Goal: Transaction & Acquisition: Purchase product/service

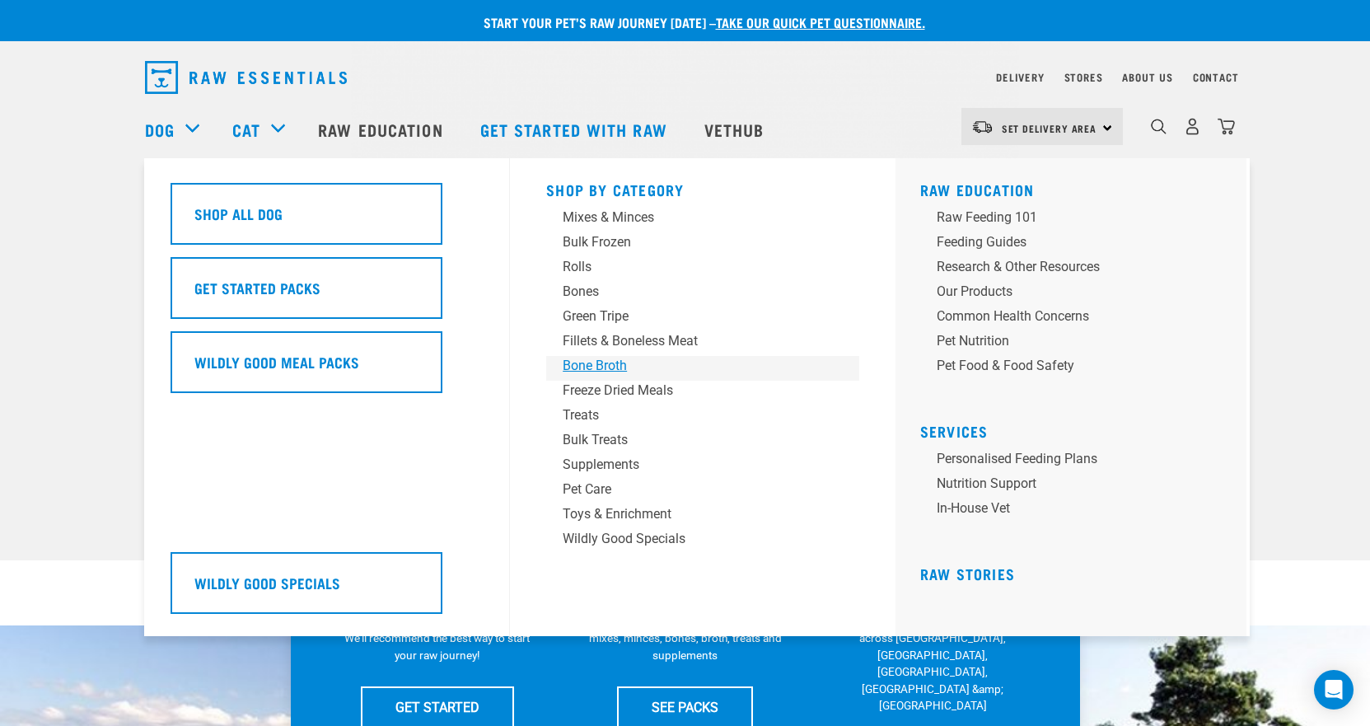
click at [589, 359] on div "Bone Broth" at bounding box center [691, 366] width 257 height 20
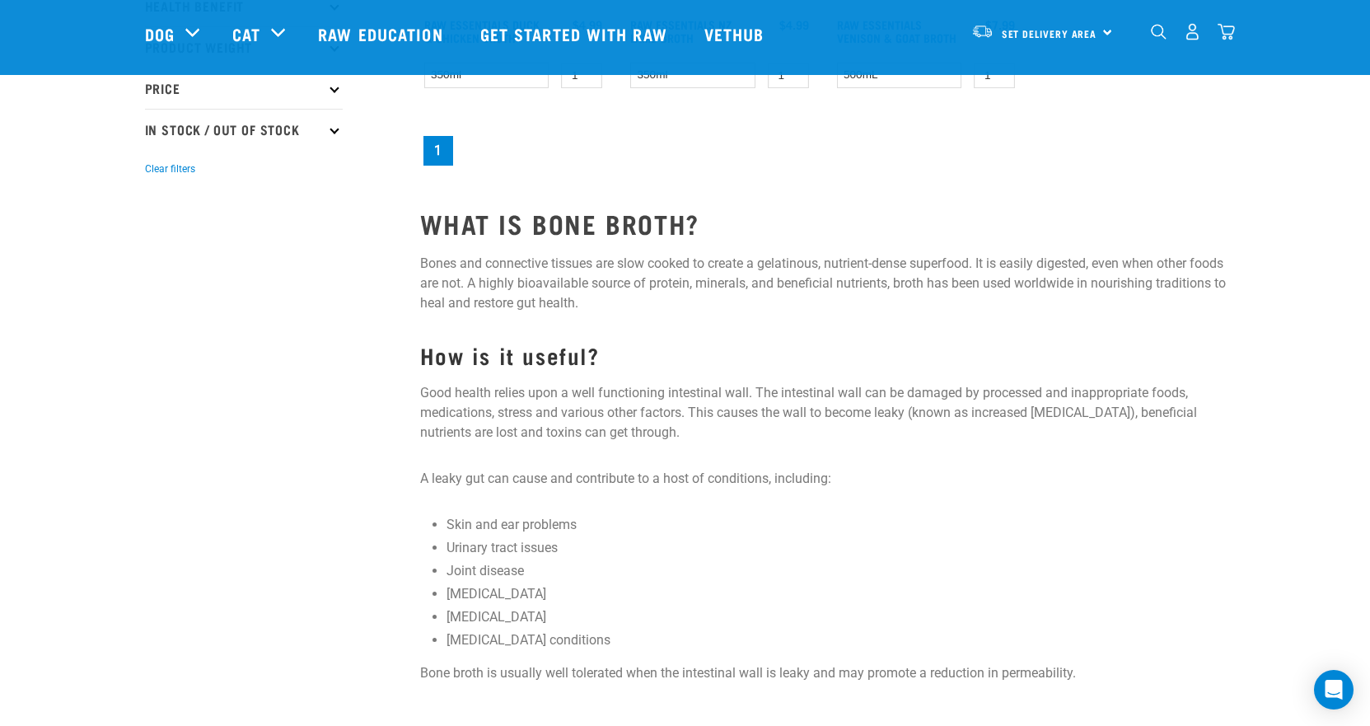
scroll to position [165, 0]
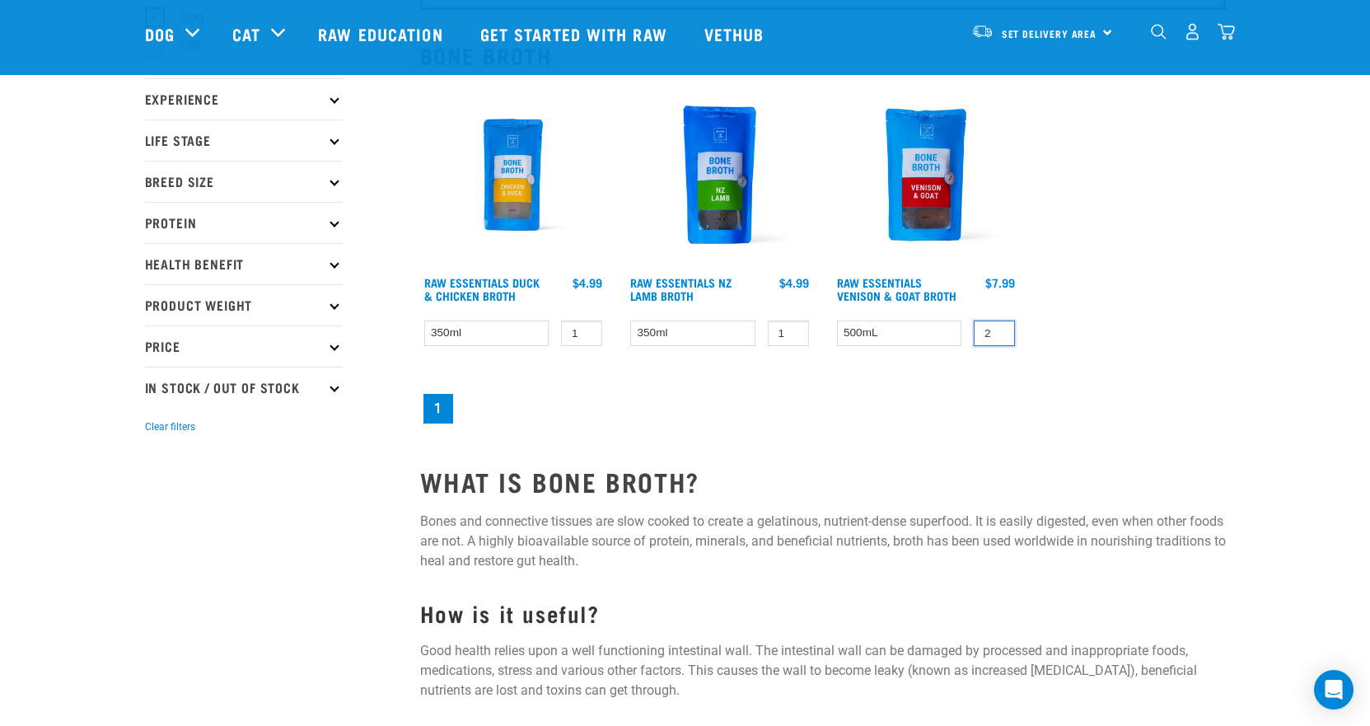
click at [999, 330] on input "2" at bounding box center [994, 333] width 41 height 26
click at [999, 330] on input "3" at bounding box center [994, 333] width 41 height 26
type input "4"
click at [999, 330] on input "4" at bounding box center [994, 333] width 41 height 26
click at [585, 328] on input "2" at bounding box center [581, 333] width 41 height 26
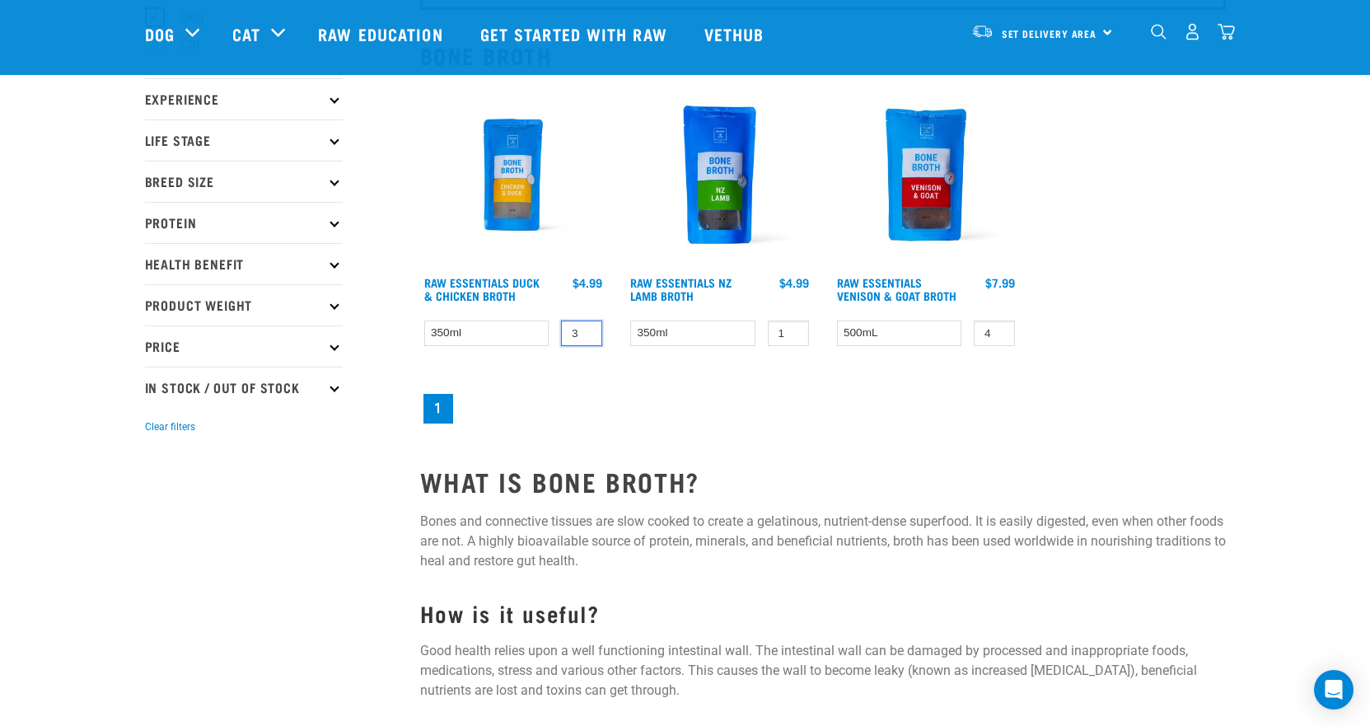
click at [585, 328] on input "3" at bounding box center [581, 333] width 41 height 26
type input "2"
click at [586, 339] on input "2" at bounding box center [581, 333] width 41 height 26
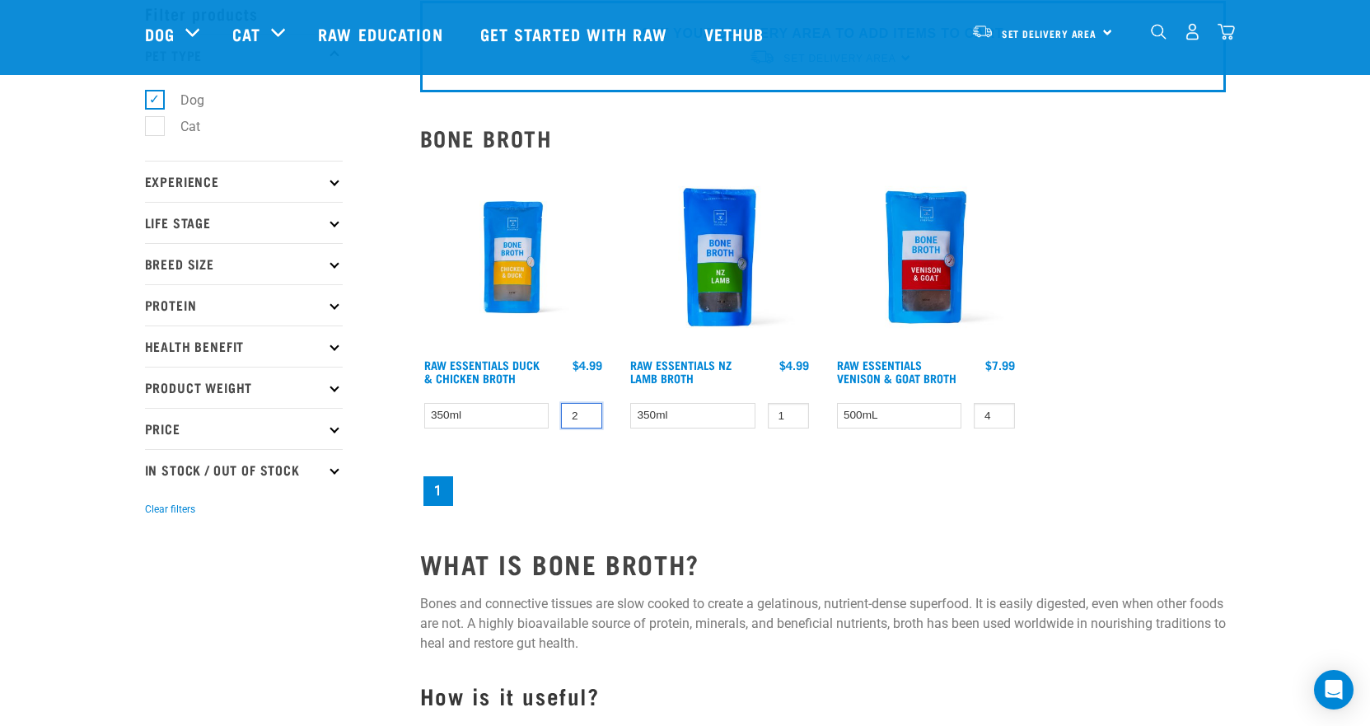
scroll to position [0, 0]
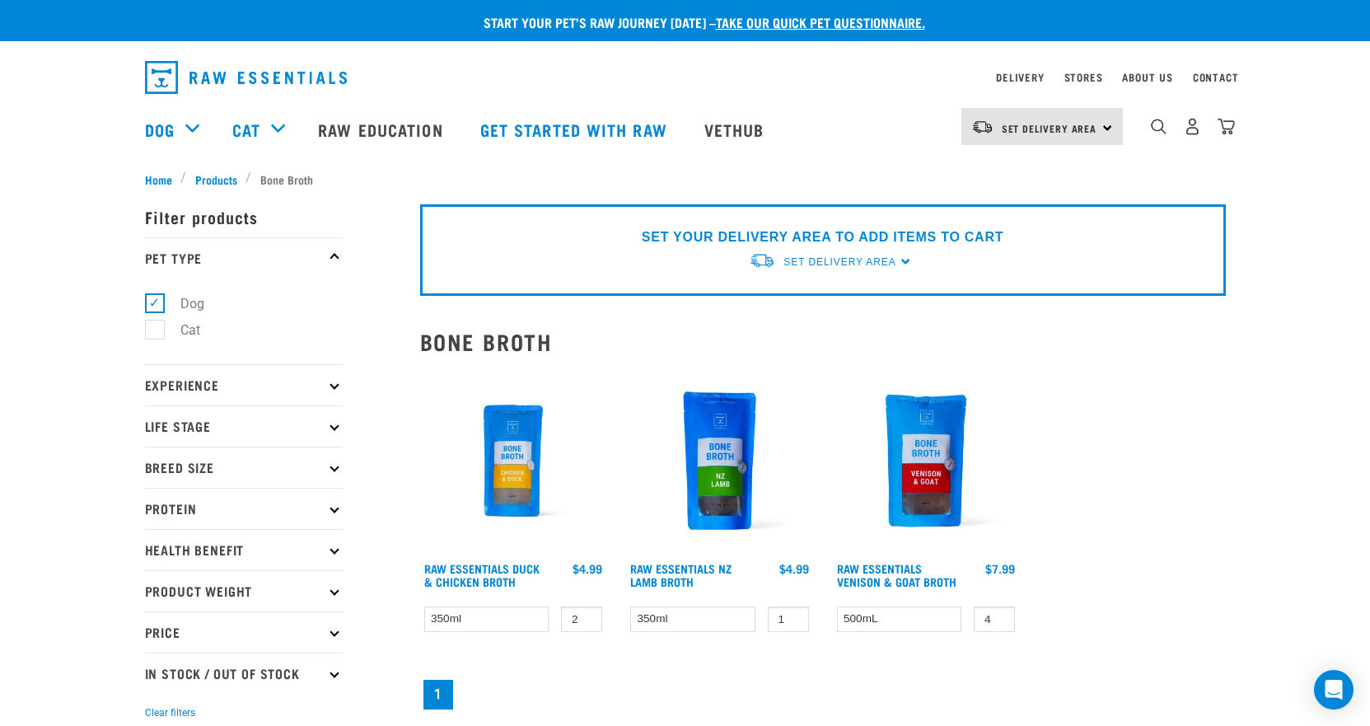
click at [1105, 131] on div "Set Delivery Area North Island South Island" at bounding box center [1041, 126] width 161 height 37
click at [1034, 165] on link "[GEOGRAPHIC_DATA]" at bounding box center [1040, 173] width 158 height 36
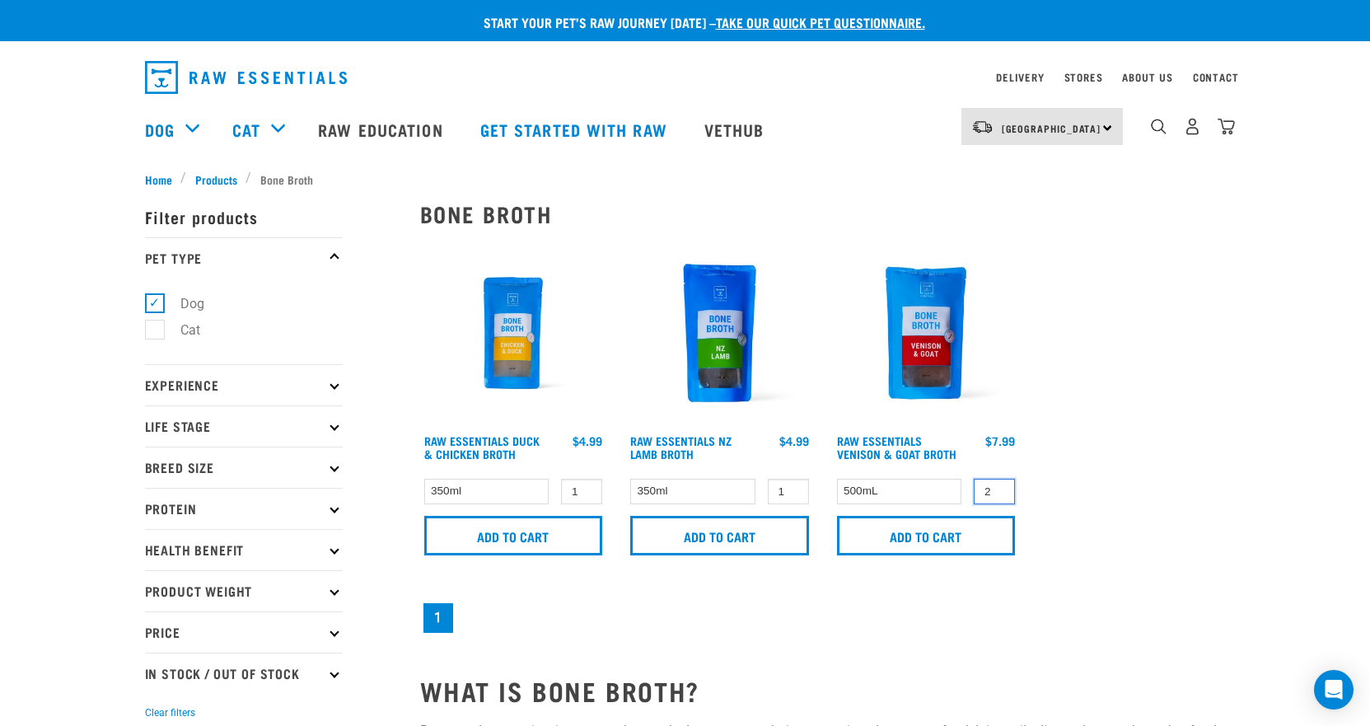
click at [999, 490] on input "2" at bounding box center [994, 492] width 41 height 26
click at [999, 490] on input "3" at bounding box center [994, 492] width 41 height 26
type input "4"
click at [999, 490] on input "4" at bounding box center [994, 492] width 41 height 26
click at [966, 539] on input "Add to cart" at bounding box center [926, 536] width 179 height 40
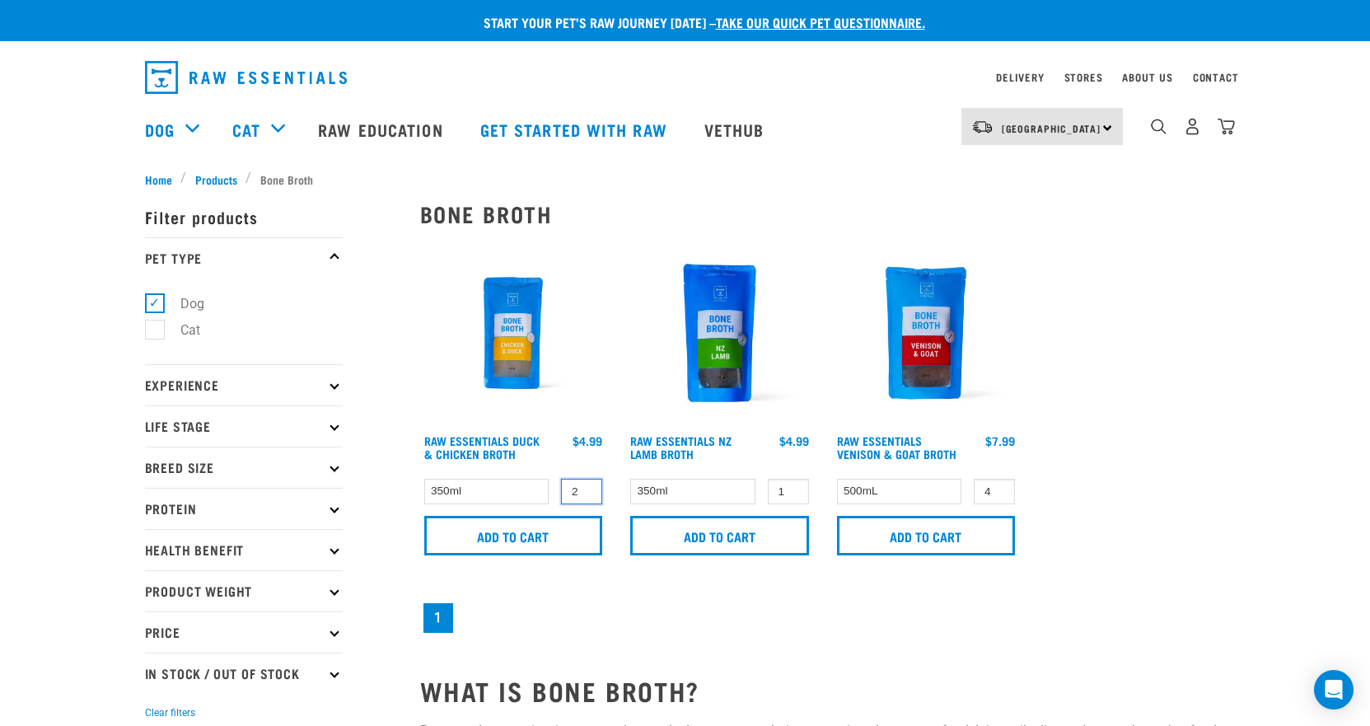
click at [585, 490] on input "2" at bounding box center [581, 492] width 41 height 26
click at [585, 490] on input "3" at bounding box center [581, 492] width 41 height 26
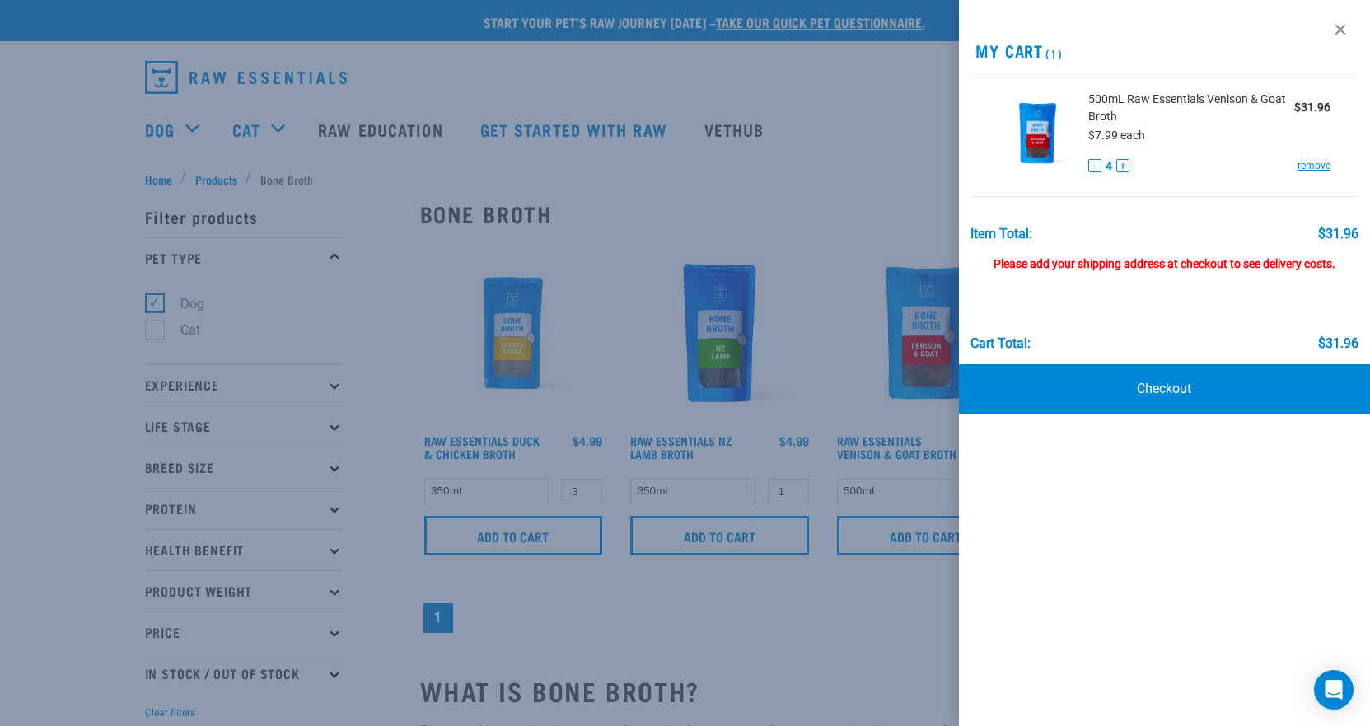
click at [586, 494] on div at bounding box center [685, 363] width 1370 height 726
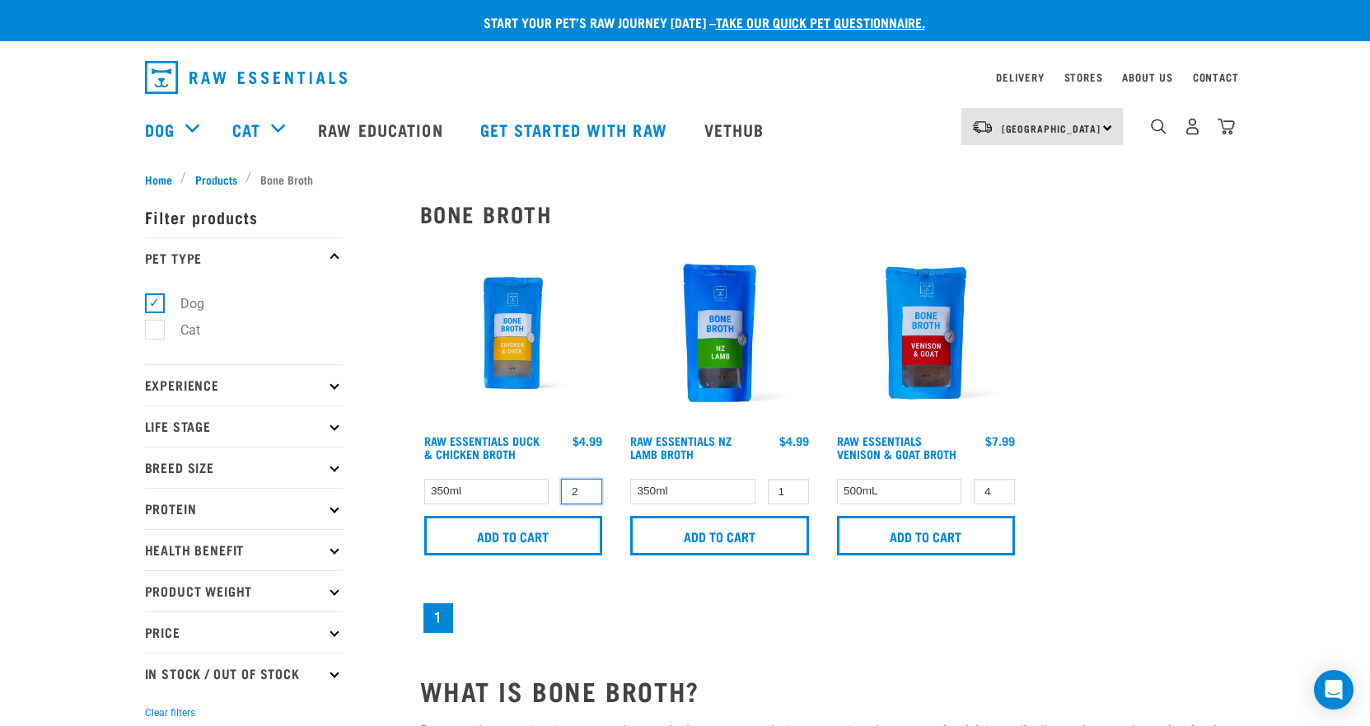
type input "2"
click at [585, 497] on input "2" at bounding box center [581, 492] width 41 height 26
click at [550, 540] on input "Add to cart" at bounding box center [513, 536] width 179 height 40
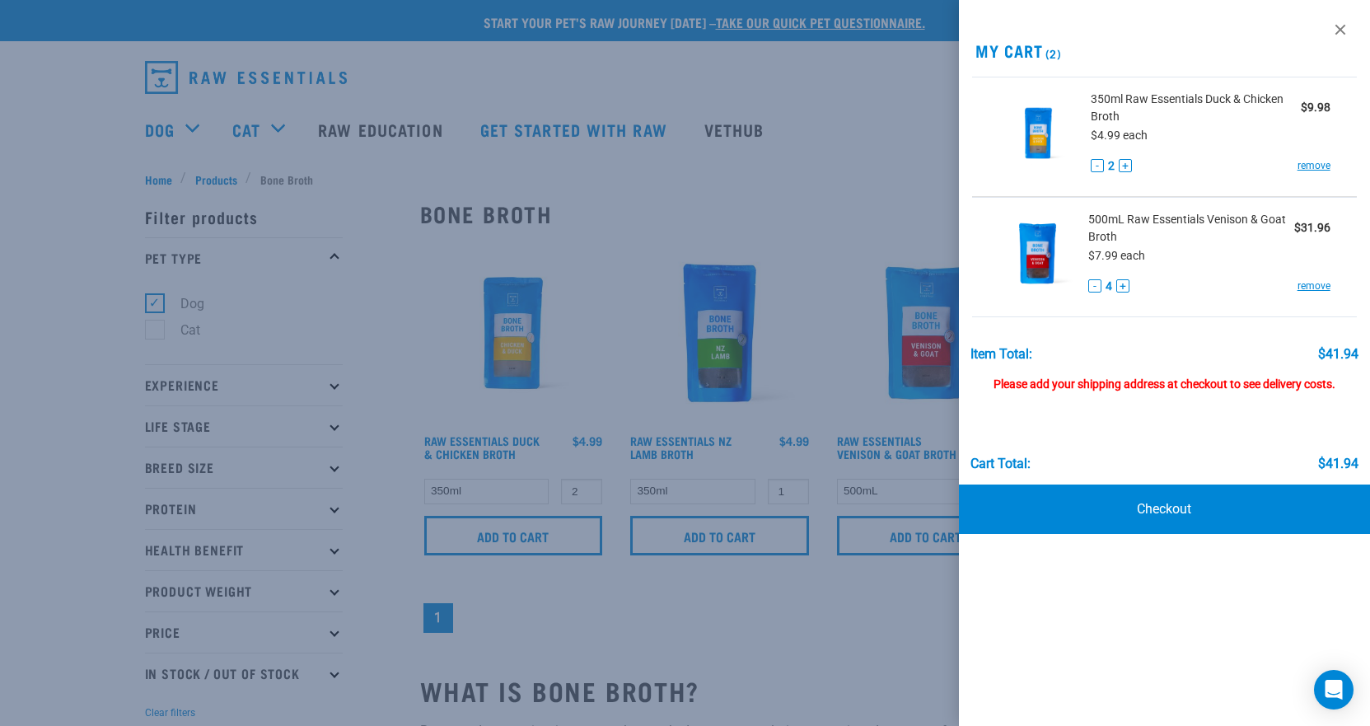
click at [443, 362] on div at bounding box center [685, 363] width 1370 height 726
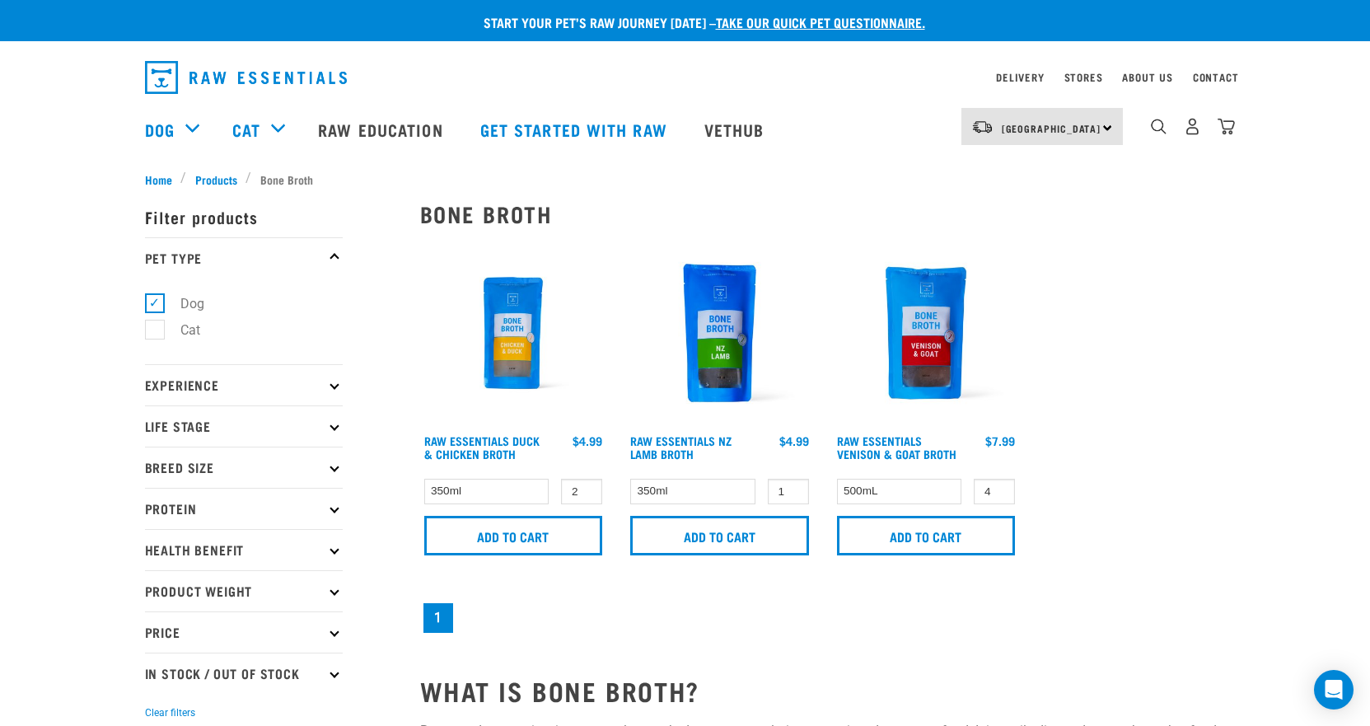
click at [230, 542] on p "Health Benefit" at bounding box center [244, 549] width 198 height 41
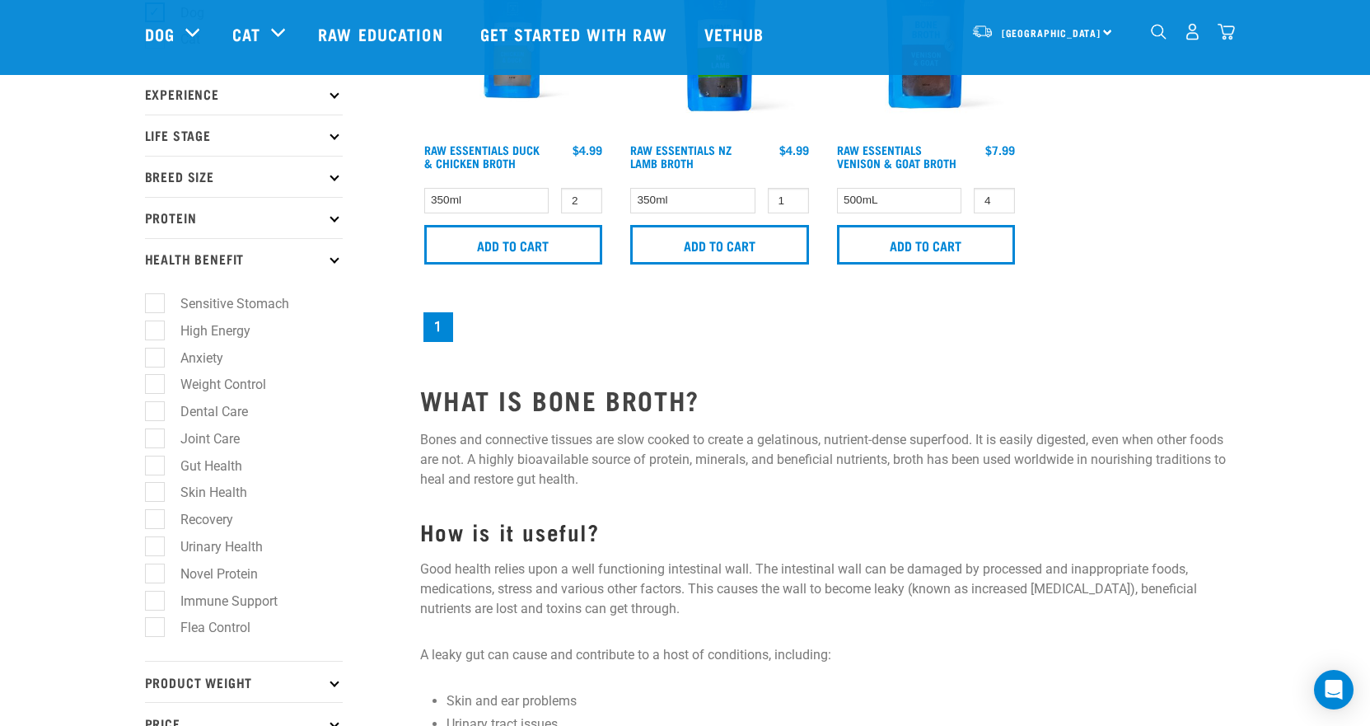
scroll to position [247, 0]
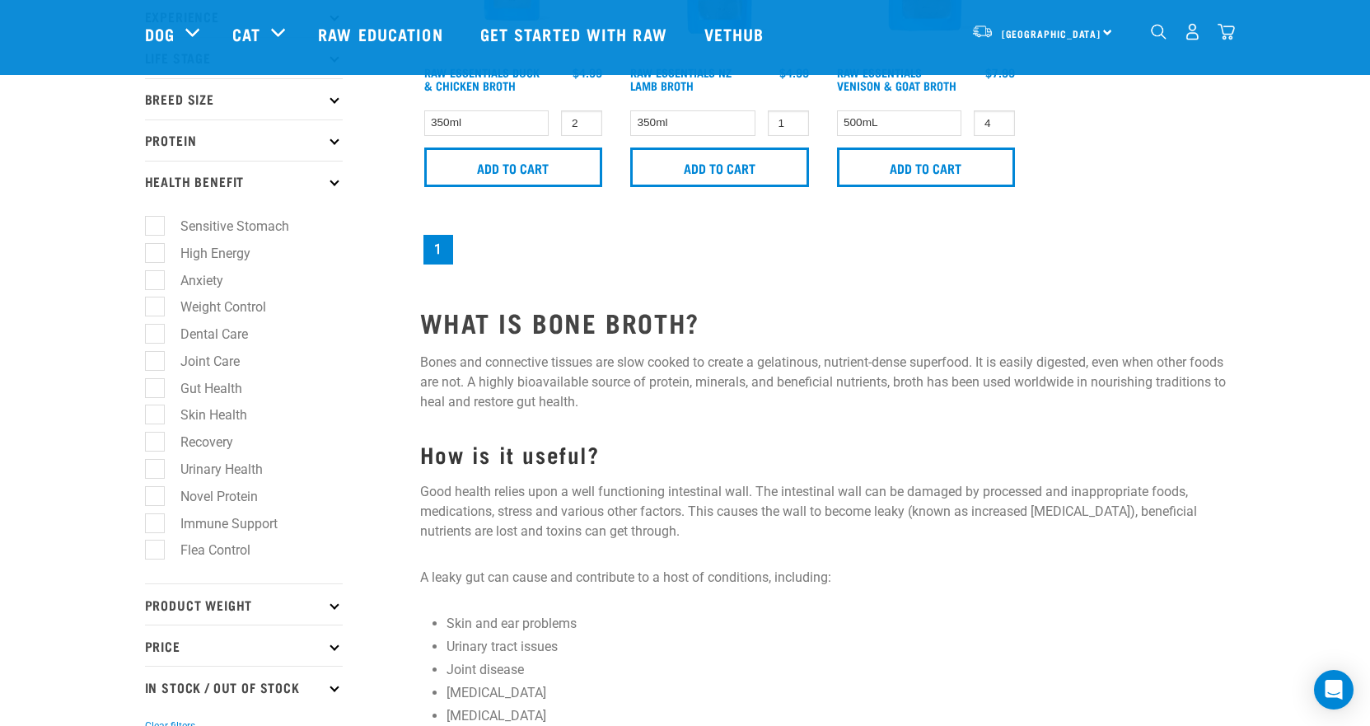
click at [157, 275] on label "Anxiety" at bounding box center [192, 280] width 76 height 21
click at [156, 275] on input "Anxiety" at bounding box center [150, 277] width 11 height 11
checkbox input "true"
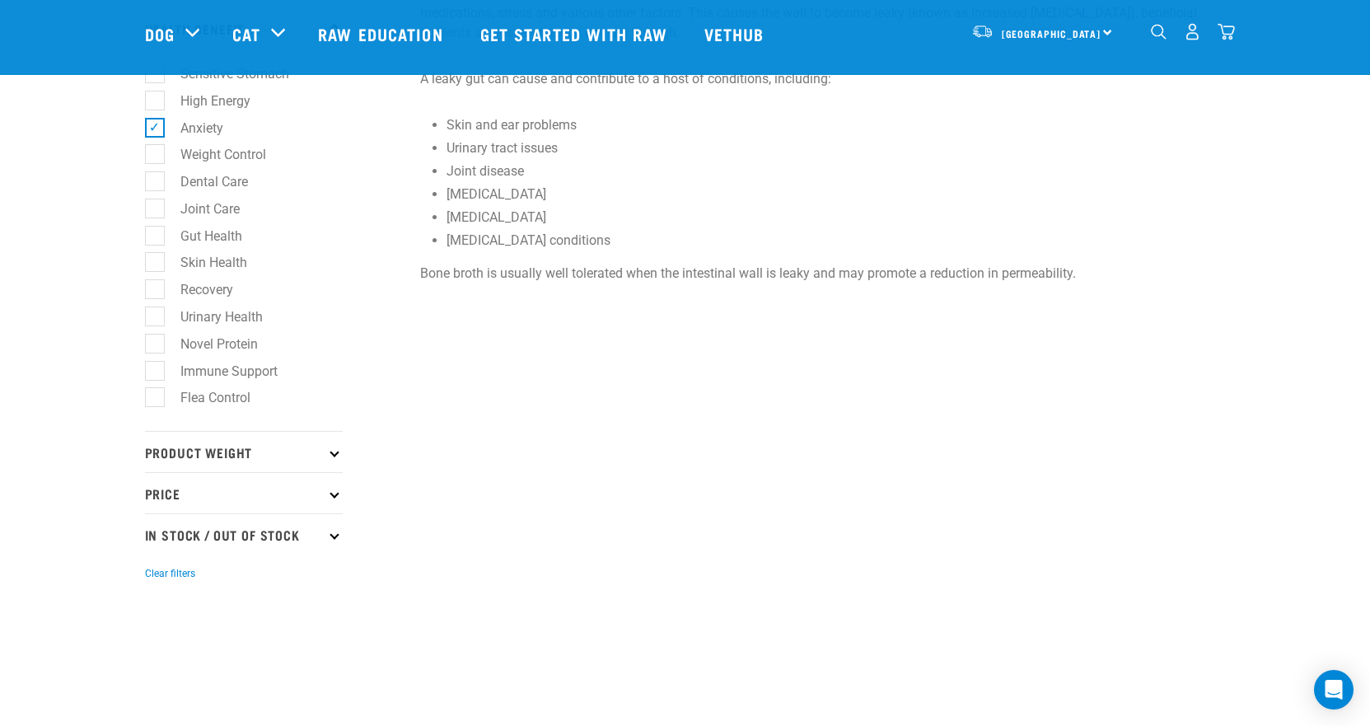
scroll to position [412, 0]
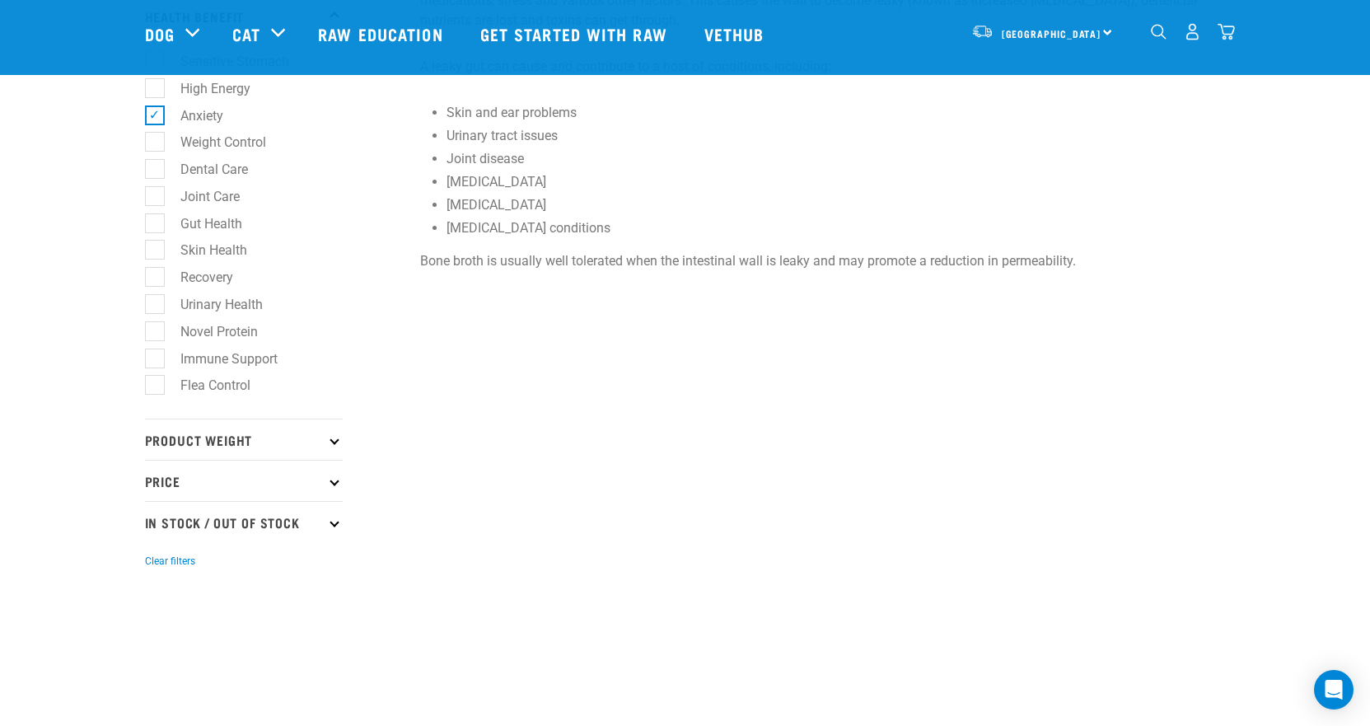
click at [157, 227] on label "Gut Health" at bounding box center [201, 223] width 95 height 21
click at [156, 226] on input "Gut Health" at bounding box center [150, 220] width 11 height 11
checkbox input "true"
click at [157, 251] on label "Skin Health" at bounding box center [204, 250] width 100 height 21
click at [156, 251] on input "Skin Health" at bounding box center [150, 247] width 11 height 11
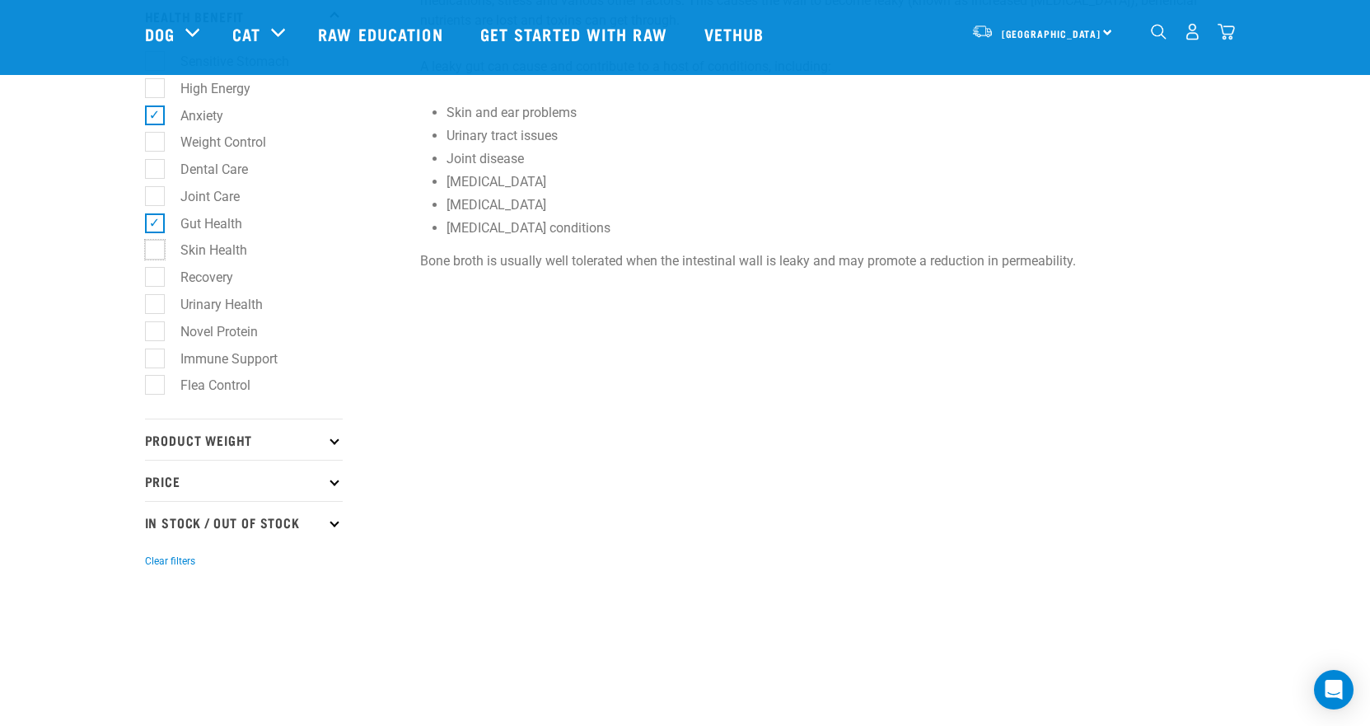
checkbox input "true"
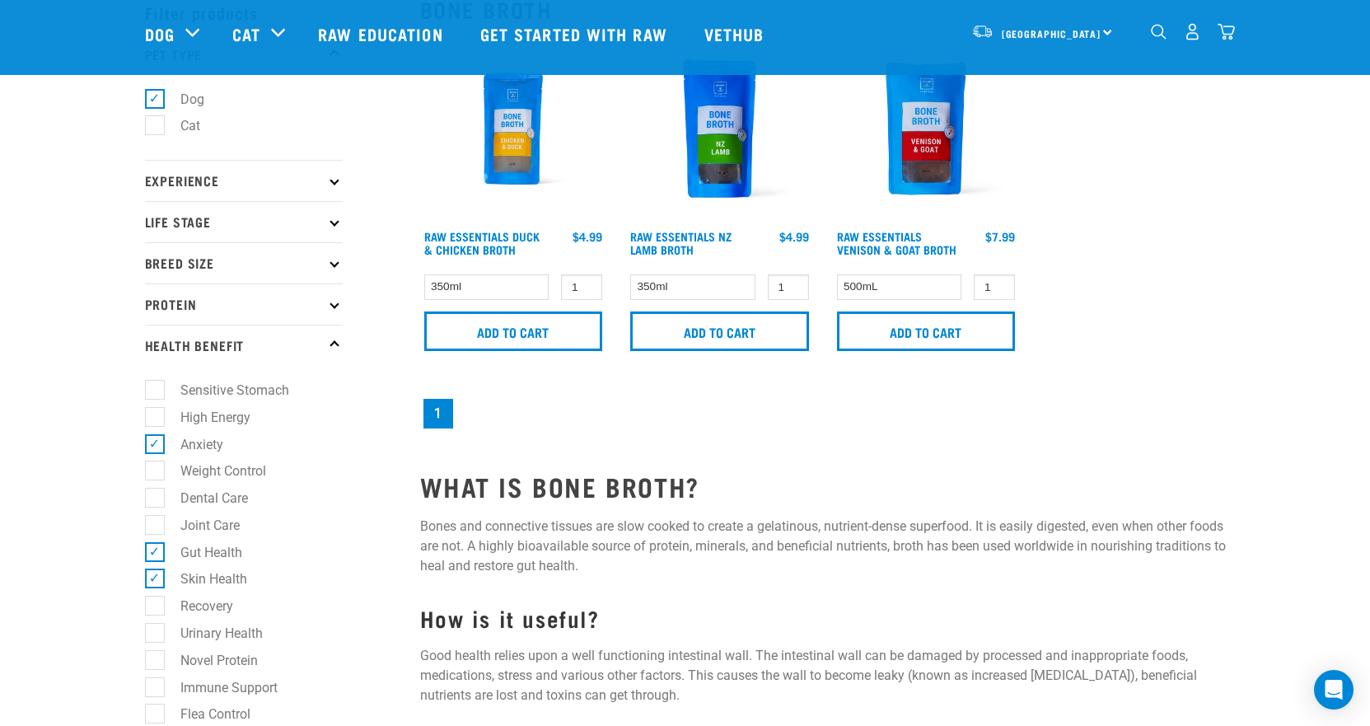
scroll to position [82, 0]
click at [157, 389] on label "Sensitive Stomach" at bounding box center [225, 391] width 142 height 21
click at [156, 389] on input "Sensitive Stomach" at bounding box center [150, 388] width 11 height 11
checkbox input "true"
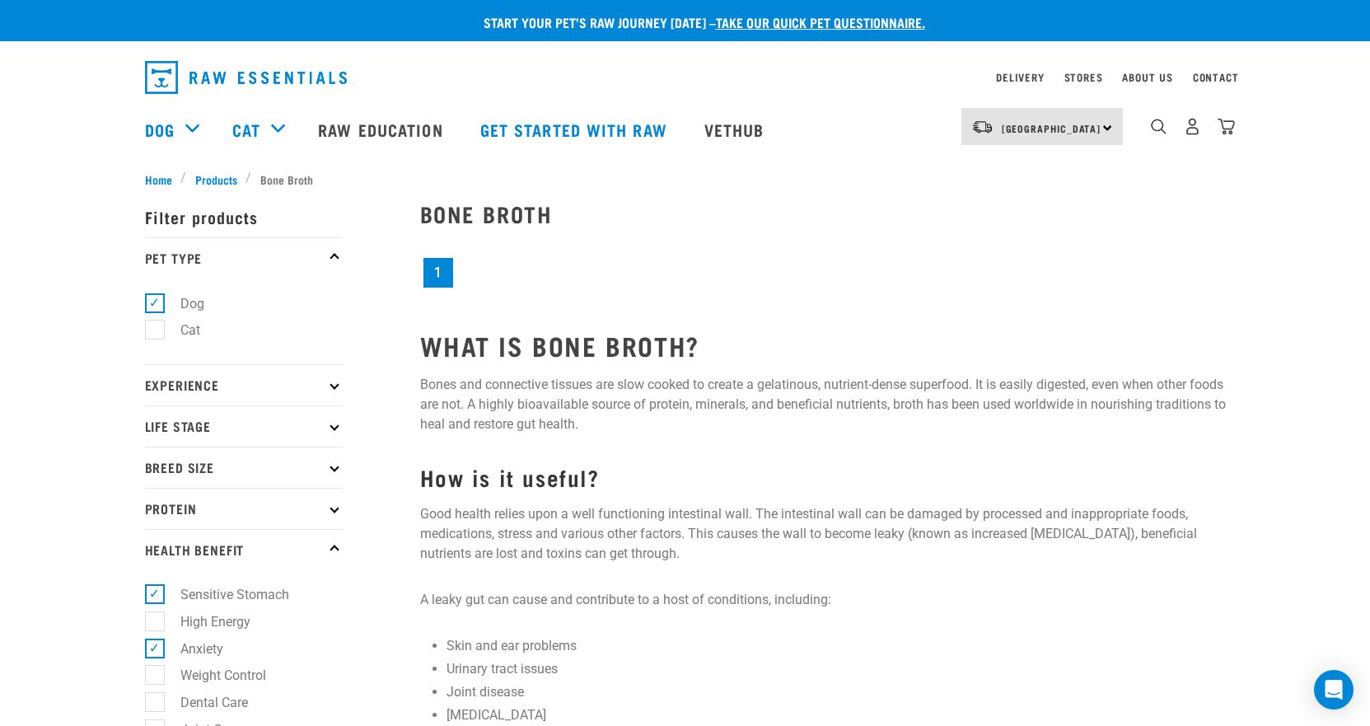
click at [338, 424] on p "Life Stage" at bounding box center [244, 425] width 198 height 41
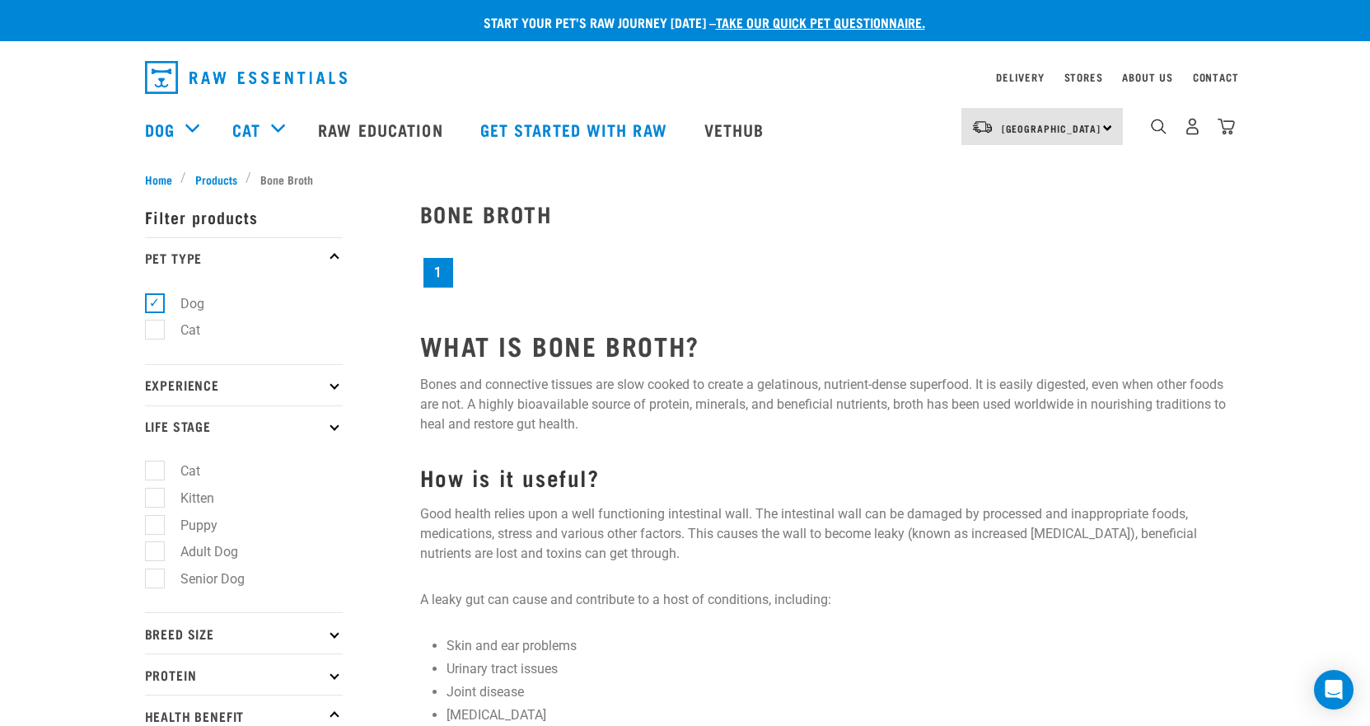
click at [221, 549] on label "Adult Dog" at bounding box center [199, 551] width 91 height 21
click at [156, 549] on input "Adult Dog" at bounding box center [150, 549] width 11 height 11
checkbox input "true"
click at [331, 387] on p "Experience" at bounding box center [244, 384] width 198 height 41
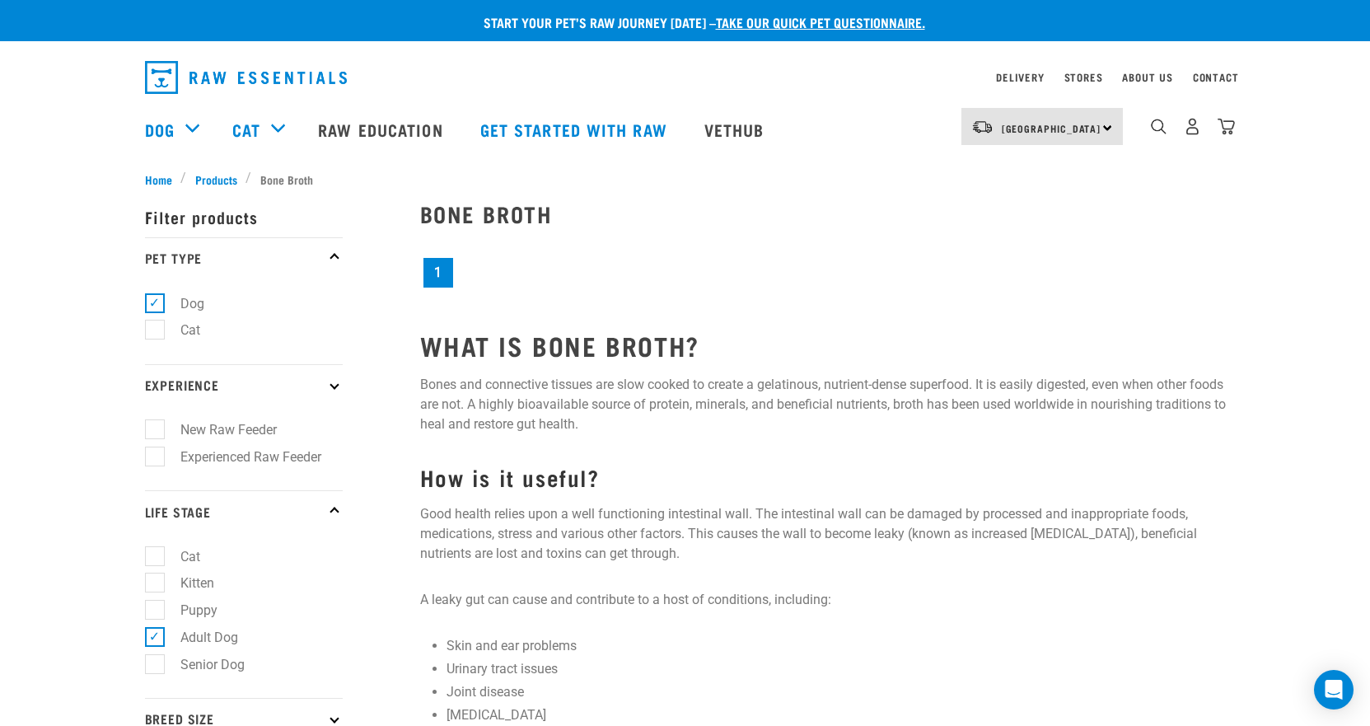
click at [331, 387] on p "Experience" at bounding box center [244, 384] width 198 height 41
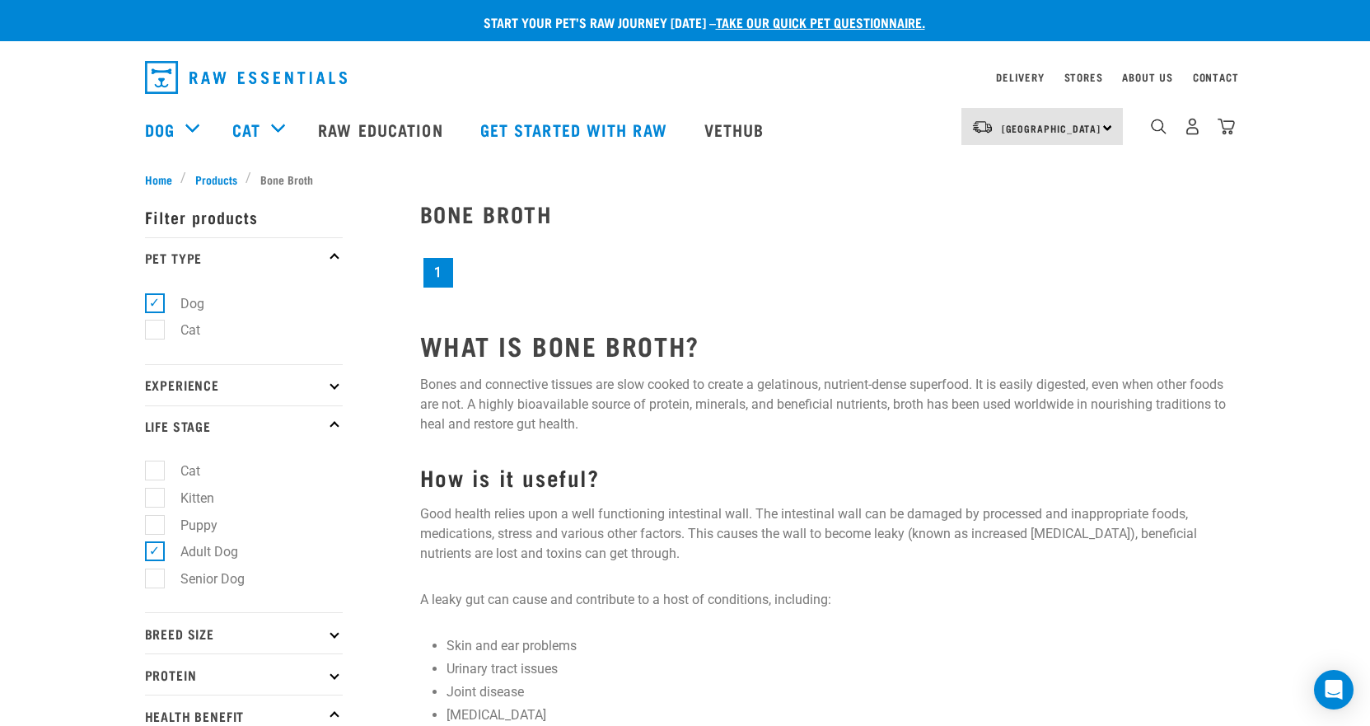
click at [210, 181] on div "× Filter products Pet Type Dog Cat Experience New Raw Feeder Experienced Raw Fe…" at bounding box center [272, 737] width 275 height 1118
click at [210, 180] on div "× Filter products Pet Type Dog Cat Experience New Raw Feeder Experienced Raw Fe…" at bounding box center [272, 737] width 275 height 1118
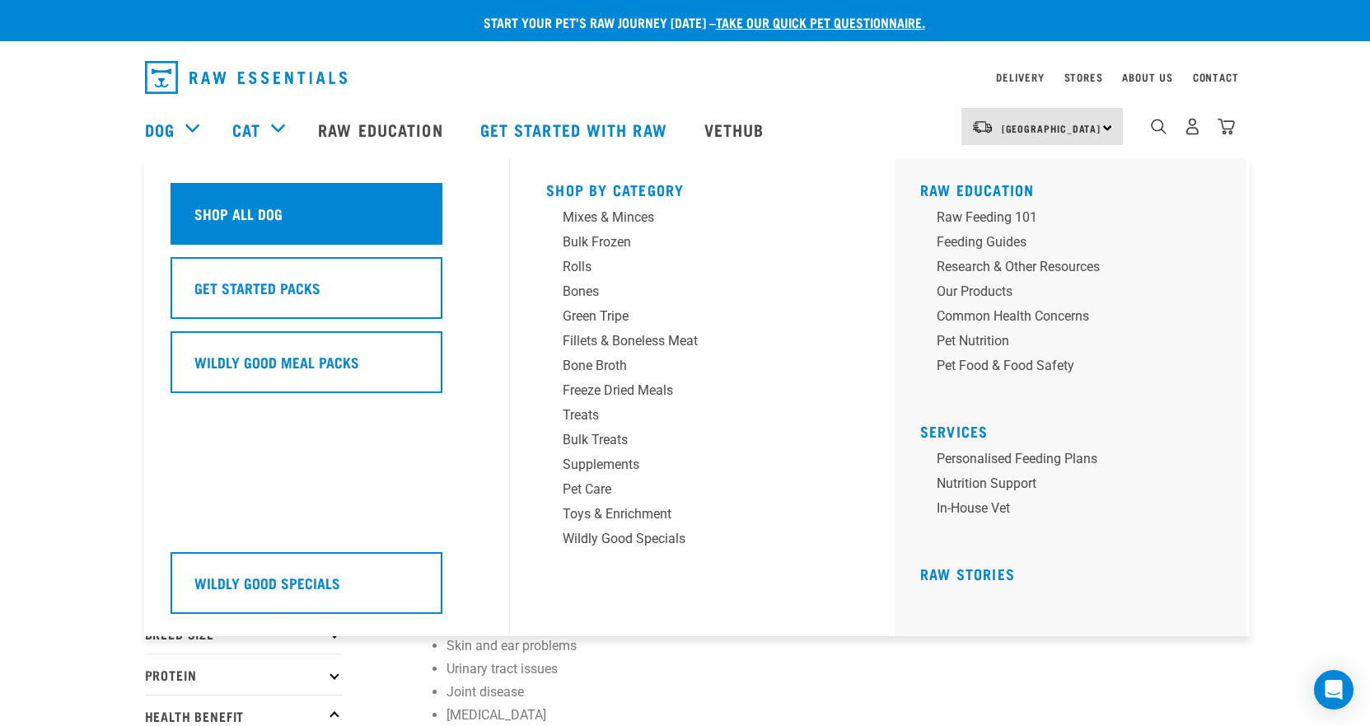
click at [221, 202] on div "Shop All Dog" at bounding box center [307, 214] width 272 height 62
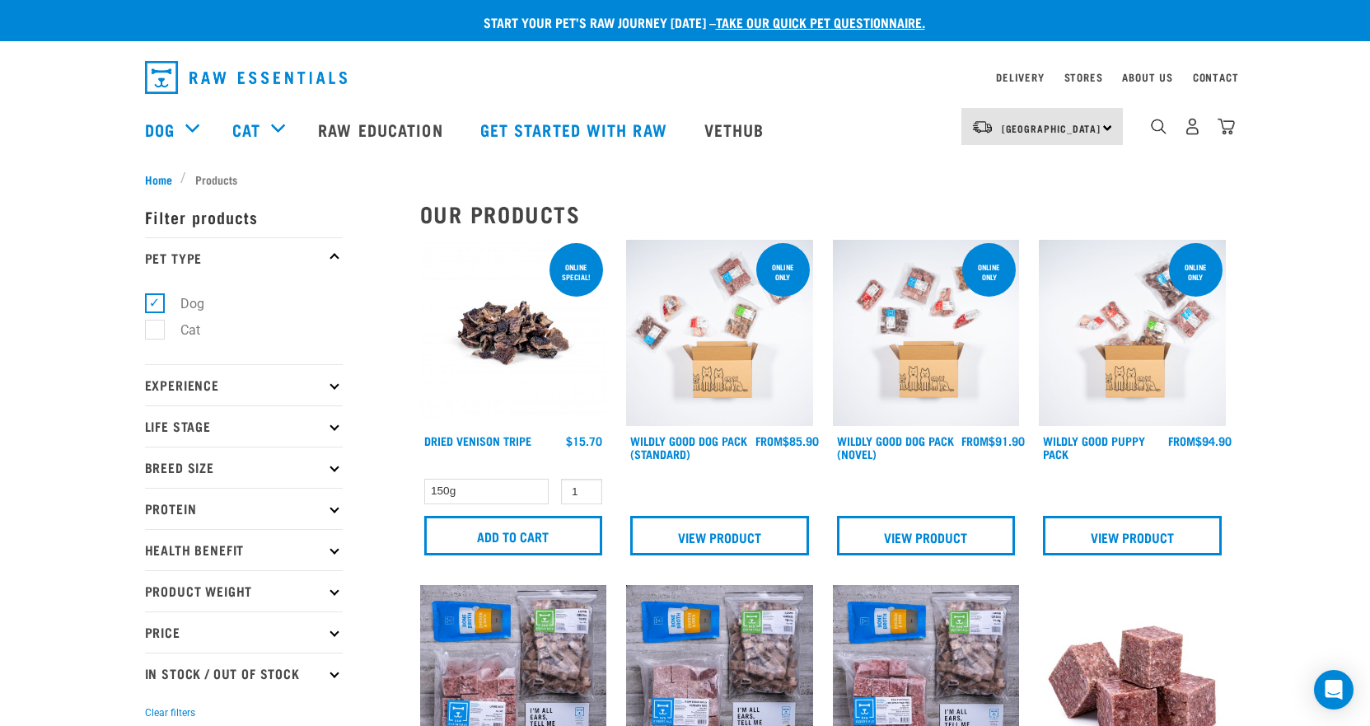
click at [334, 423] on icon at bounding box center [334, 425] width 9 height 9
click at [225, 548] on label "Adult Dog" at bounding box center [199, 551] width 91 height 21
click at [156, 548] on input "Adult Dog" at bounding box center [150, 549] width 11 height 11
checkbox input "true"
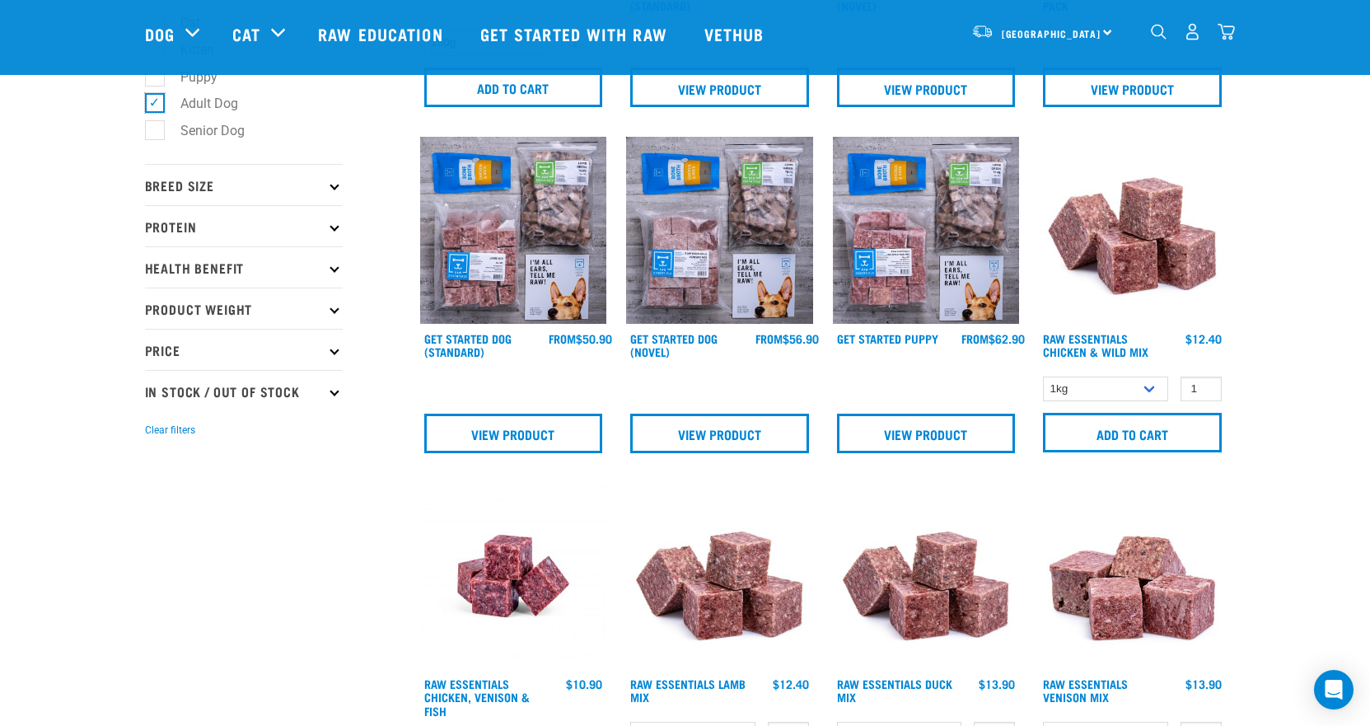
scroll to position [330, 0]
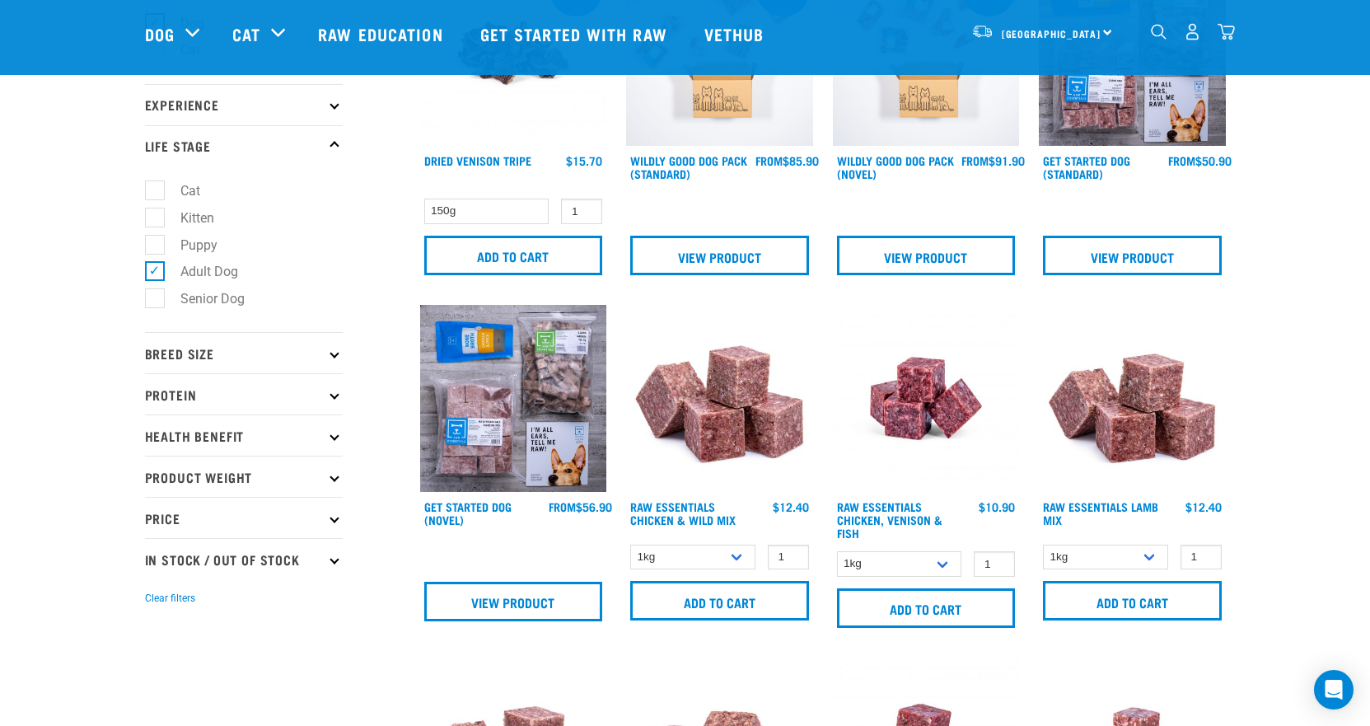
scroll to position [330, 0]
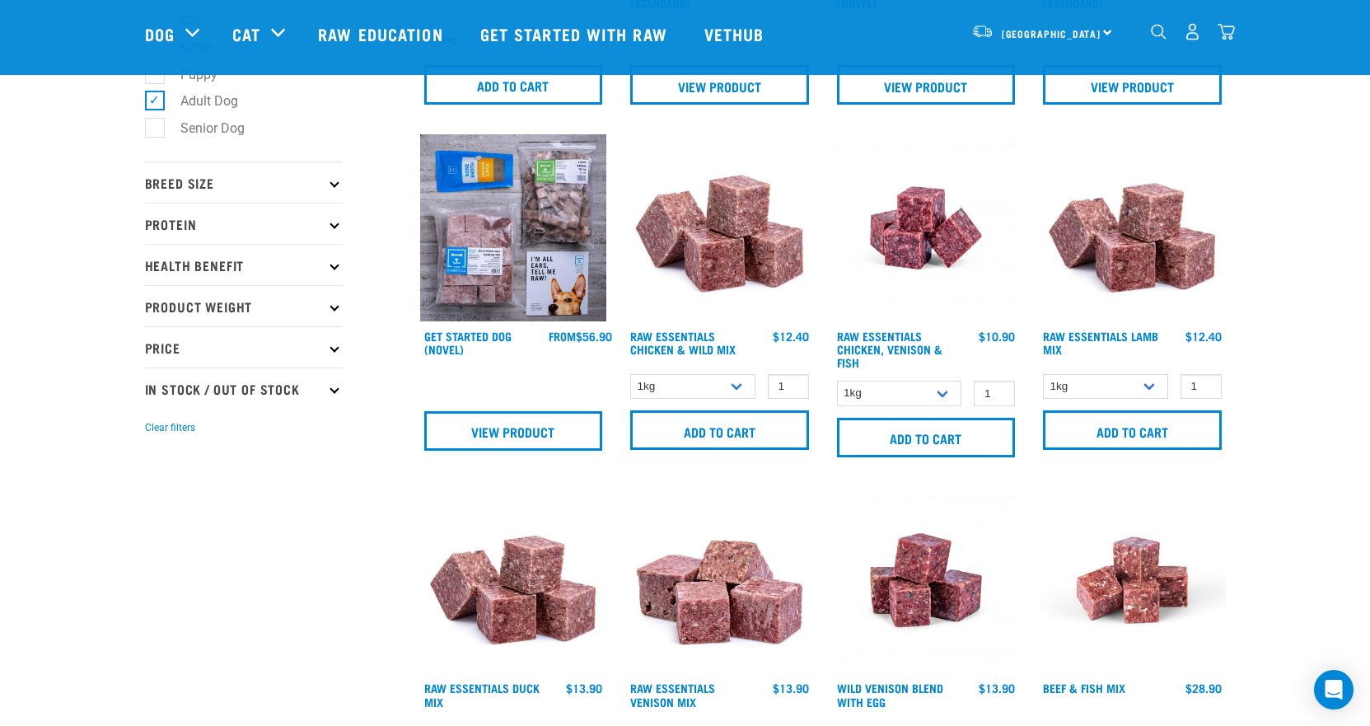
click at [334, 183] on icon at bounding box center [334, 182] width 9 height 9
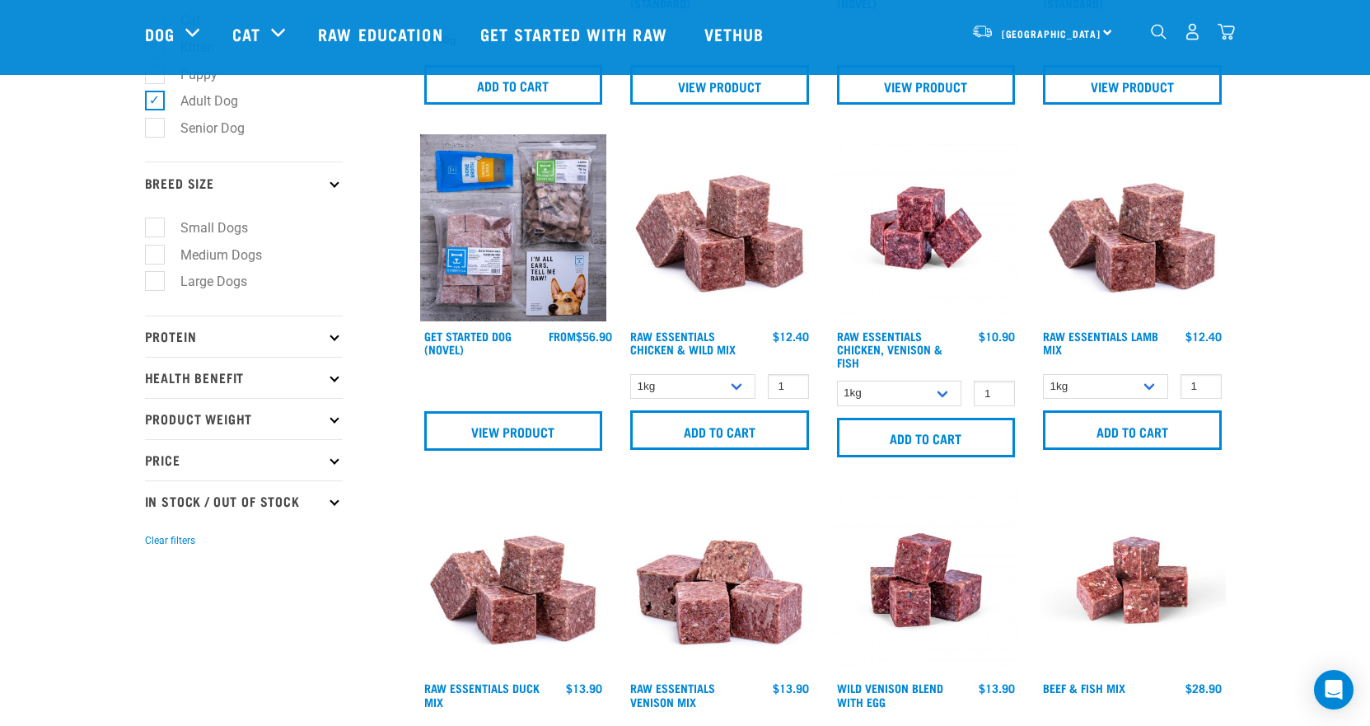
click at [334, 183] on icon at bounding box center [334, 182] width 9 height 9
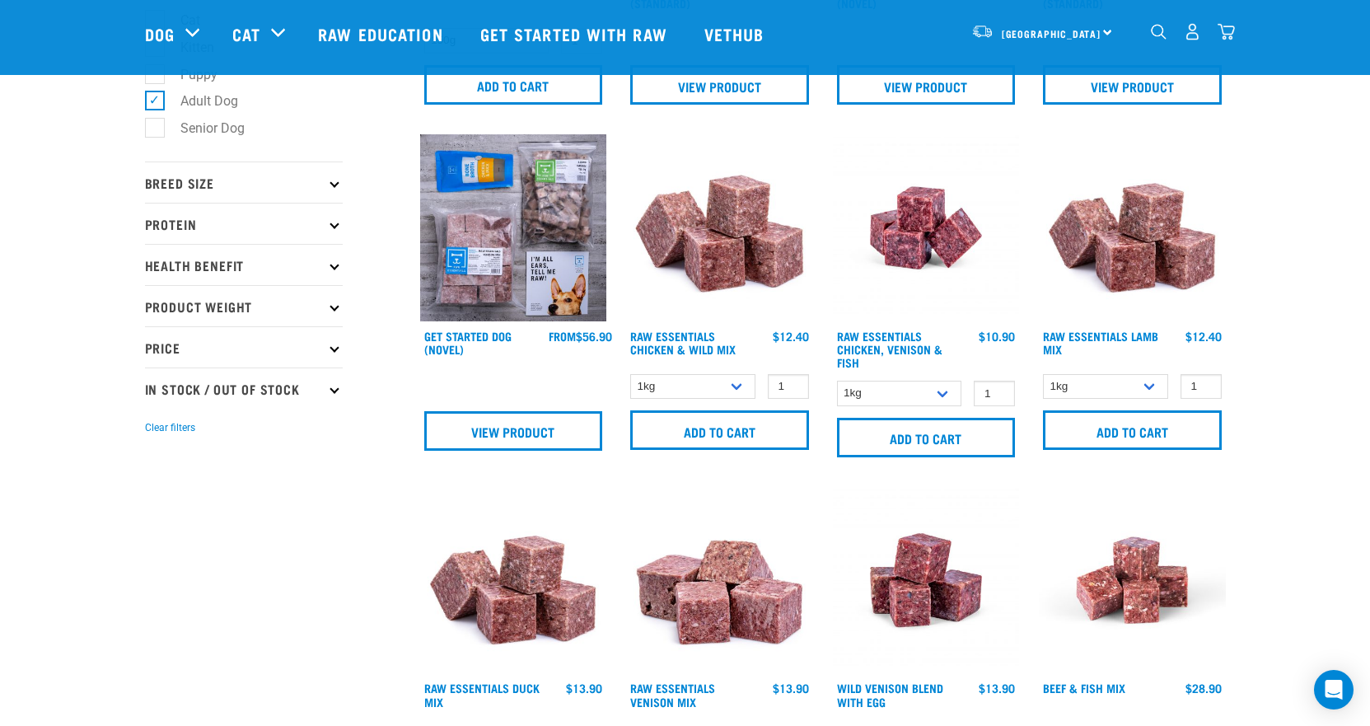
click at [334, 227] on icon at bounding box center [334, 223] width 9 height 9
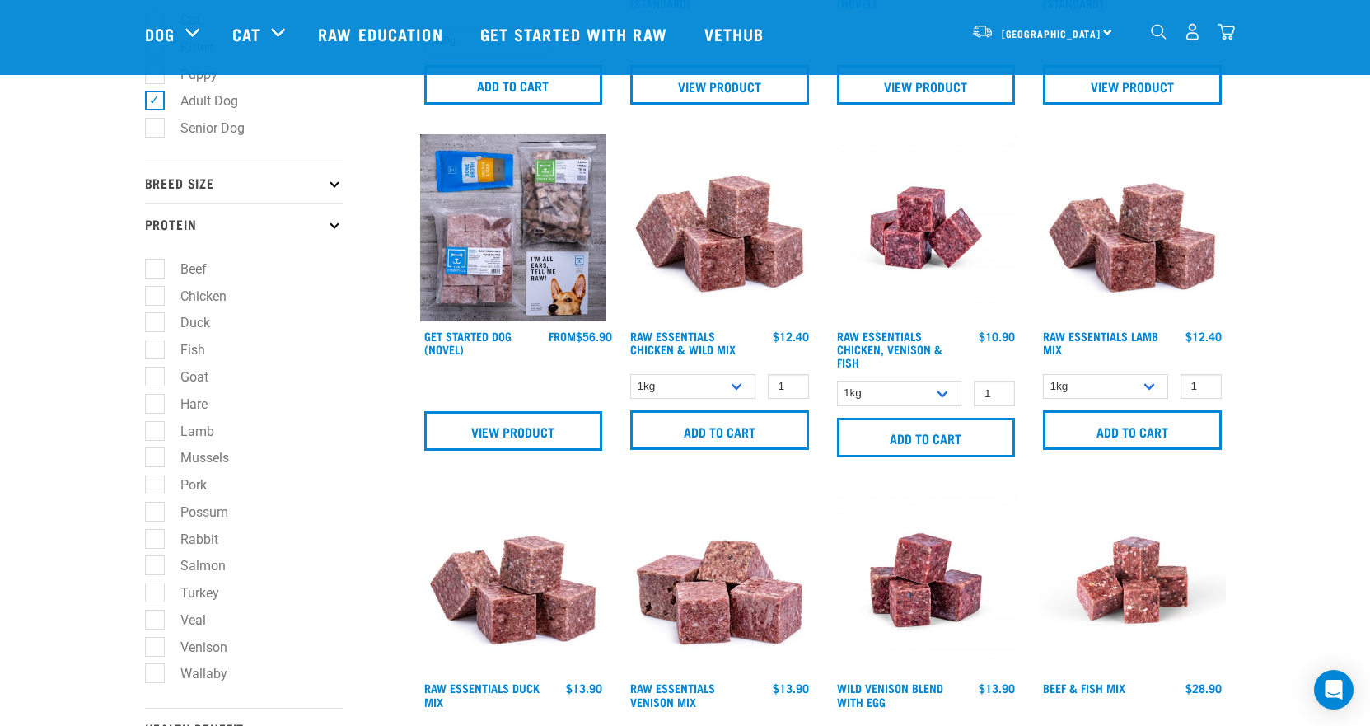
click at [161, 345] on label "Fish" at bounding box center [183, 349] width 58 height 21
click at [156, 345] on input "Fish" at bounding box center [150, 347] width 11 height 11
checkbox input "true"
click at [155, 367] on label "Goat" at bounding box center [184, 377] width 61 height 21
click at [155, 368] on input "Goat" at bounding box center [150, 373] width 11 height 11
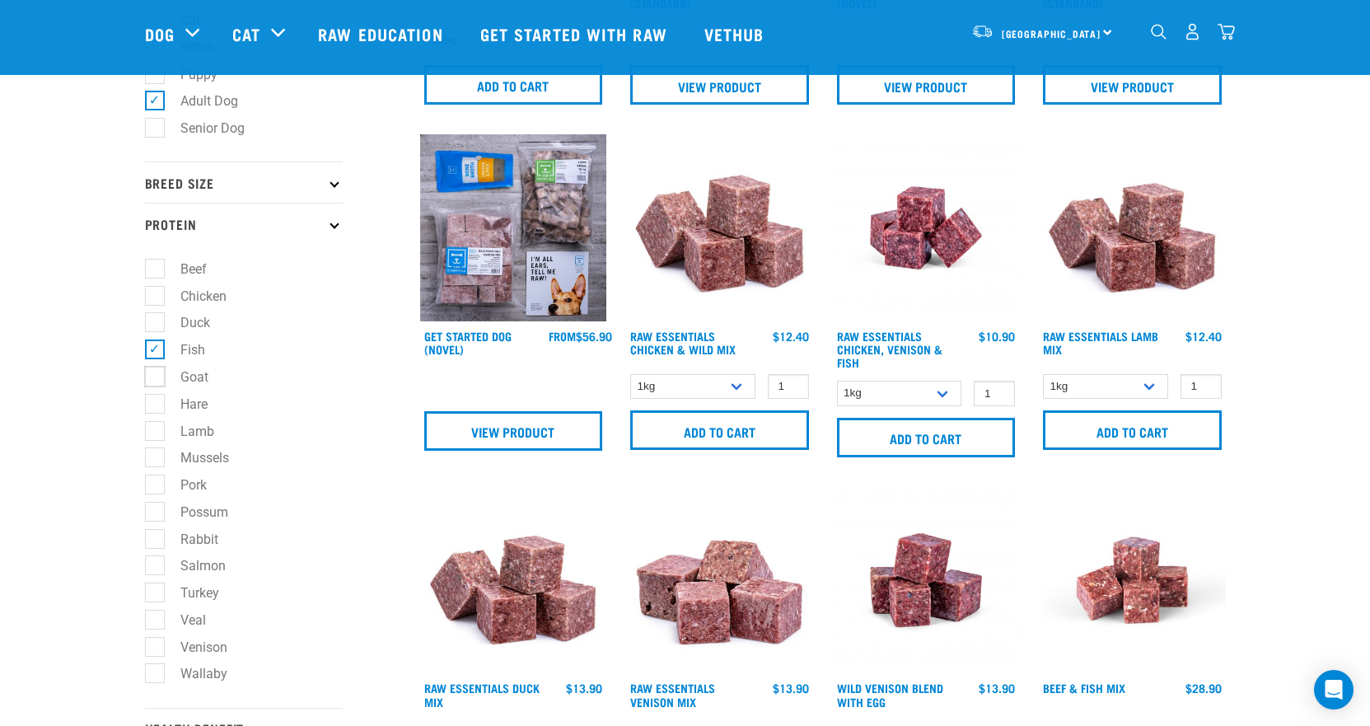
checkbox input "true"
click at [156, 401] on label "Hare" at bounding box center [184, 404] width 60 height 21
click at [156, 401] on input "Hare" at bounding box center [150, 400] width 11 height 11
checkbox input "true"
click at [162, 428] on label "Lamb" at bounding box center [187, 431] width 67 height 21
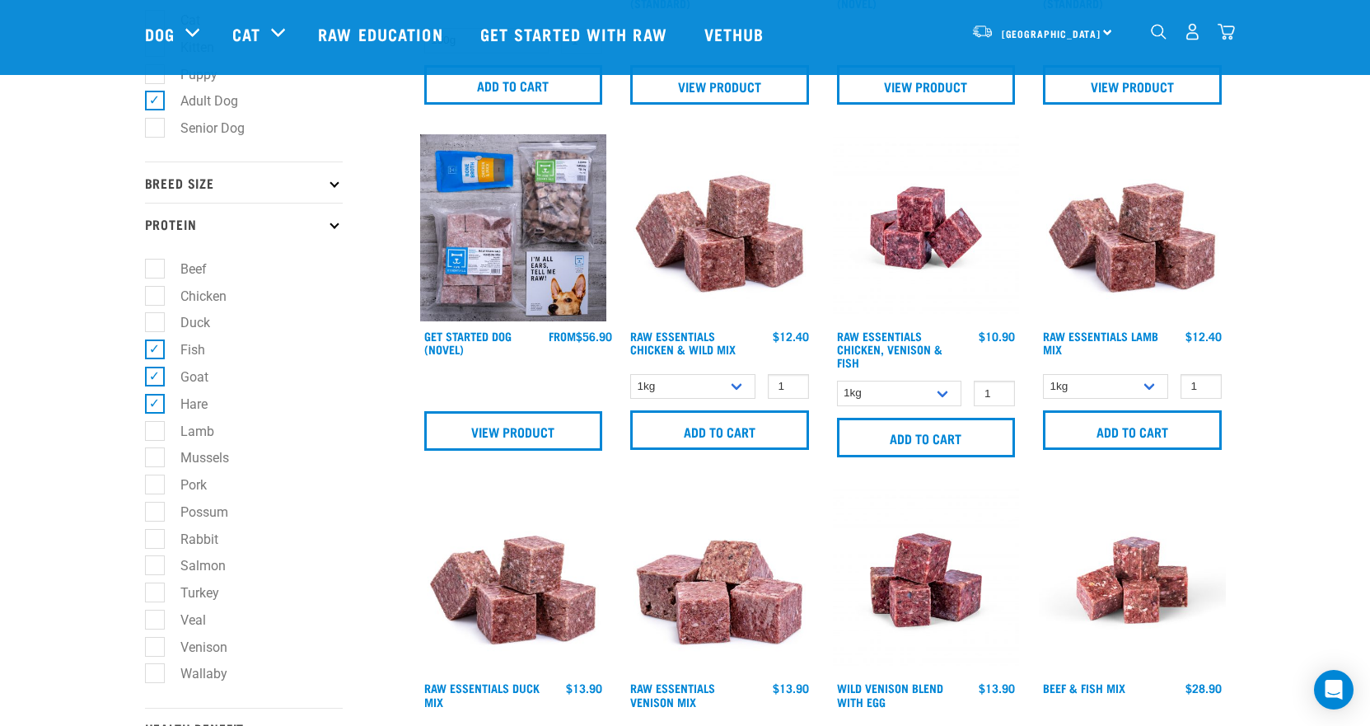
click at [156, 428] on input "Lamb" at bounding box center [150, 428] width 11 height 11
click at [159, 433] on label "Lamb" at bounding box center [187, 431] width 67 height 21
click at [156, 433] on input "Lamb" at bounding box center [150, 428] width 11 height 11
checkbox input "false"
click at [161, 515] on label "Possum" at bounding box center [194, 512] width 81 height 21
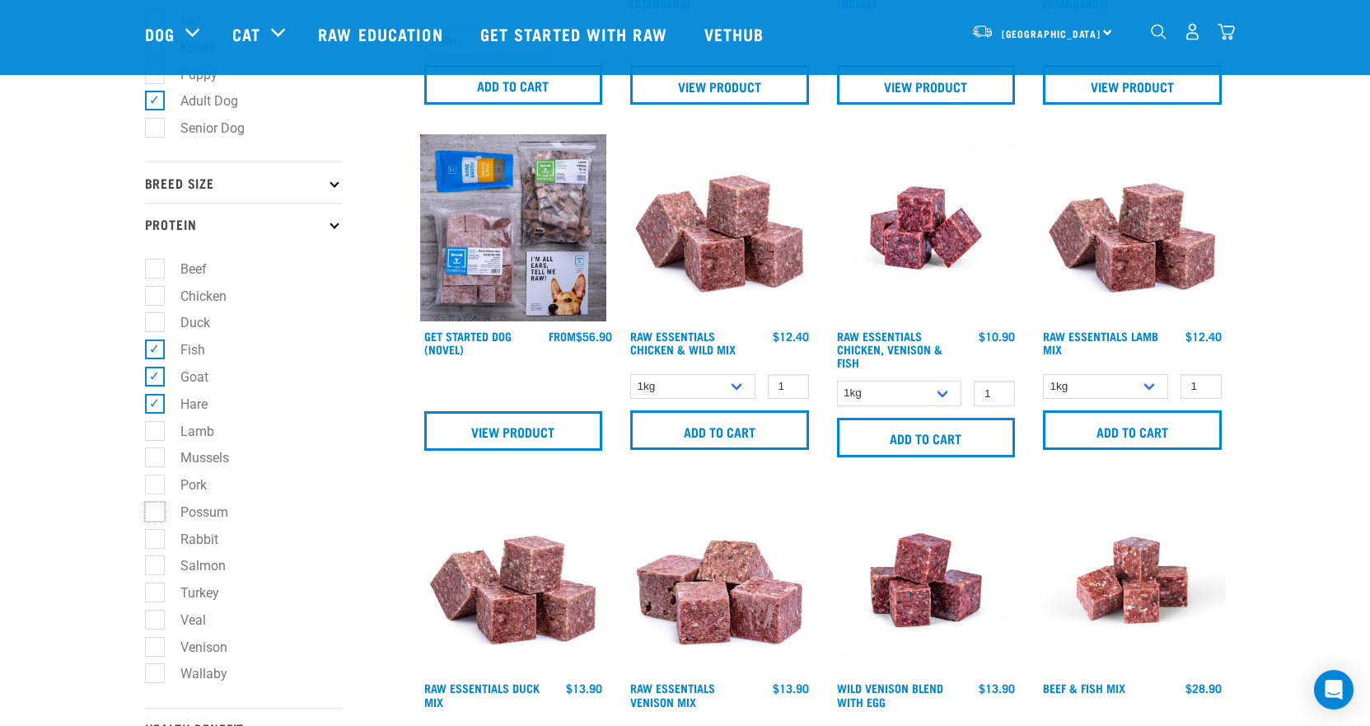
click at [156, 514] on input "Possum" at bounding box center [150, 508] width 11 height 11
checkbox input "true"
click at [163, 542] on label "Rabbit" at bounding box center [189, 539] width 71 height 21
click at [156, 541] on input "Rabbit" at bounding box center [150, 536] width 11 height 11
checkbox input "true"
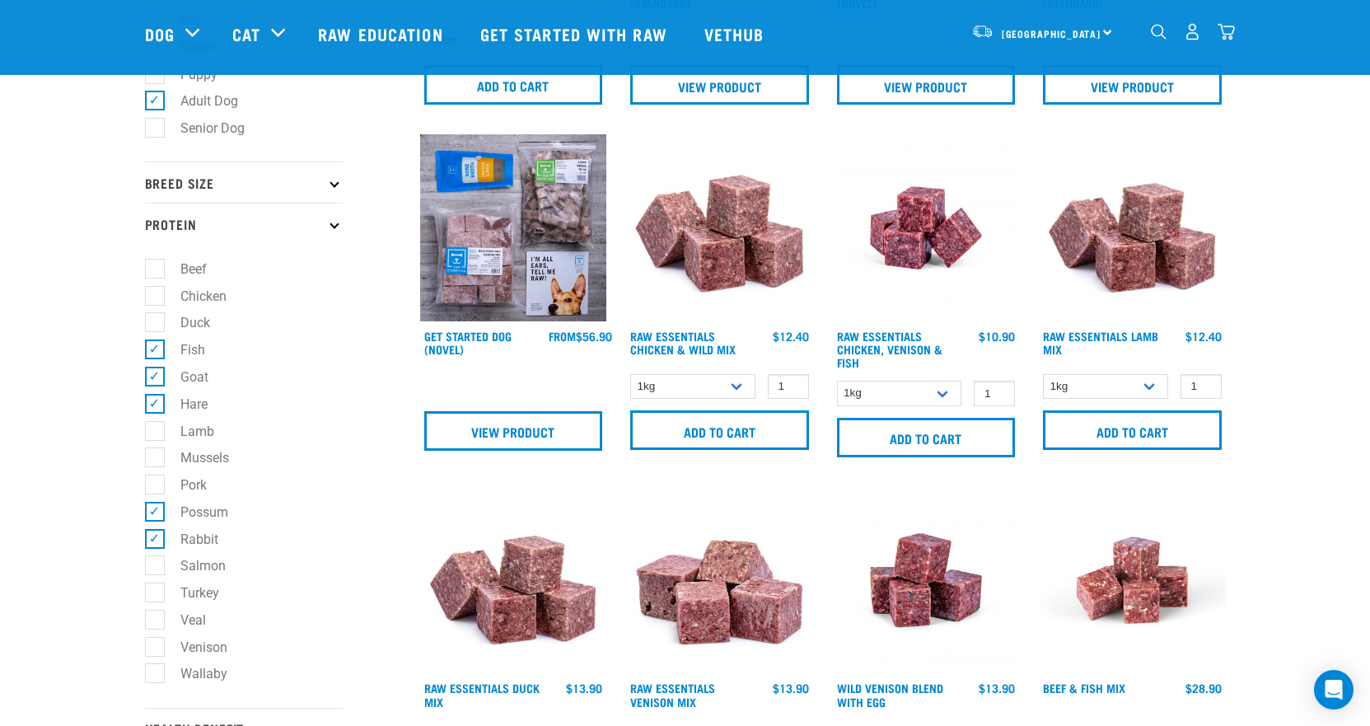
click at [166, 649] on label "Venison" at bounding box center [194, 647] width 80 height 21
click at [156, 649] on input "Venison" at bounding box center [150, 643] width 11 height 11
checkbox input "true"
click at [165, 674] on label "Wallaby" at bounding box center [194, 673] width 80 height 21
click at [156, 674] on input "Wallaby" at bounding box center [150, 671] width 11 height 11
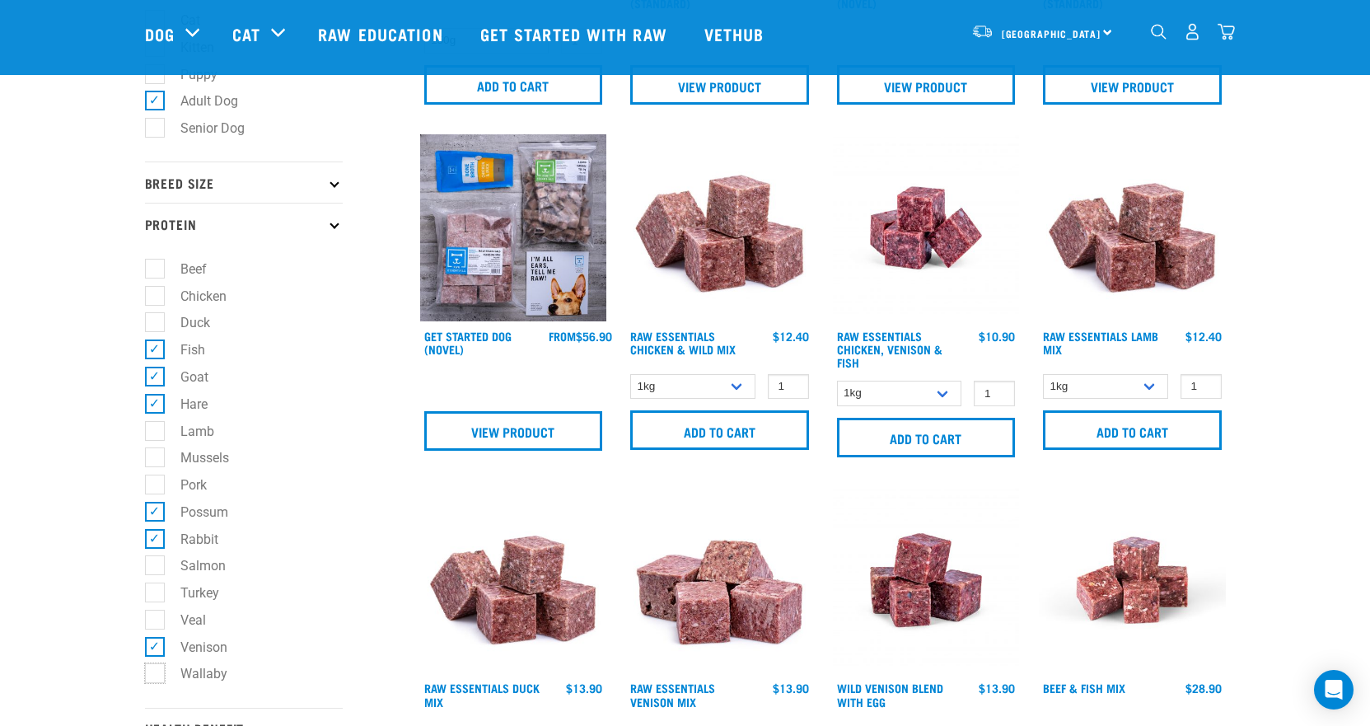
checkbox input "true"
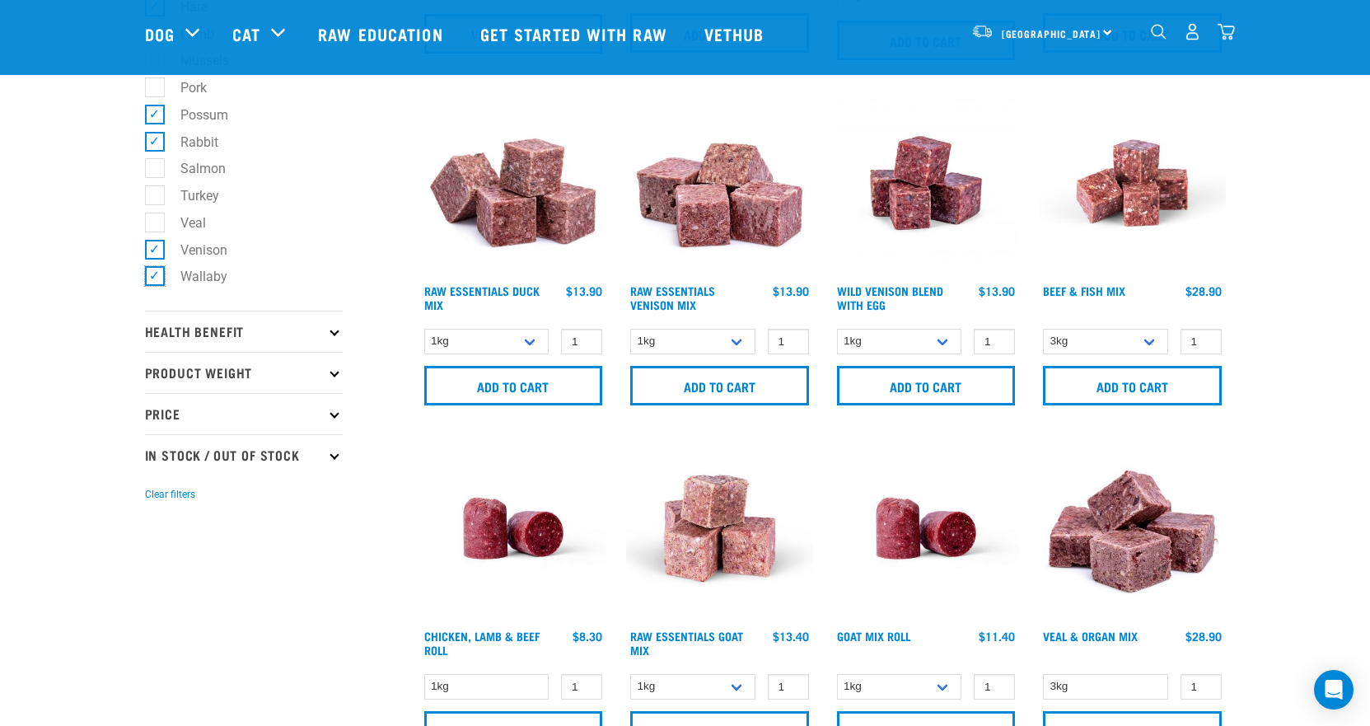
scroll to position [741, 0]
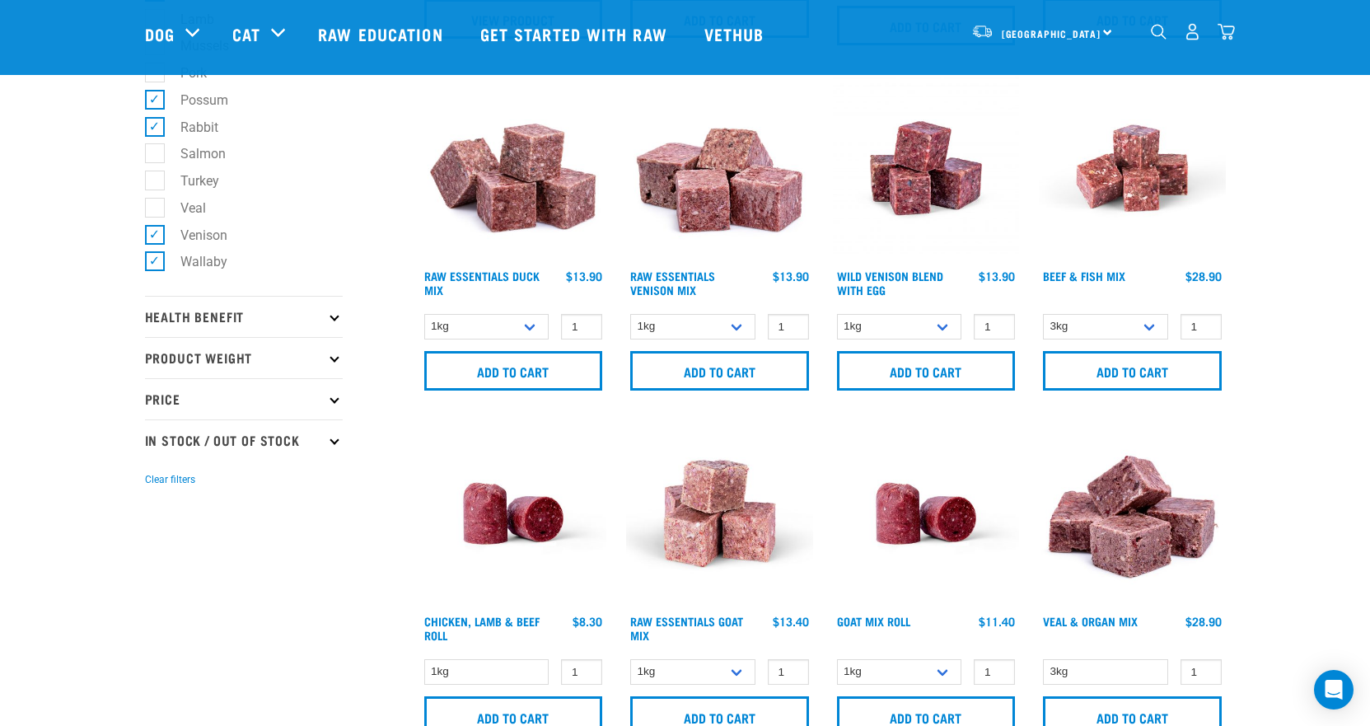
click at [334, 320] on icon at bounding box center [334, 315] width 9 height 9
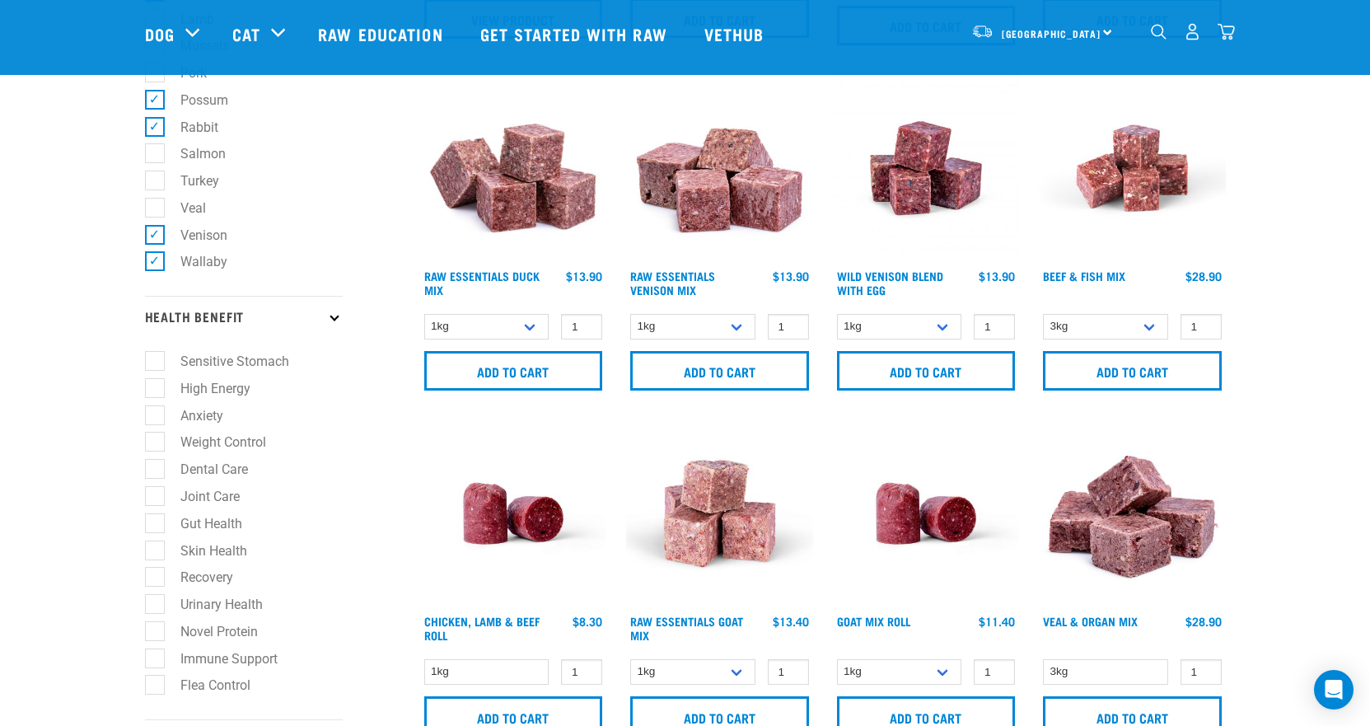
click at [160, 419] on label "Anxiety" at bounding box center [192, 415] width 76 height 21
click at [156, 418] on input "Anxiety" at bounding box center [150, 412] width 11 height 11
checkbox input "true"
click at [155, 542] on label "Skin Health" at bounding box center [204, 550] width 100 height 21
click at [155, 542] on input "Skin Health" at bounding box center [150, 547] width 11 height 11
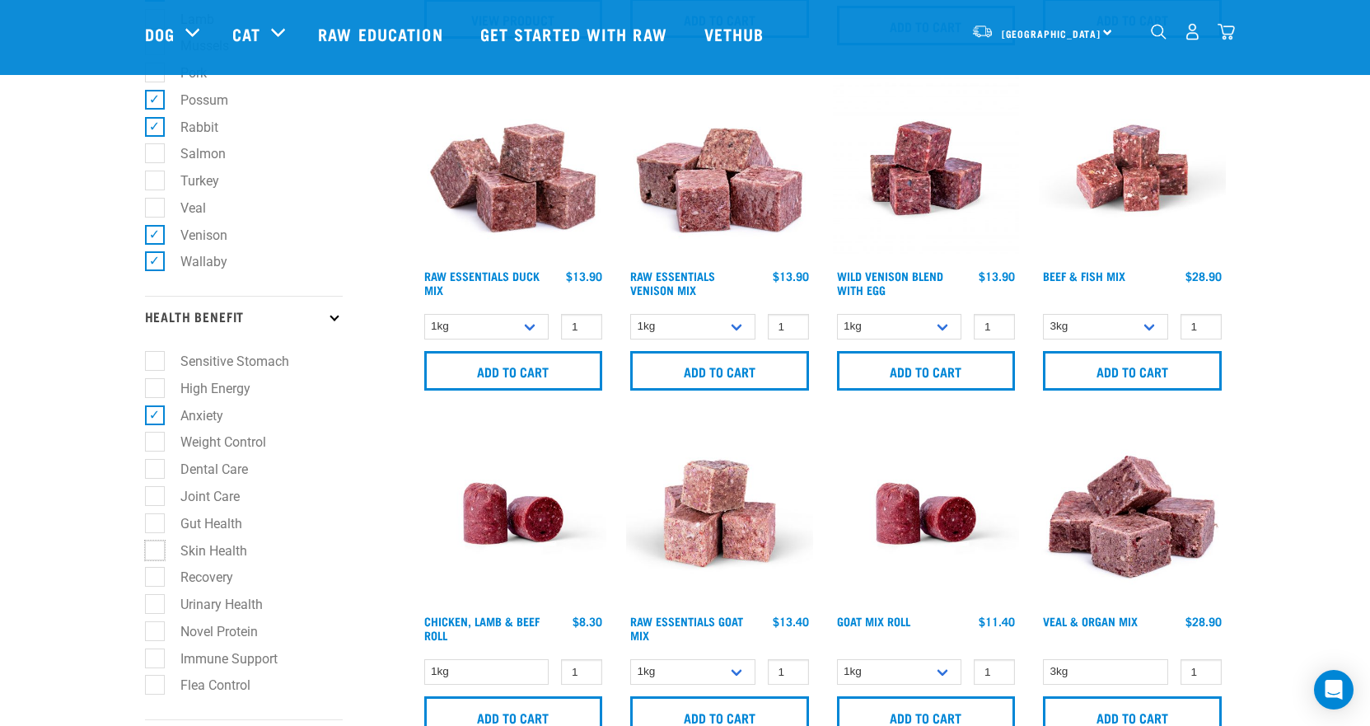
checkbox input "true"
click at [161, 526] on label "Gut Health" at bounding box center [201, 523] width 95 height 21
click at [156, 526] on input "Gut Health" at bounding box center [150, 520] width 11 height 11
checkbox input "true"
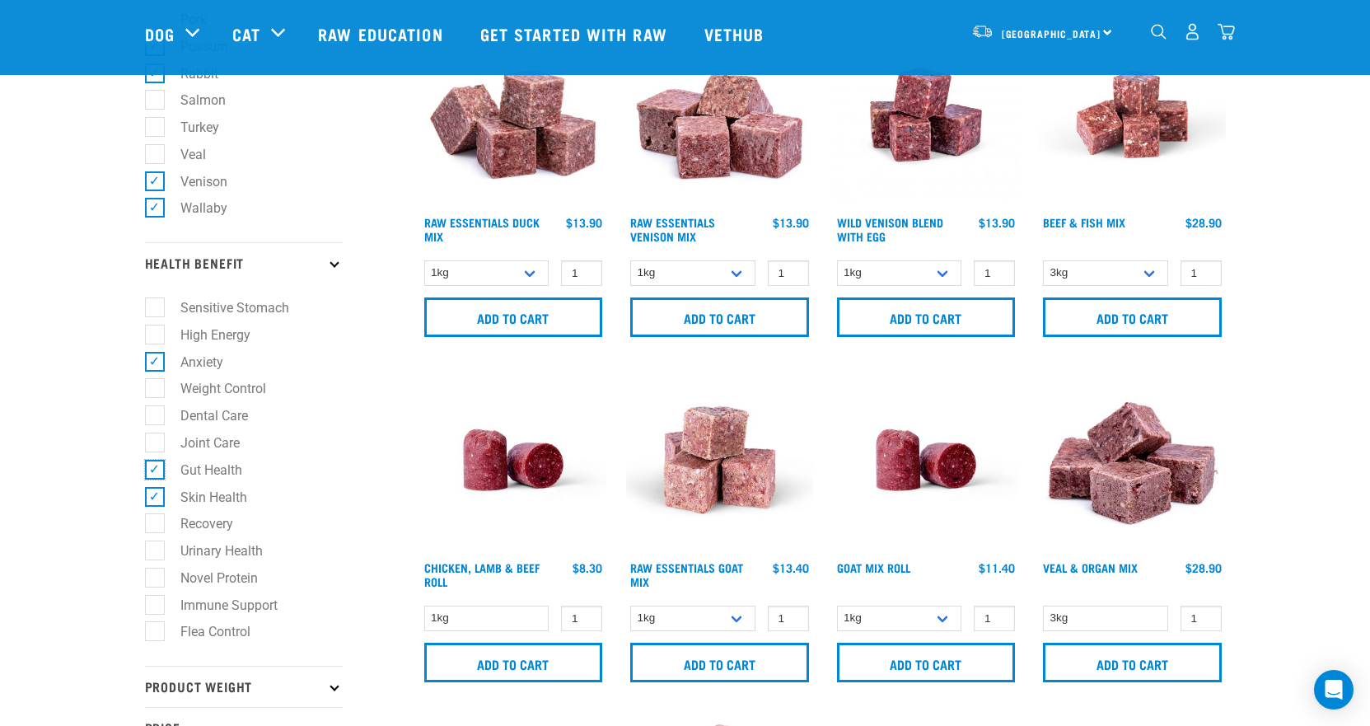
scroll to position [829, 0]
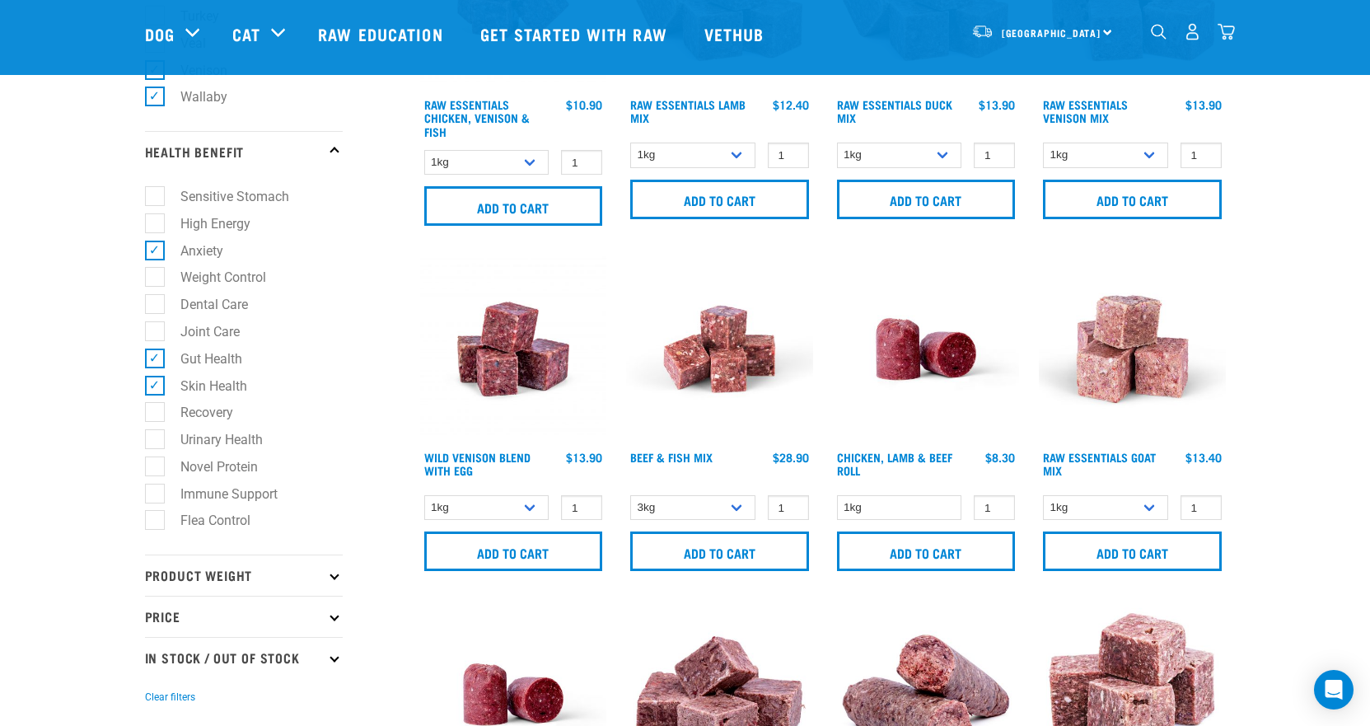
scroll to position [989, 0]
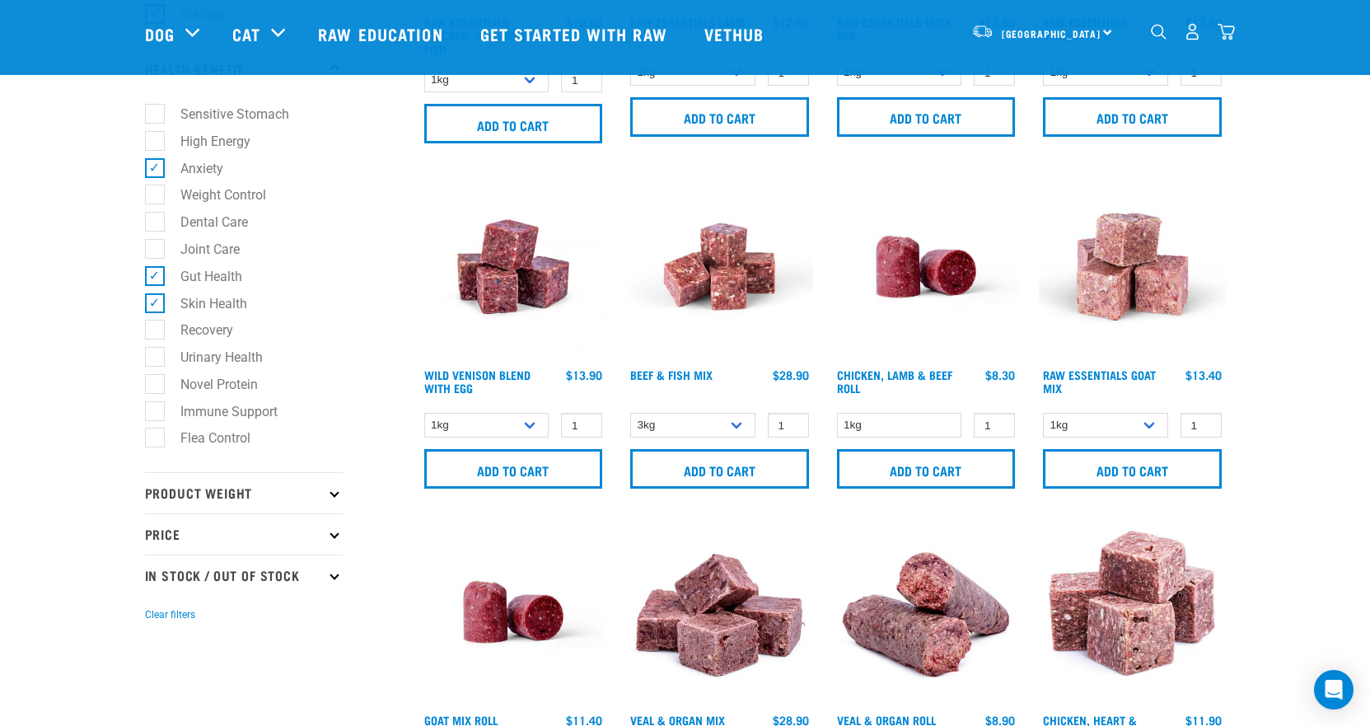
click at [331, 573] on icon at bounding box center [334, 574] width 9 height 9
click at [216, 622] on label "In Stock" at bounding box center [194, 620] width 80 height 21
click at [156, 622] on input "In Stock" at bounding box center [150, 617] width 11 height 11
checkbox input "true"
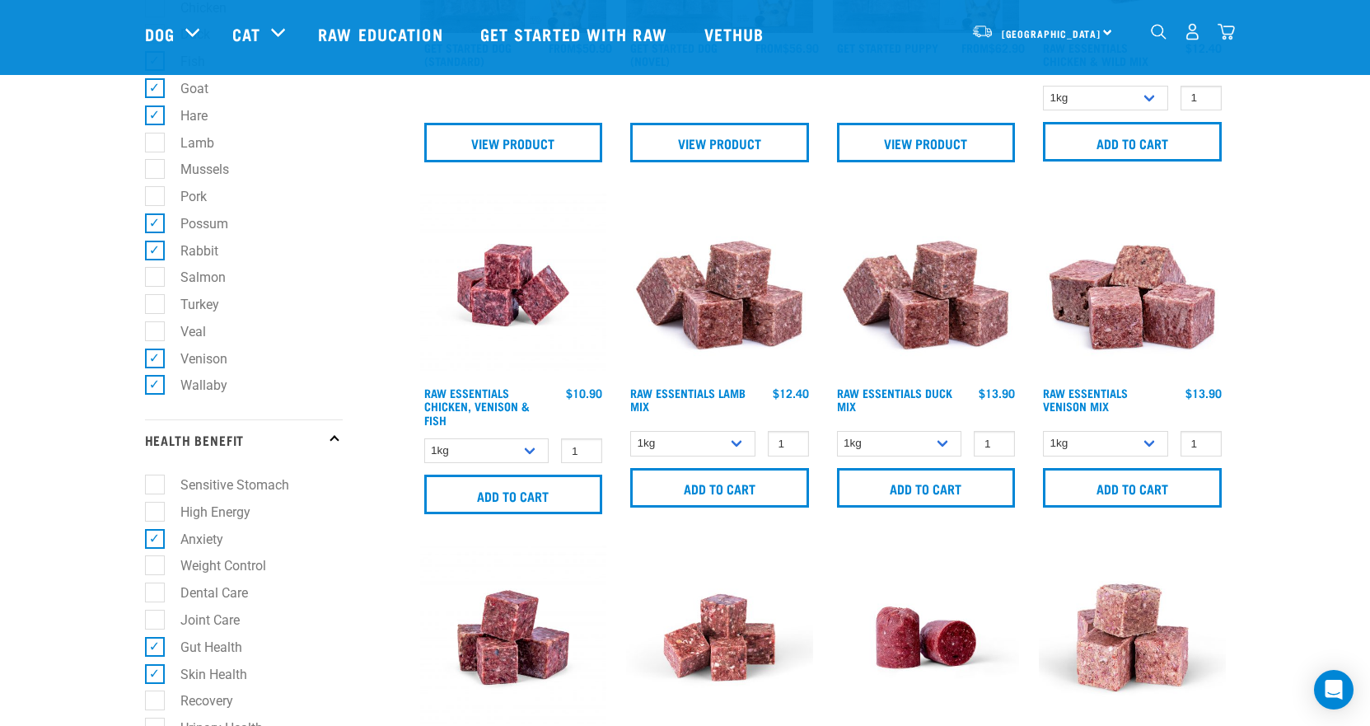
scroll to position [500, 0]
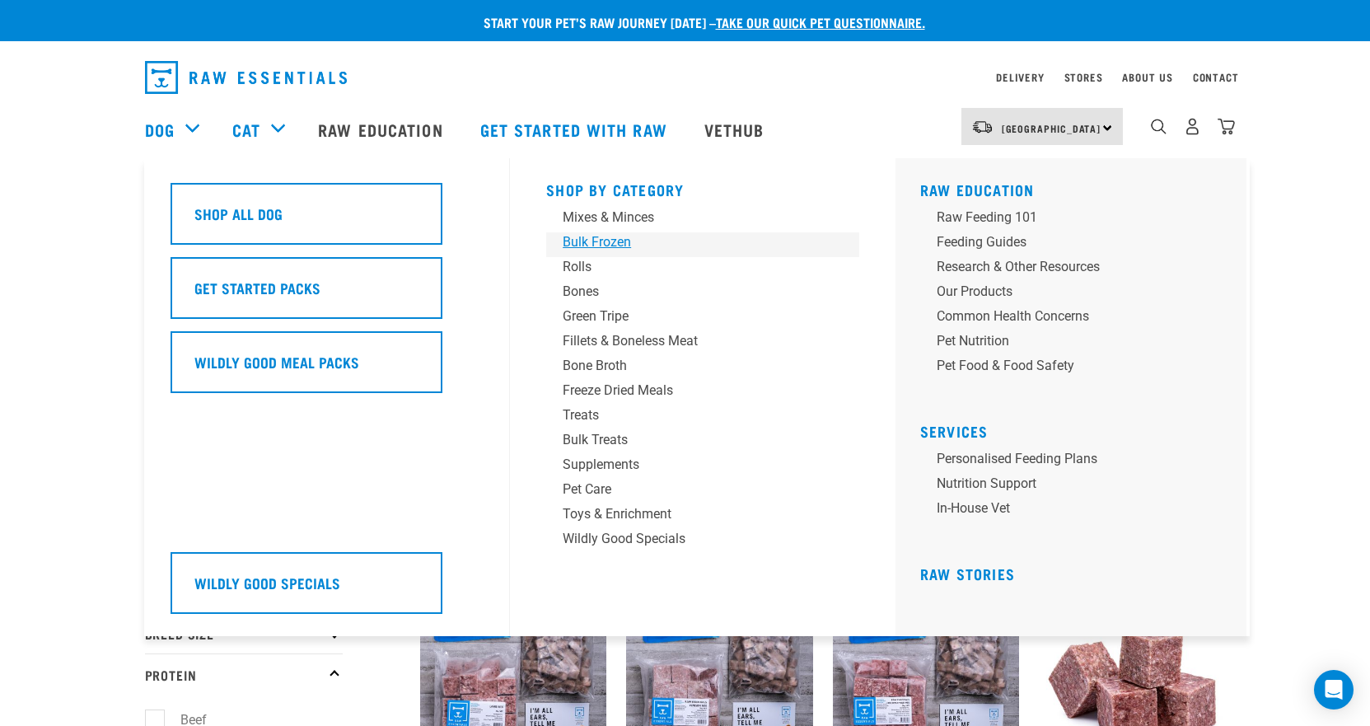
click at [593, 246] on div "Bulk Frozen" at bounding box center [691, 242] width 257 height 20
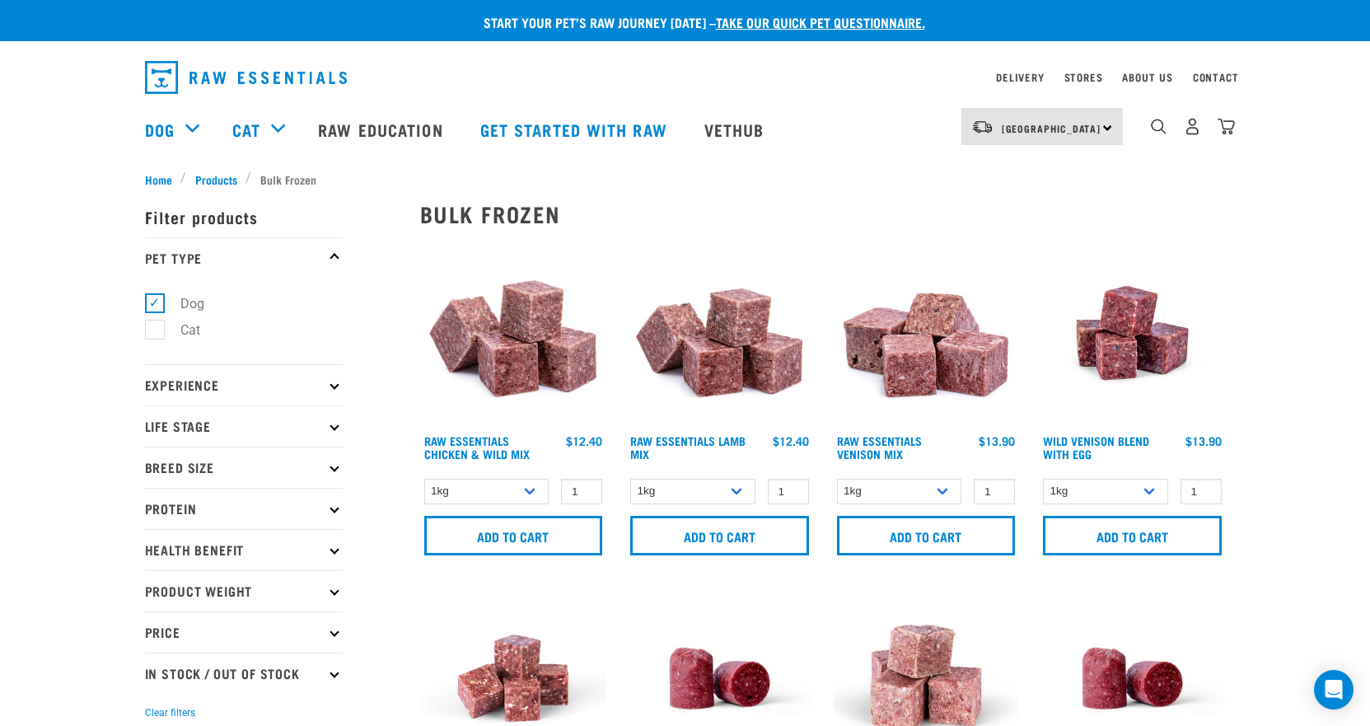
click at [334, 504] on icon at bounding box center [334, 507] width 9 height 9
click at [525, 492] on select "1kg 3kg Bulk (10kg)" at bounding box center [486, 492] width 125 height 26
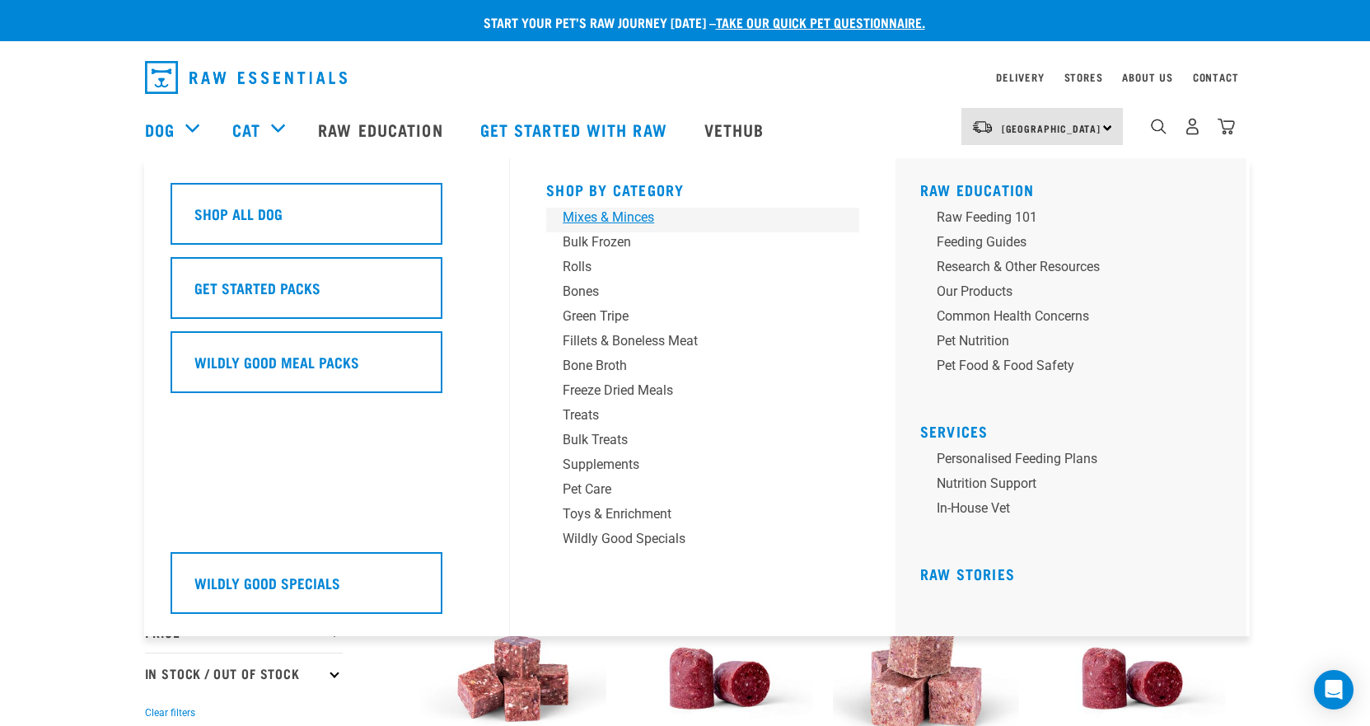
click at [593, 217] on div "Mixes & Minces" at bounding box center [691, 218] width 257 height 20
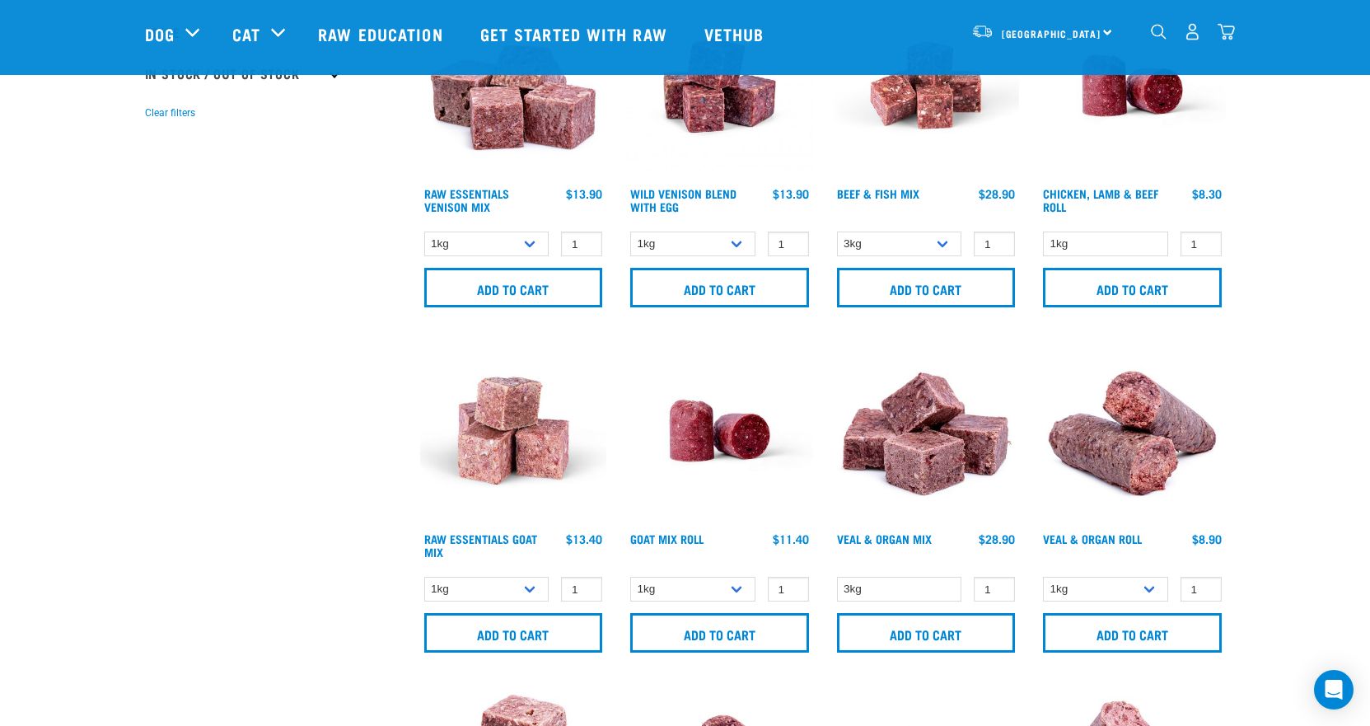
scroll to position [577, 0]
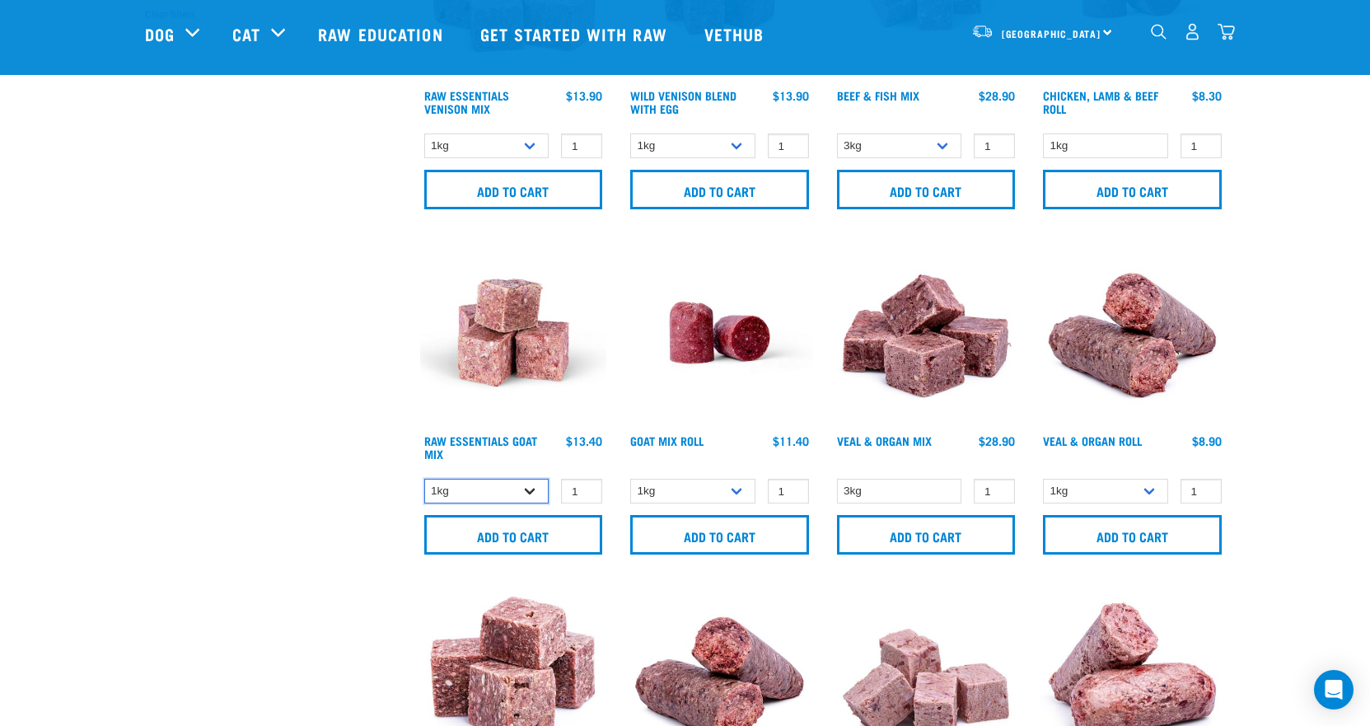
click at [535, 495] on select "1kg 3kg Bulk (10kg)" at bounding box center [486, 492] width 125 height 26
select select "344957"
click at [424, 479] on select "1kg 3kg Bulk (10kg)" at bounding box center [486, 492] width 125 height 26
click at [738, 491] on select "1kg Bulk (10kg)" at bounding box center [692, 492] width 125 height 26
select select "443209"
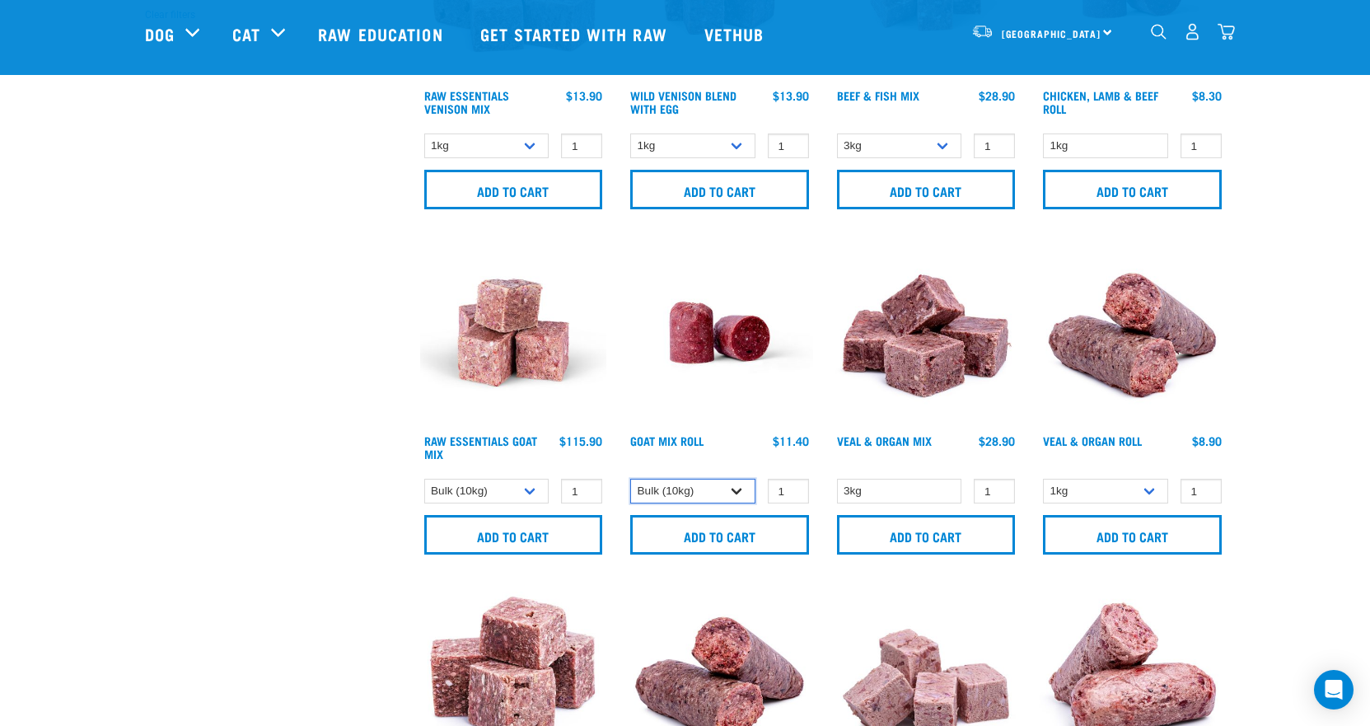
click at [630, 479] on select "1kg Bulk (10kg)" at bounding box center [692, 492] width 125 height 26
click at [689, 443] on link "Goat Mix Roll" at bounding box center [666, 440] width 73 height 6
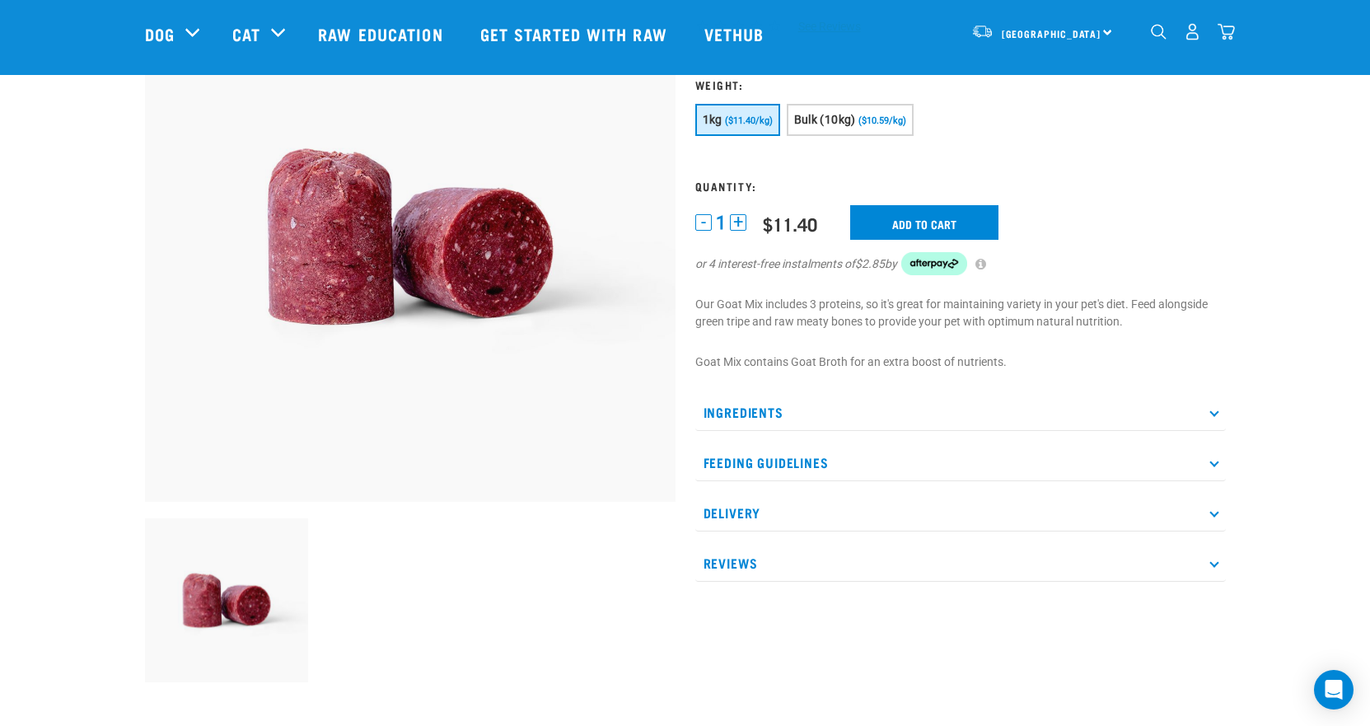
scroll to position [165, 0]
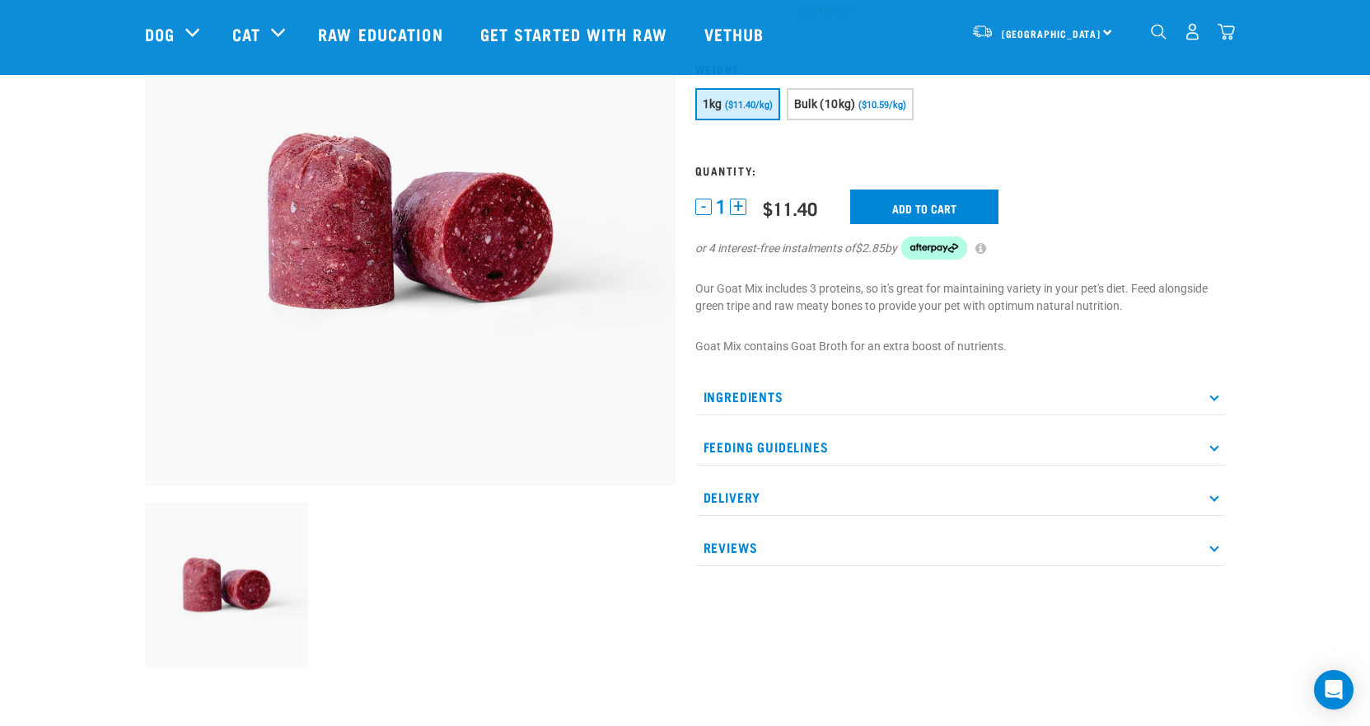
click at [738, 398] on p "Ingredients" at bounding box center [960, 396] width 531 height 37
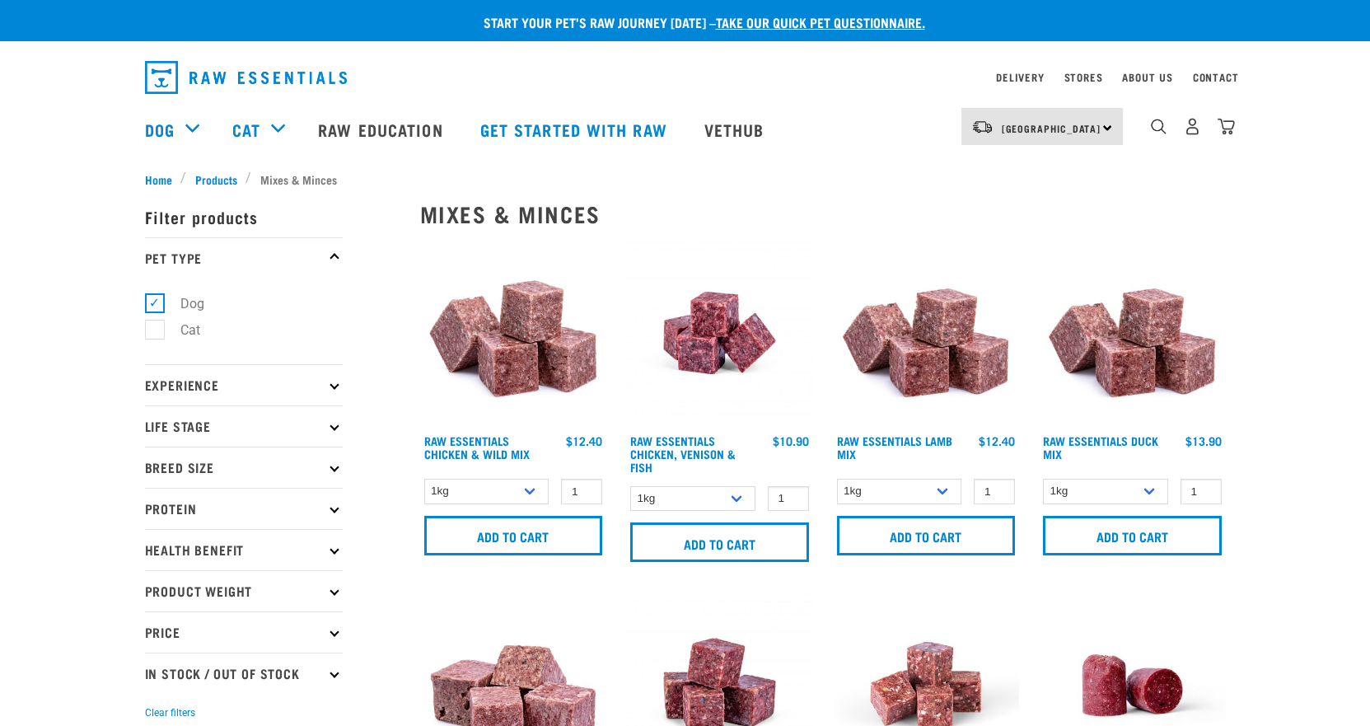
select select "344957"
select select "443209"
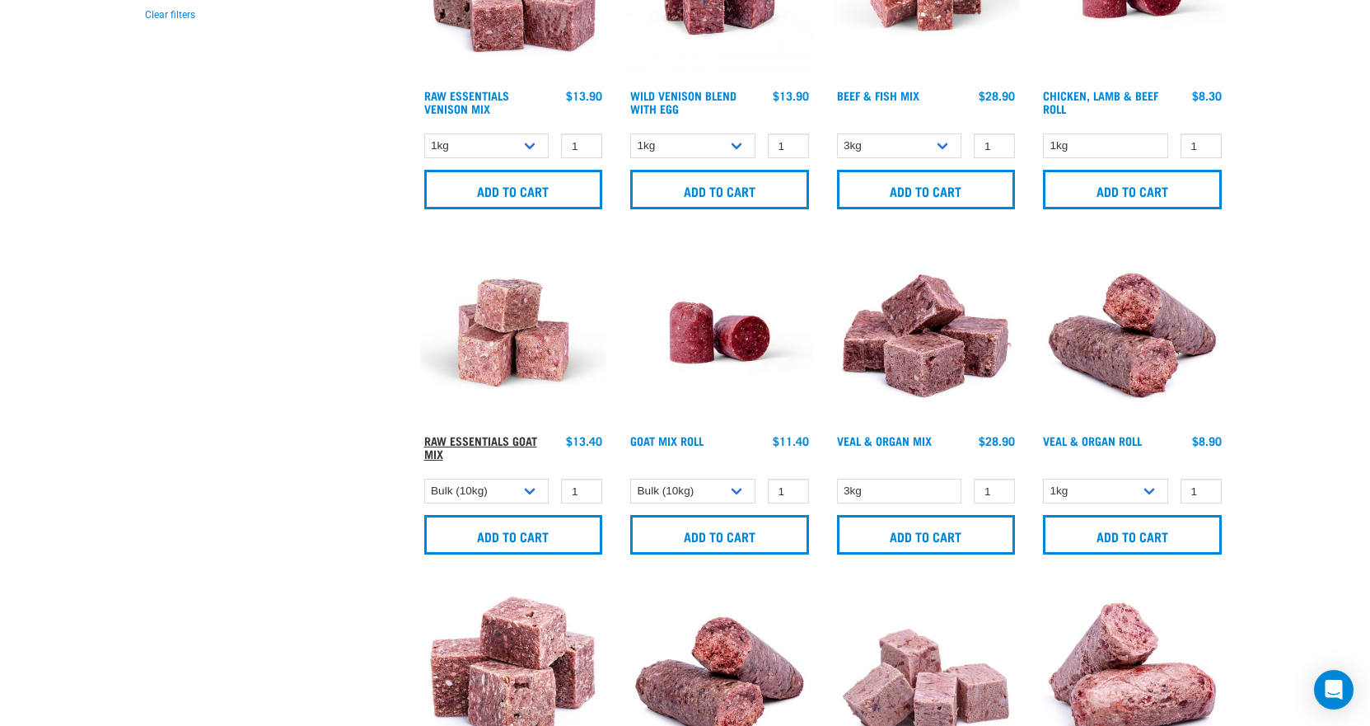
click at [521, 442] on link "Raw Essentials Goat Mix" at bounding box center [480, 446] width 113 height 19
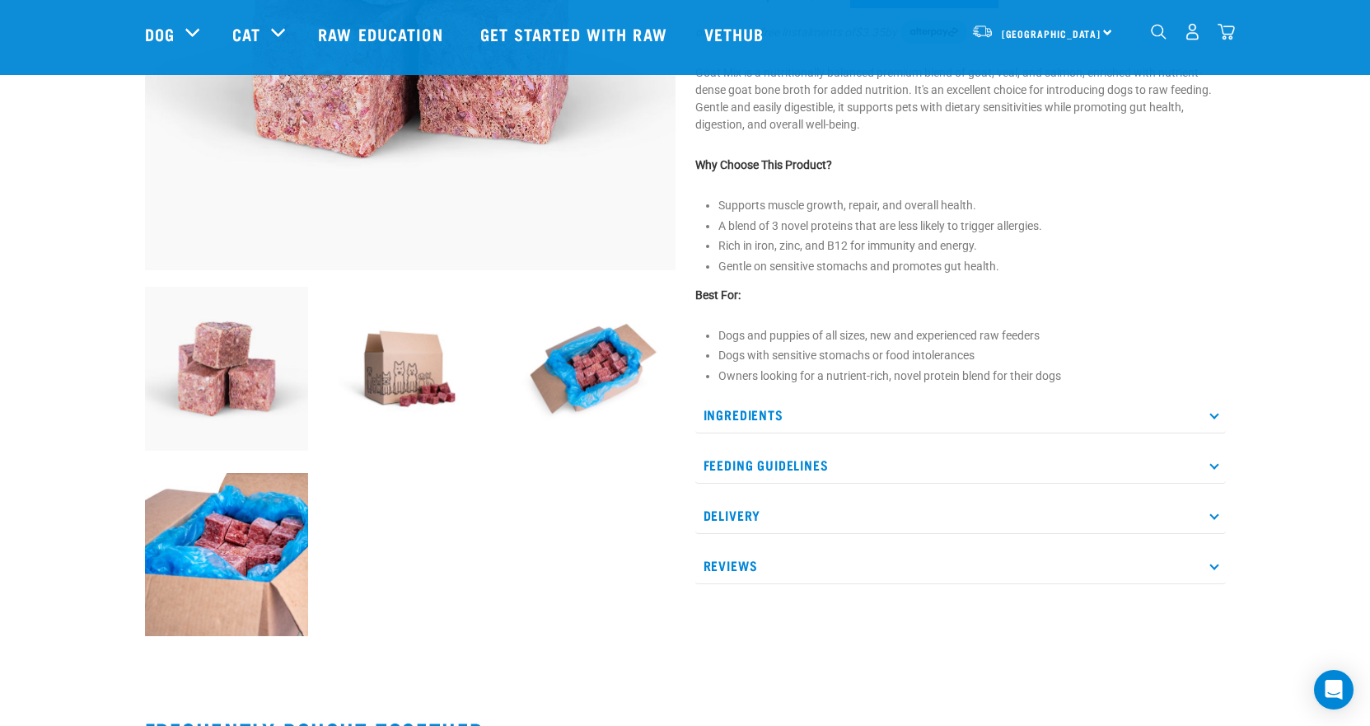
scroll to position [494, 0]
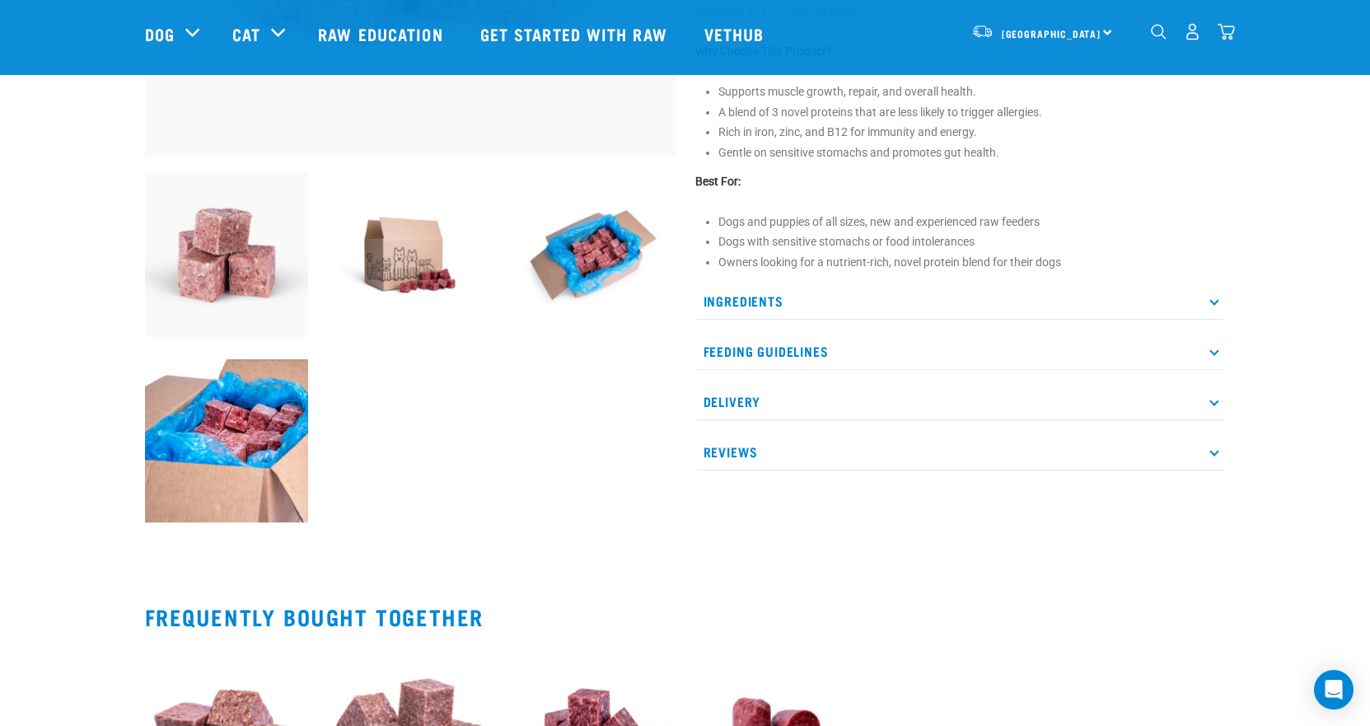
click at [754, 303] on p "Ingredients" at bounding box center [960, 301] width 531 height 37
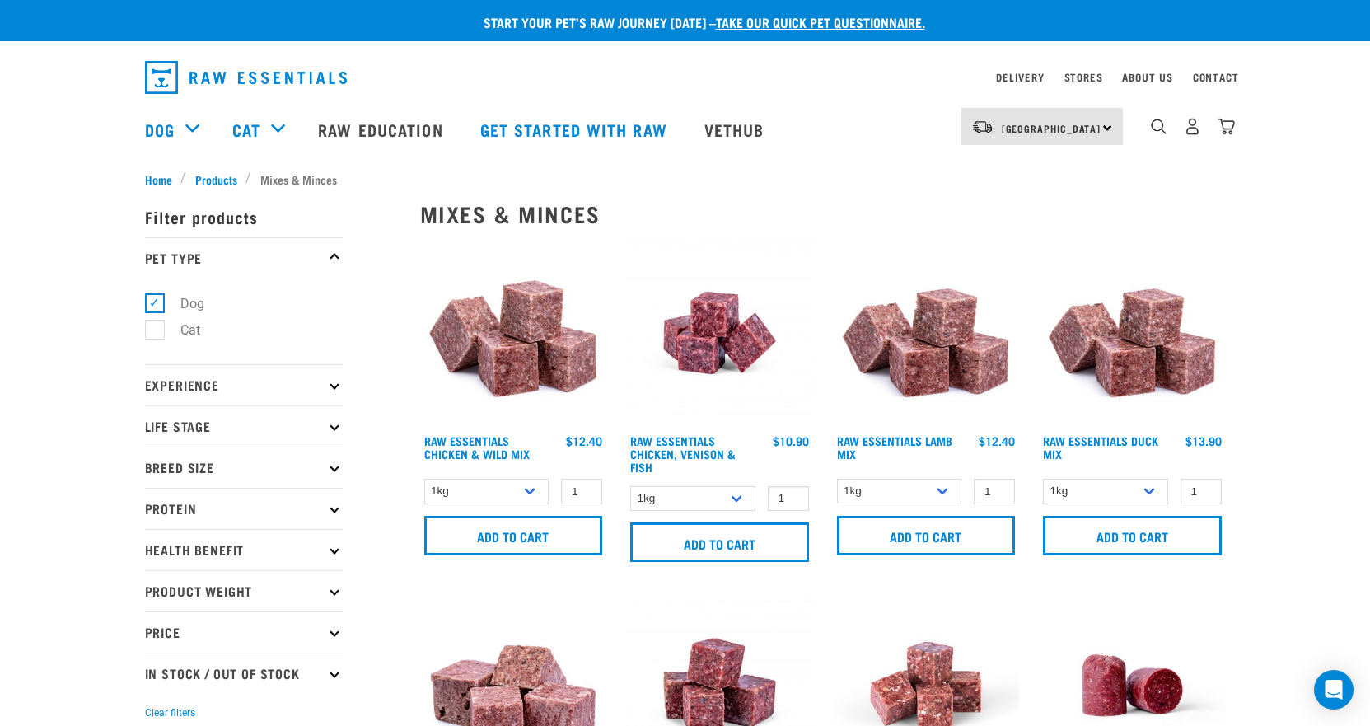
select select "344957"
select select "443209"
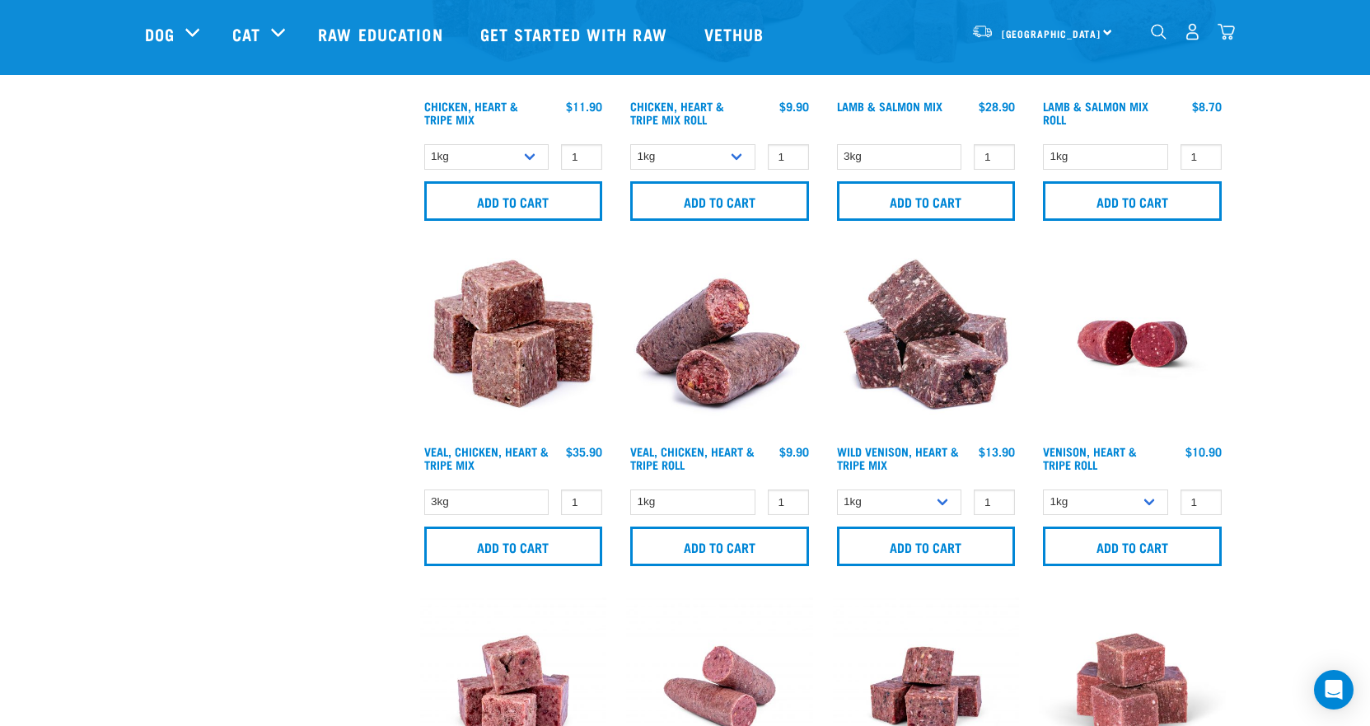
scroll to position [1274, 0]
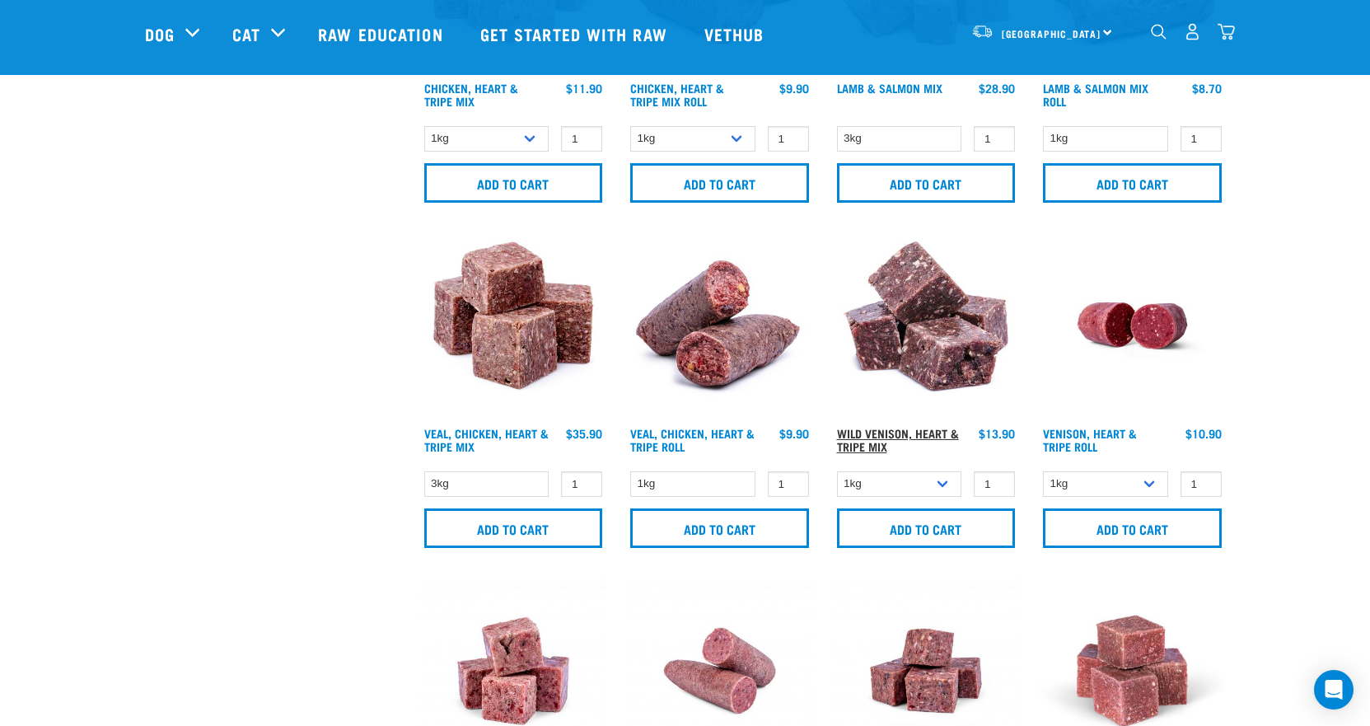
click at [853, 430] on link "Wild Venison, Heart & Tripe Mix" at bounding box center [898, 439] width 122 height 19
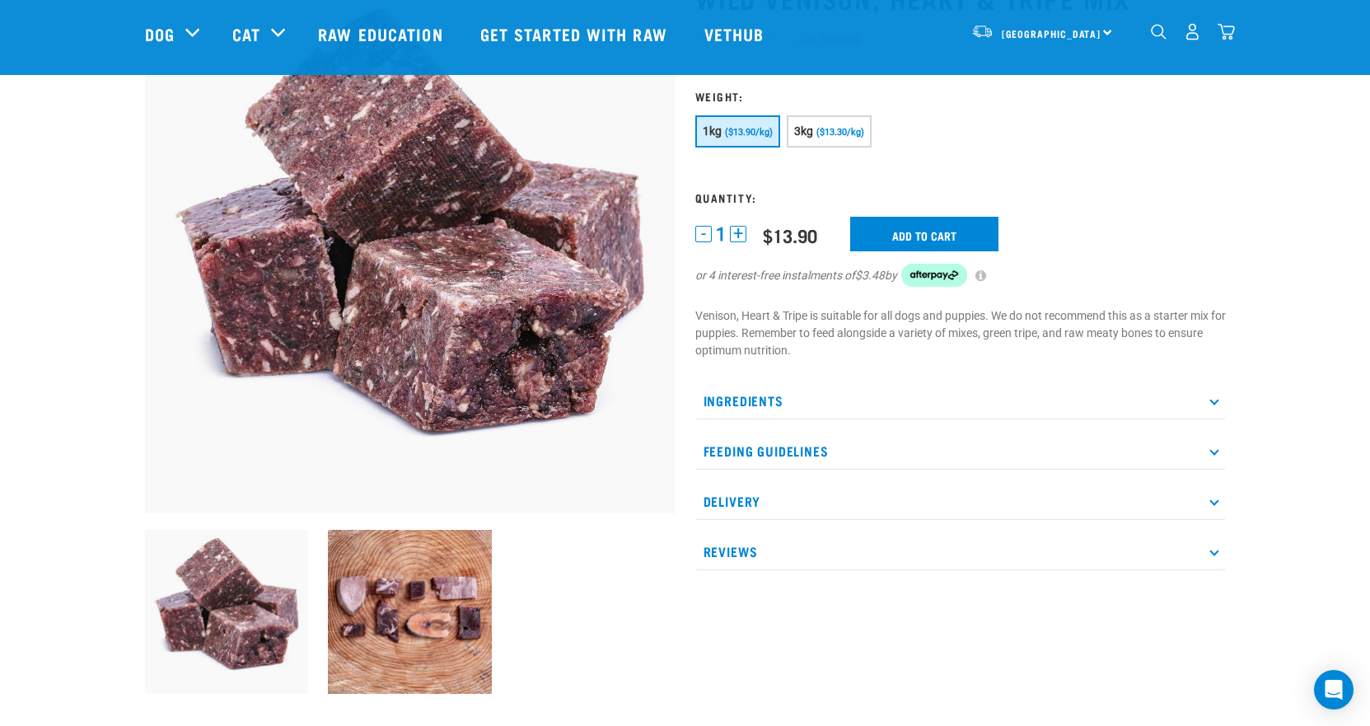
scroll to position [165, 0]
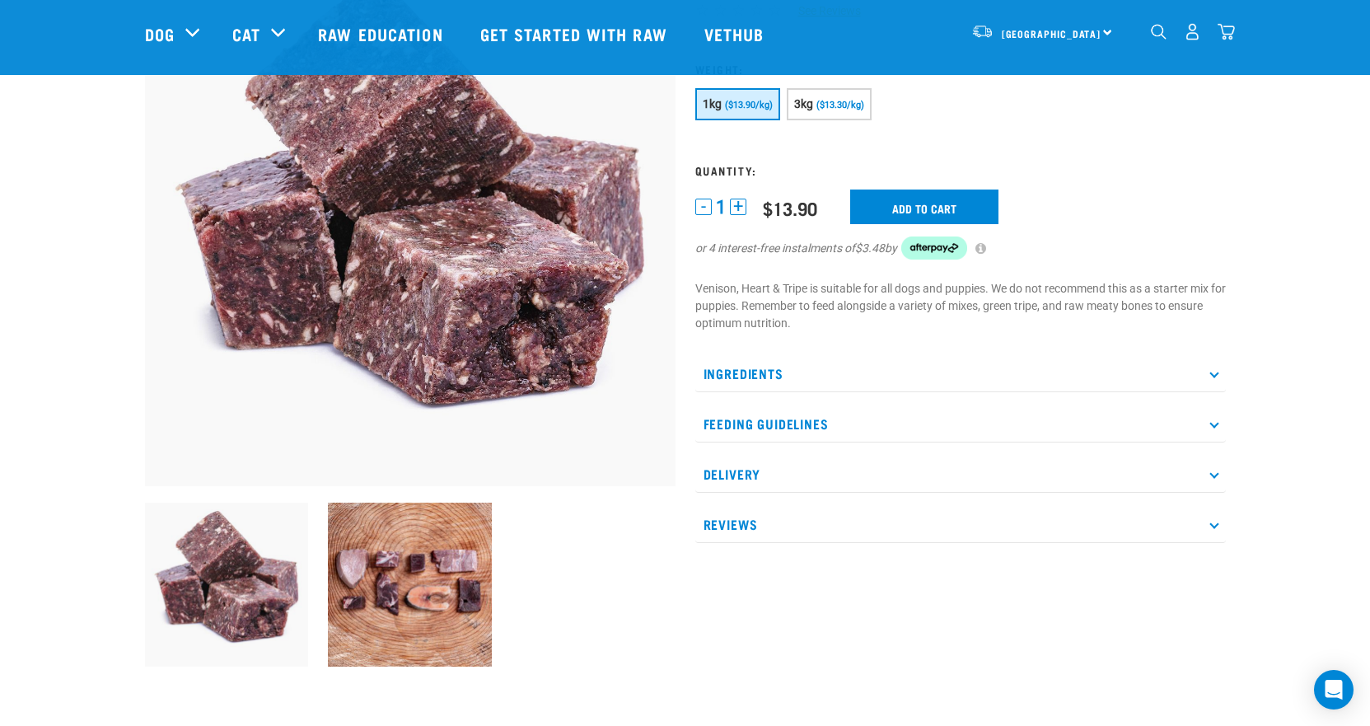
click at [775, 370] on p "Ingredients" at bounding box center [960, 373] width 531 height 37
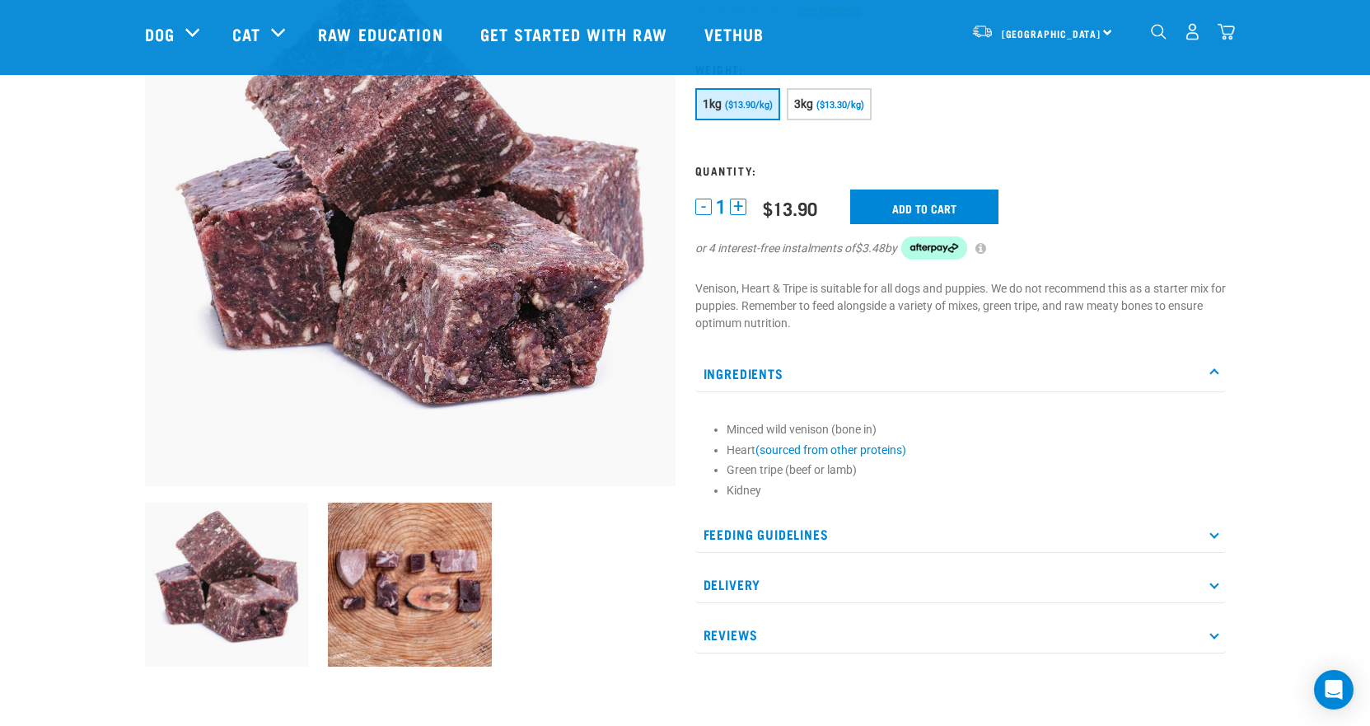
click at [743, 535] on p "Feeding Guidelines" at bounding box center [960, 534] width 531 height 37
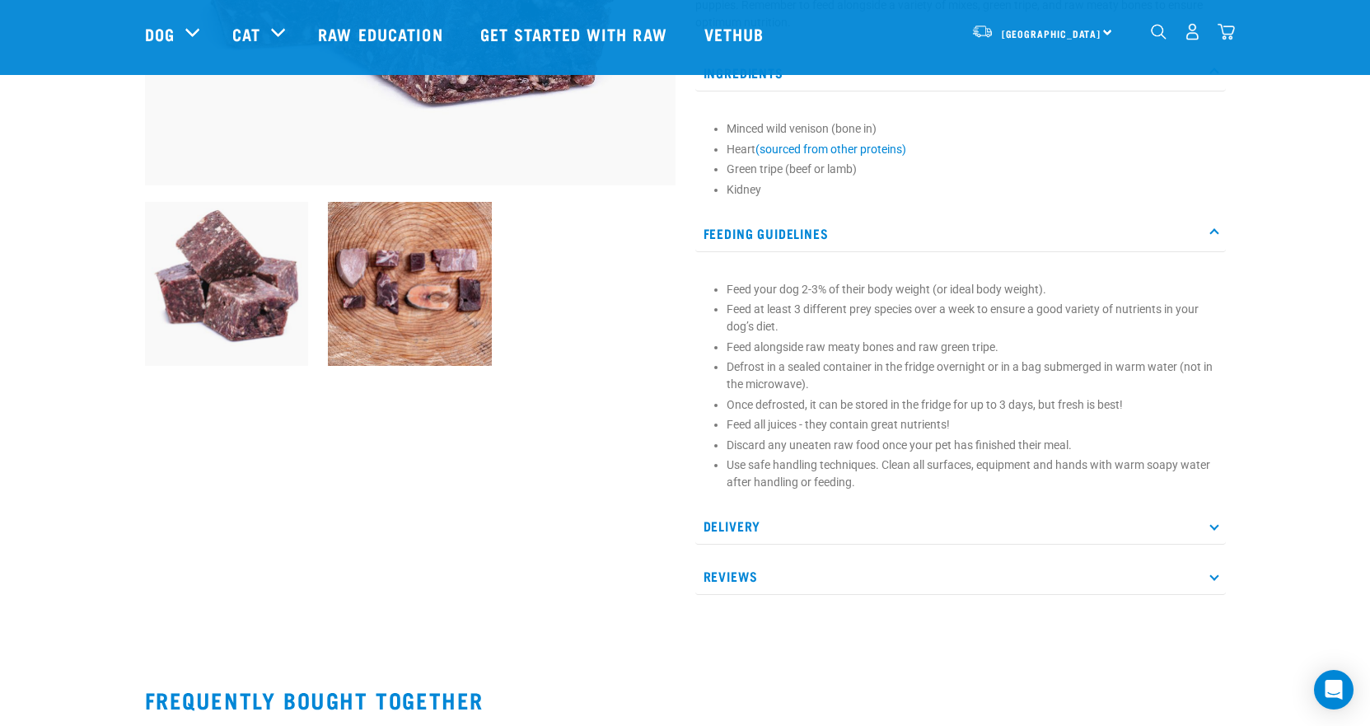
scroll to position [494, 0]
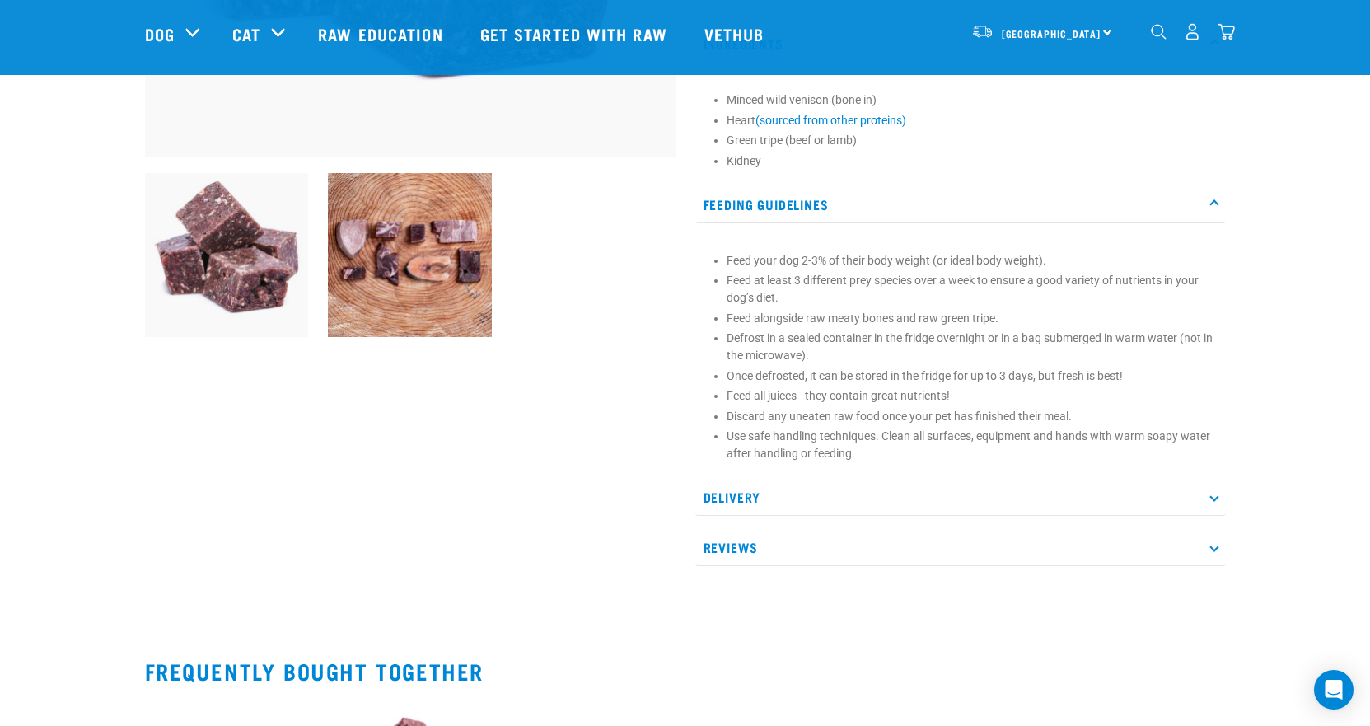
click at [747, 503] on p "Delivery" at bounding box center [960, 497] width 531 height 37
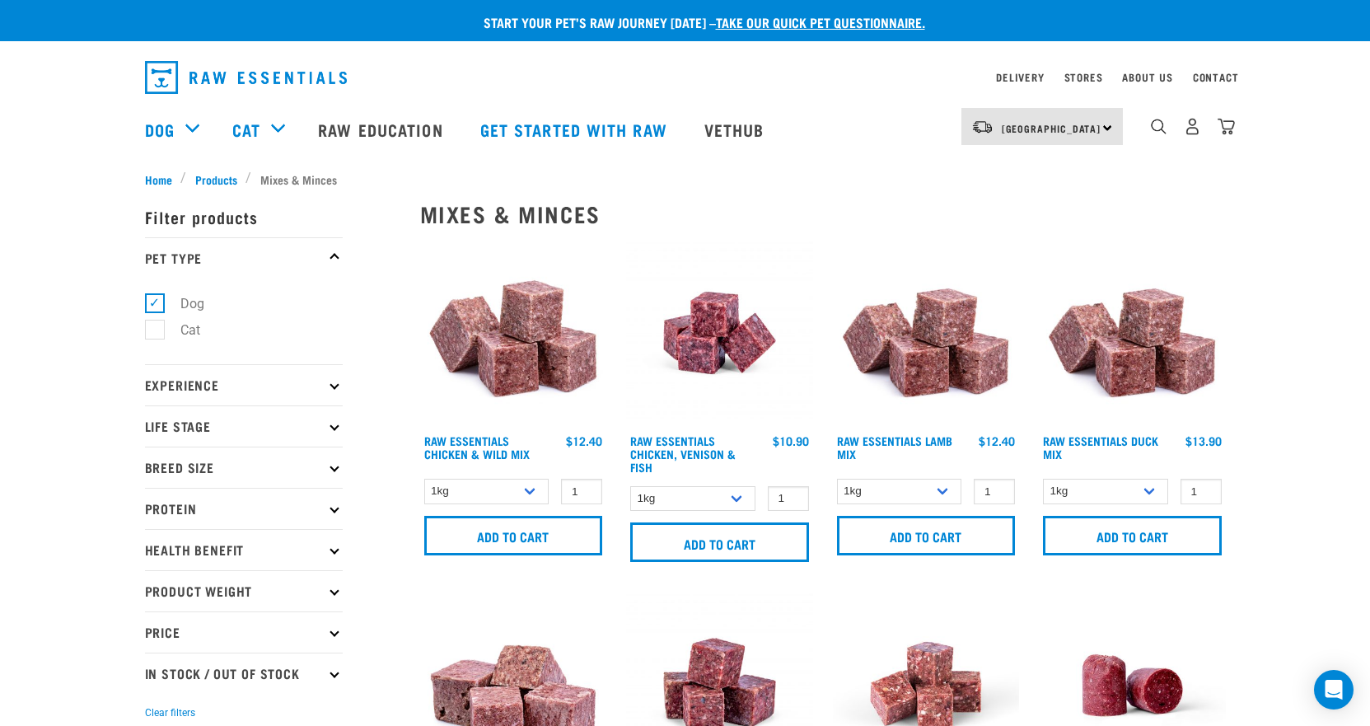
select select "344957"
select select "443209"
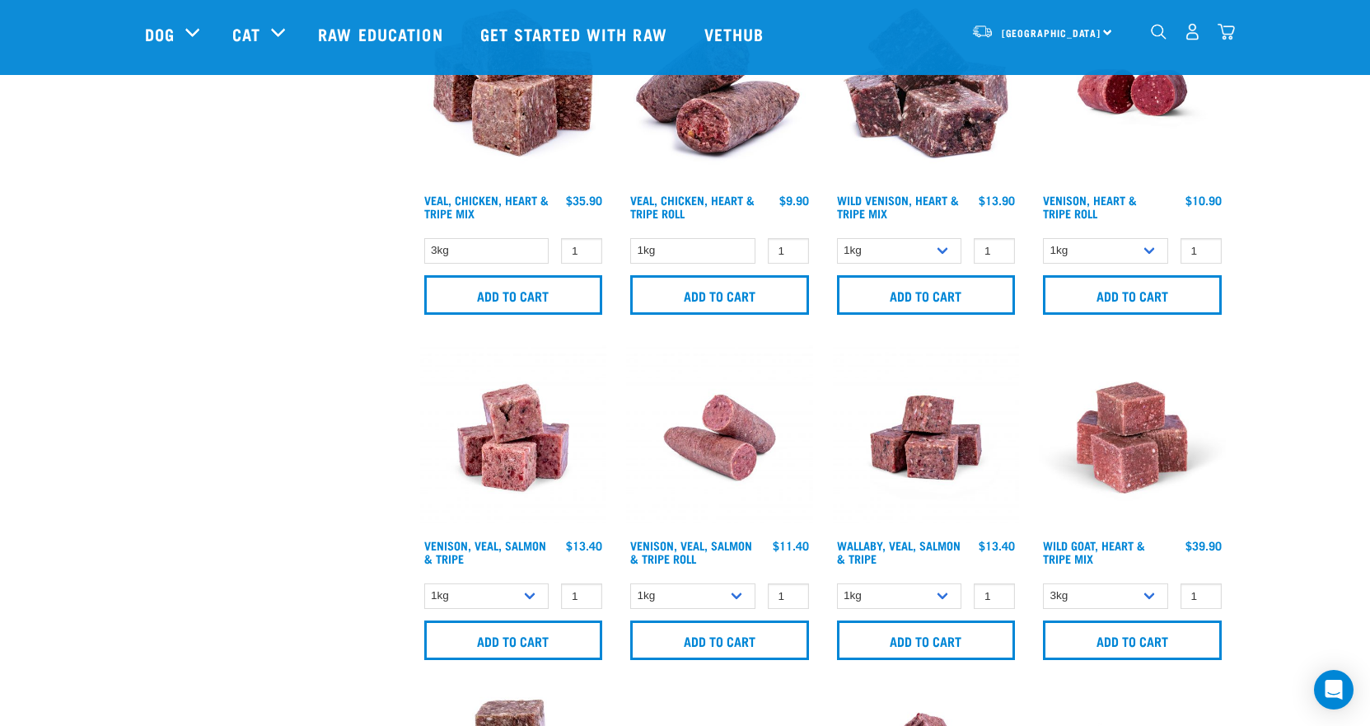
scroll to position [1560, 0]
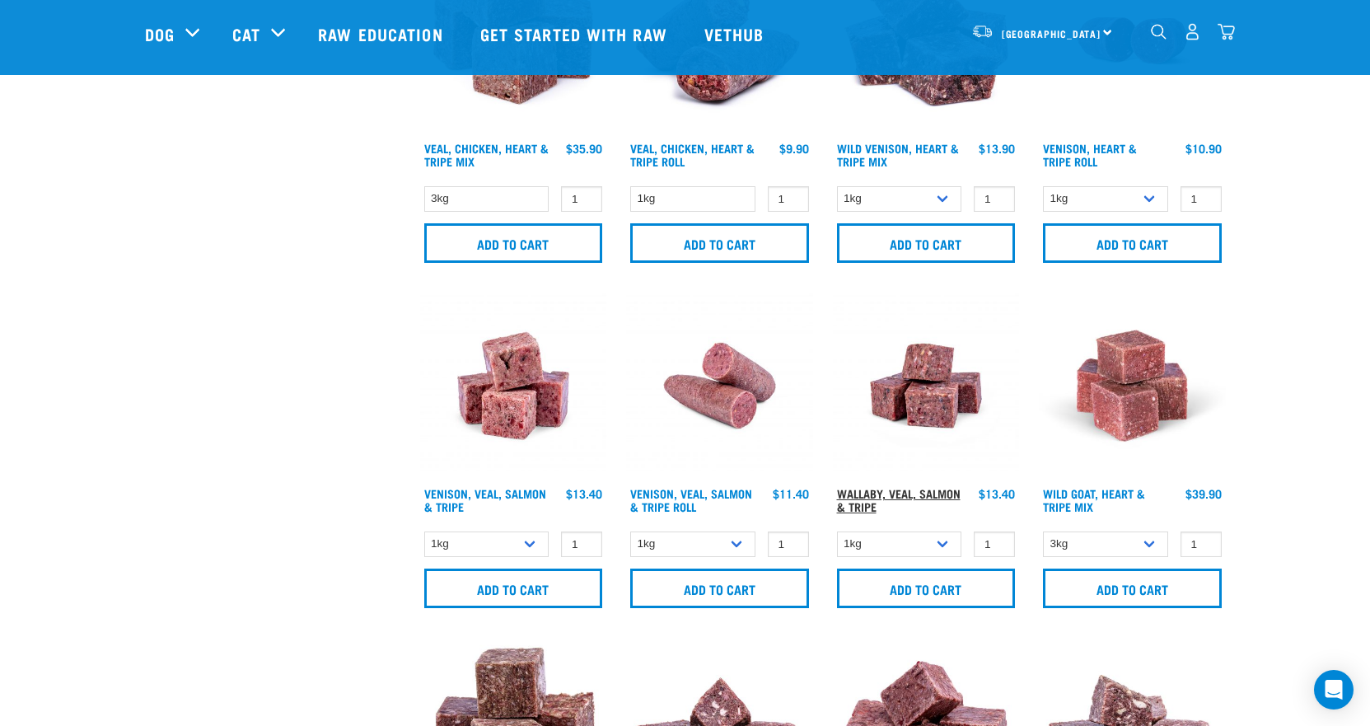
click at [844, 506] on link "Wallaby, Veal, Salmon & Tripe" at bounding box center [899, 499] width 124 height 19
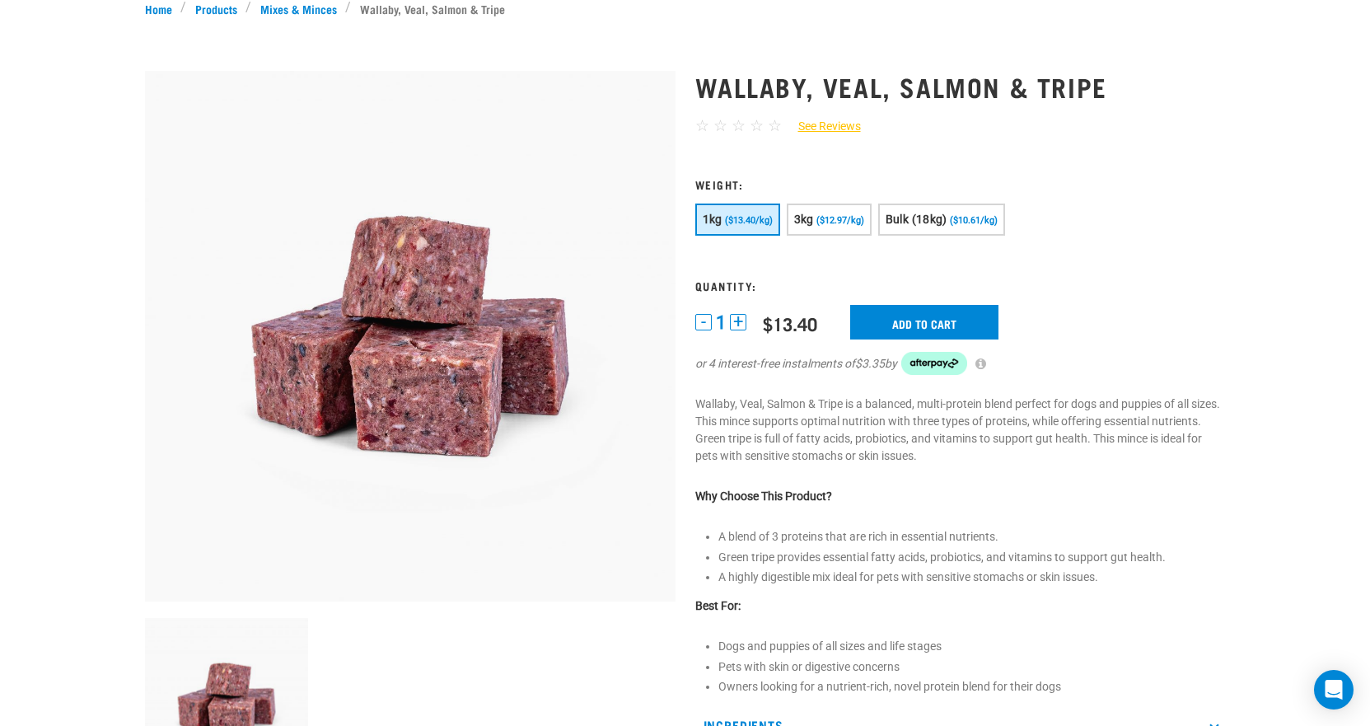
scroll to position [247, 0]
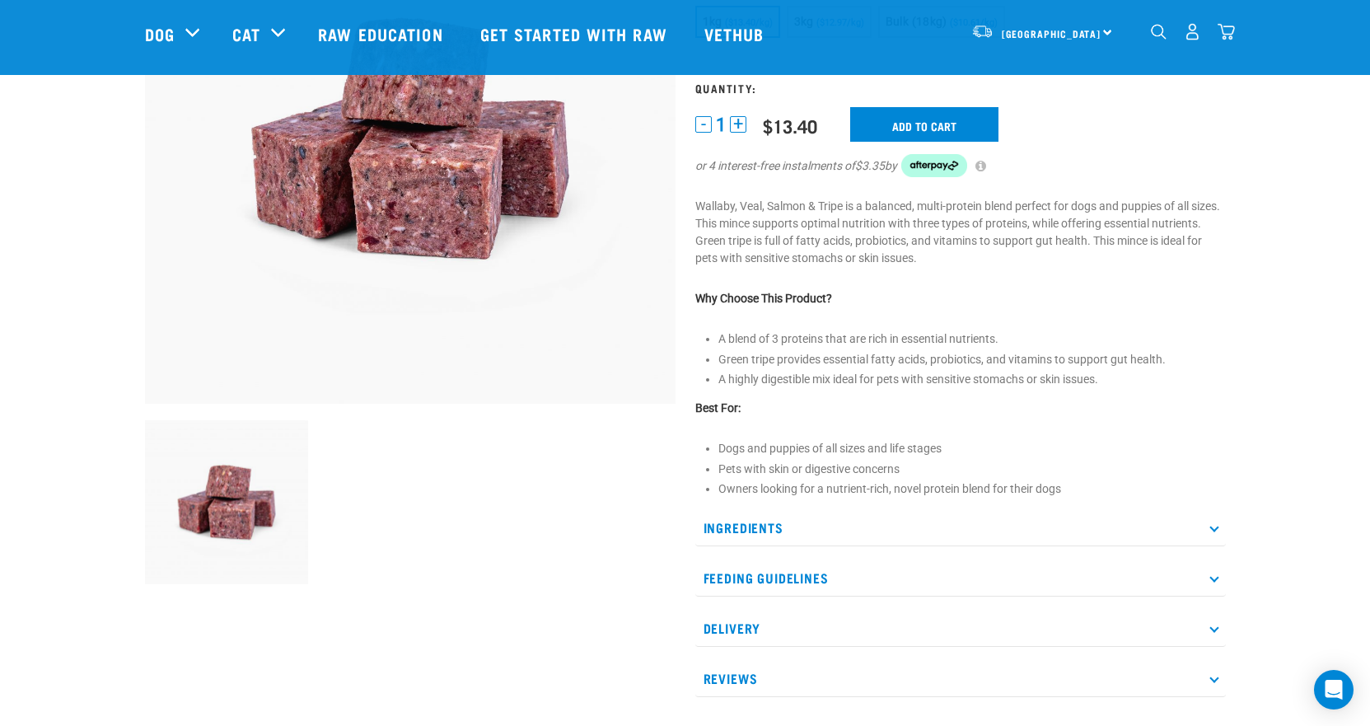
click at [782, 526] on p "Ingredients" at bounding box center [960, 527] width 531 height 37
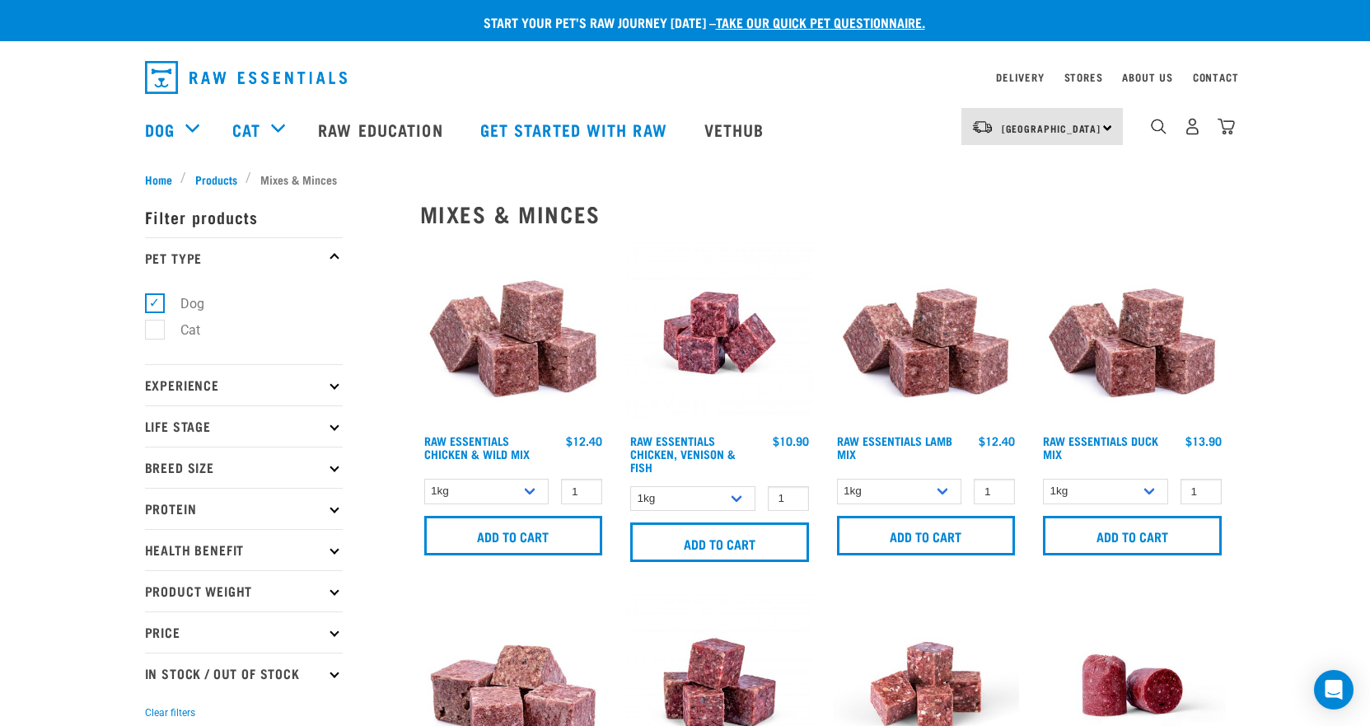
select select "344957"
select select "443209"
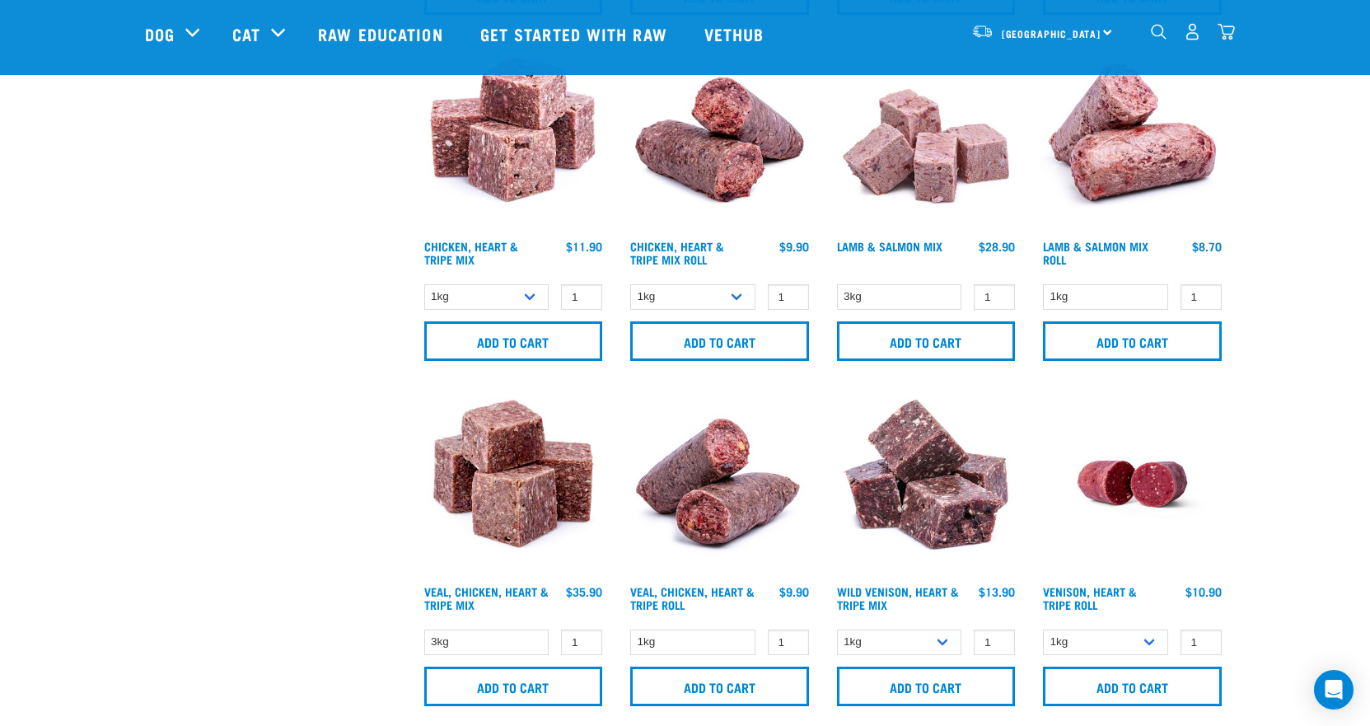
scroll to position [856, 0]
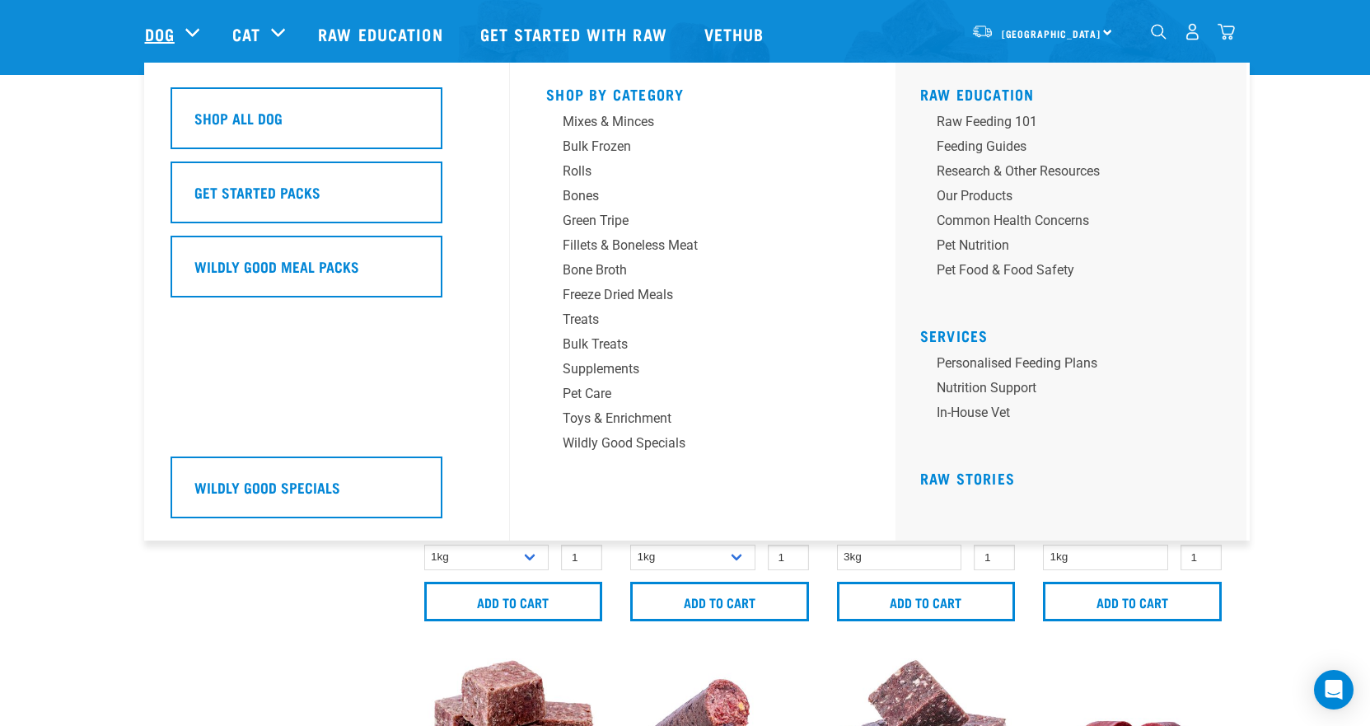
click at [174, 37] on link "Dog" at bounding box center [160, 33] width 30 height 25
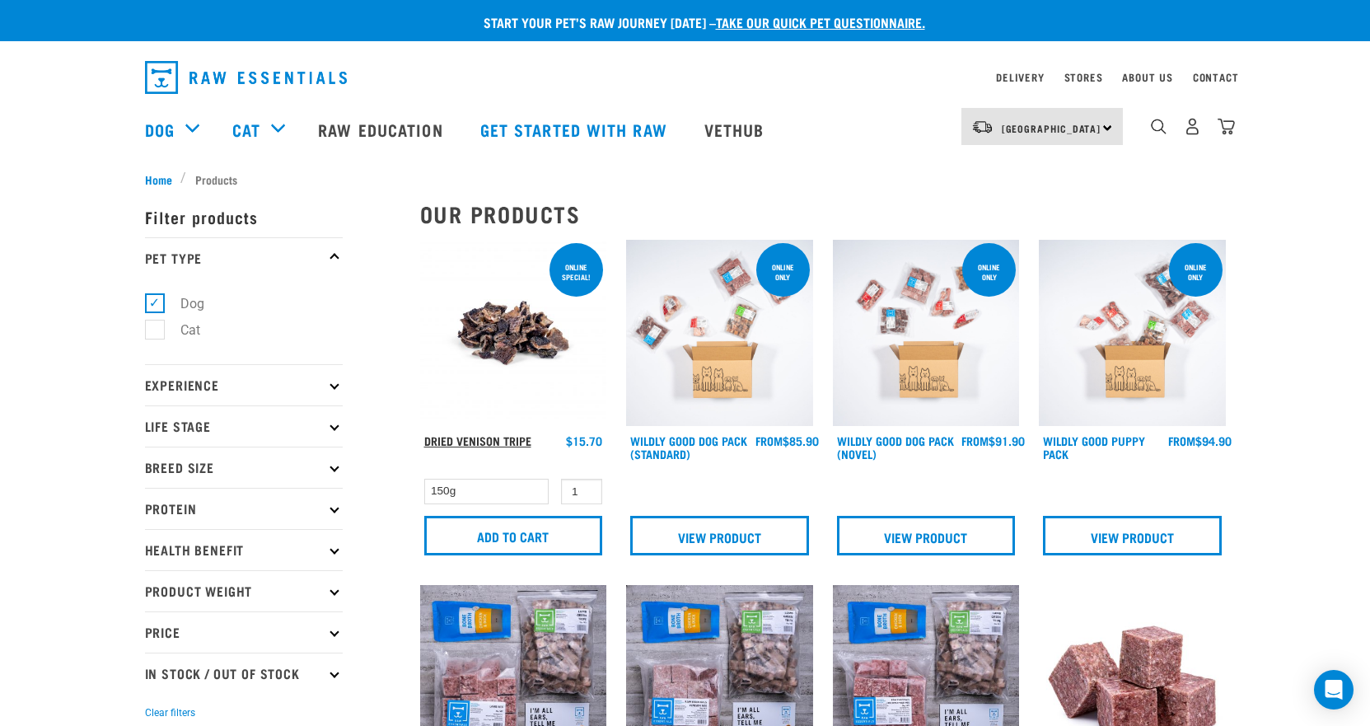
click at [461, 438] on link "Dried Venison Tripe" at bounding box center [477, 440] width 107 height 6
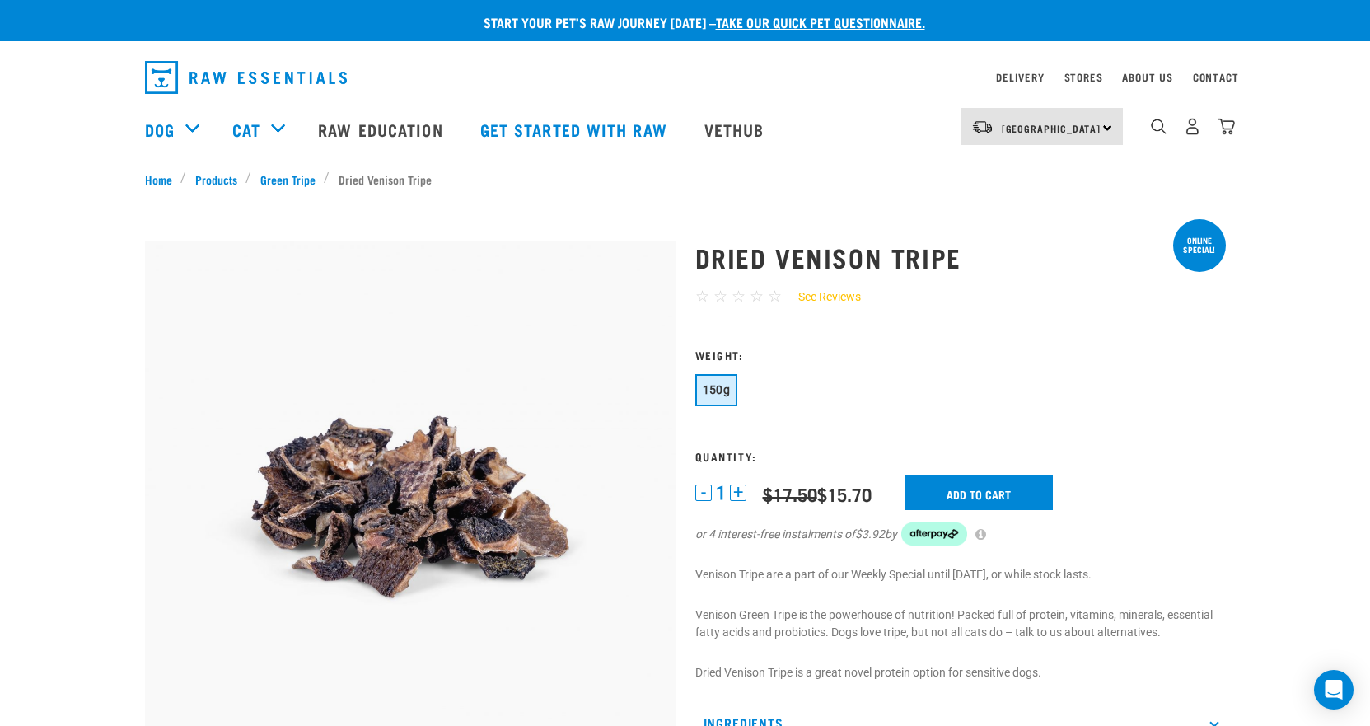
scroll to position [82, 0]
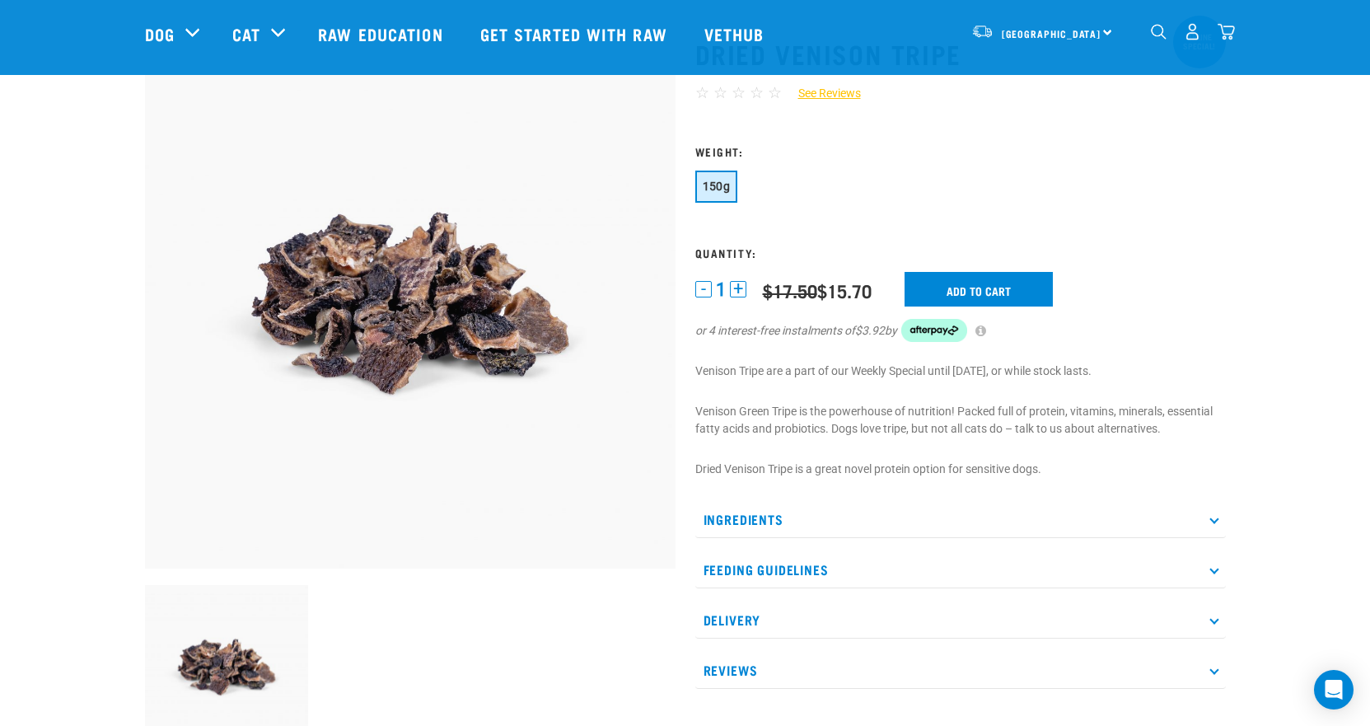
click at [1211, 521] on icon at bounding box center [1213, 519] width 9 height 9
click at [1214, 620] on icon at bounding box center [1213, 619] width 9 height 9
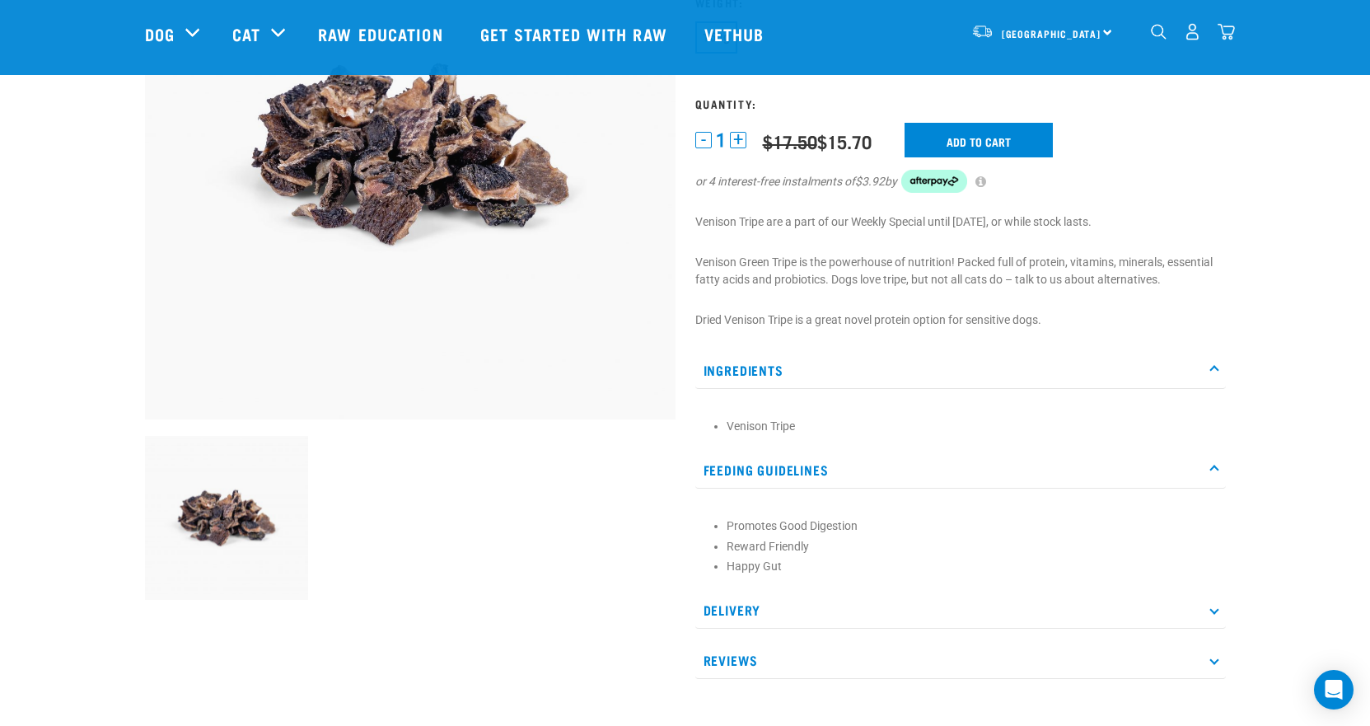
scroll to position [247, 0]
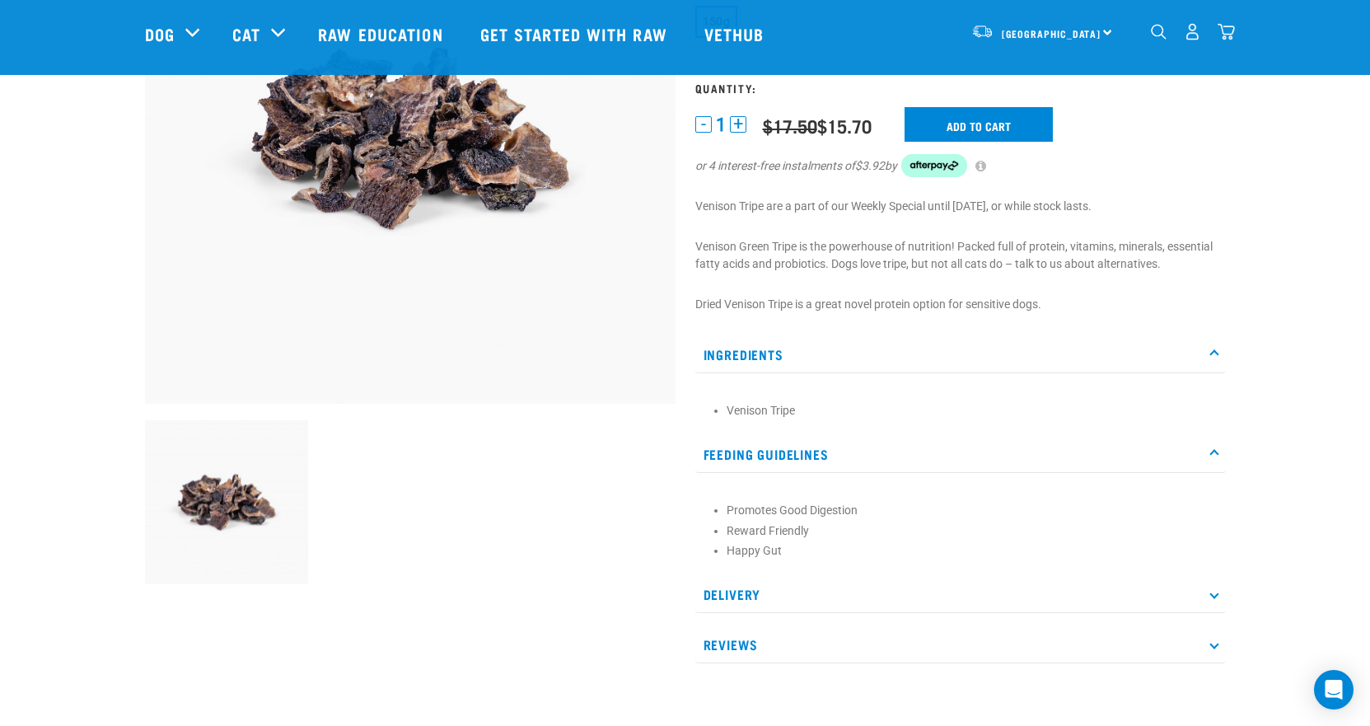
click at [1214, 598] on icon at bounding box center [1213, 594] width 9 height 9
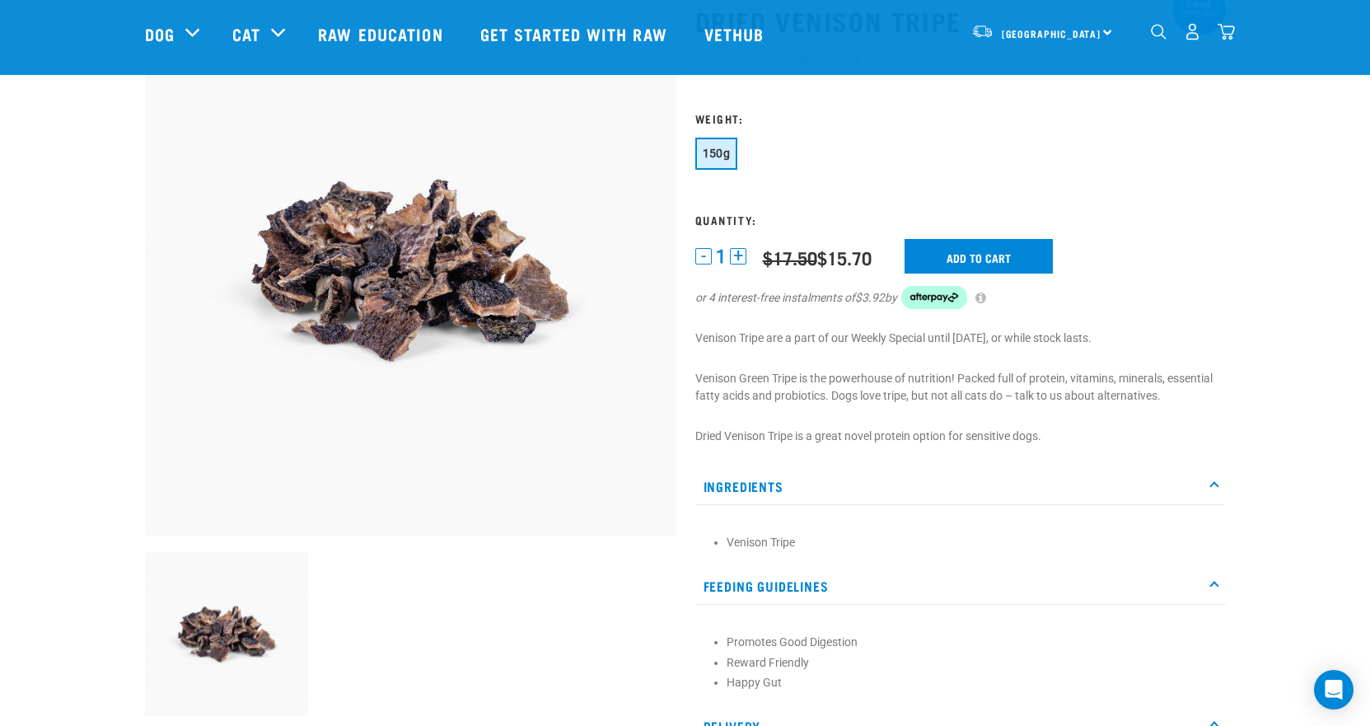
scroll to position [0, 0]
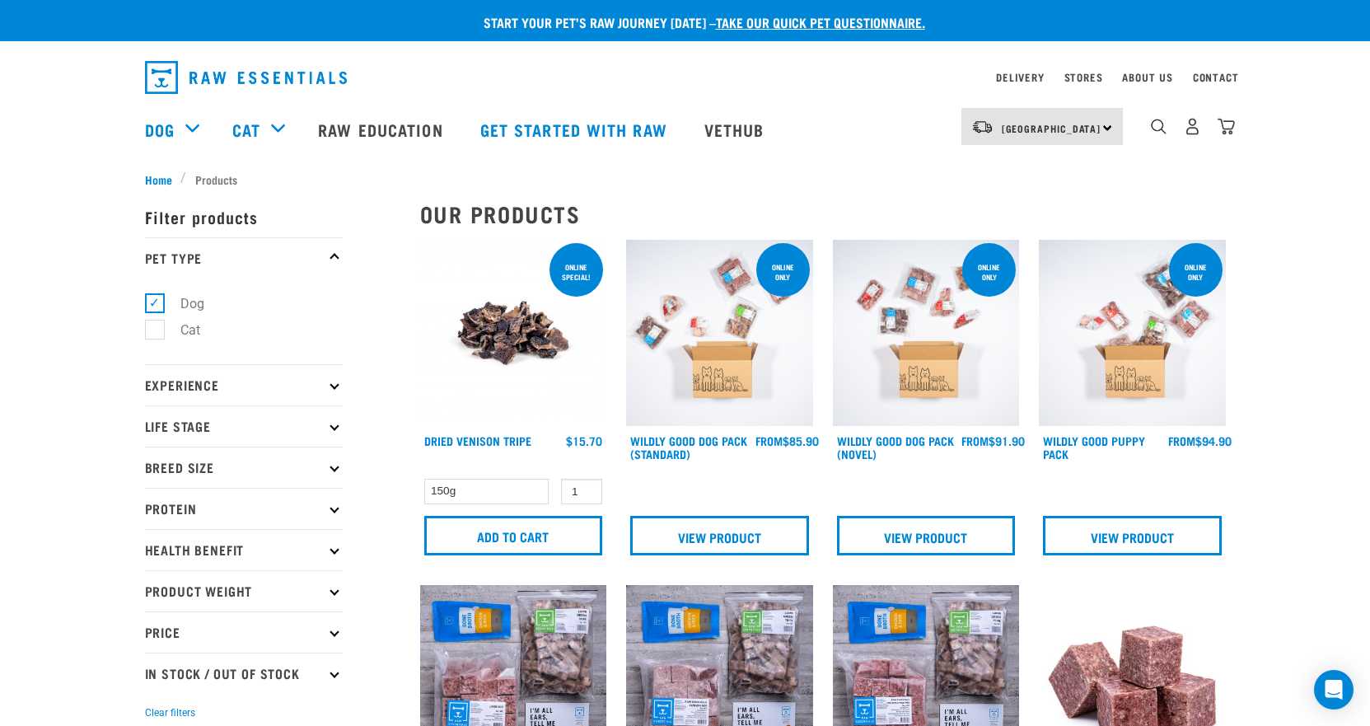
click at [181, 502] on p "Protein" at bounding box center [244, 508] width 198 height 41
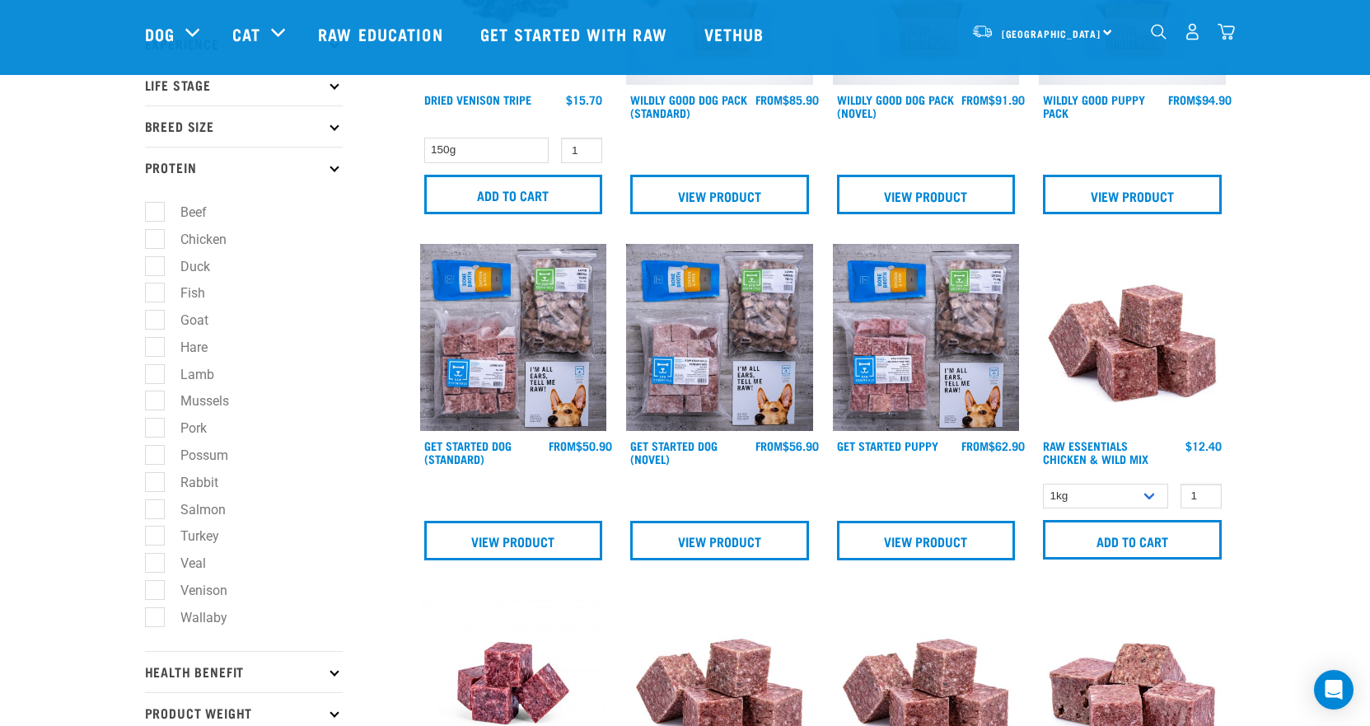
scroll to position [247, 0]
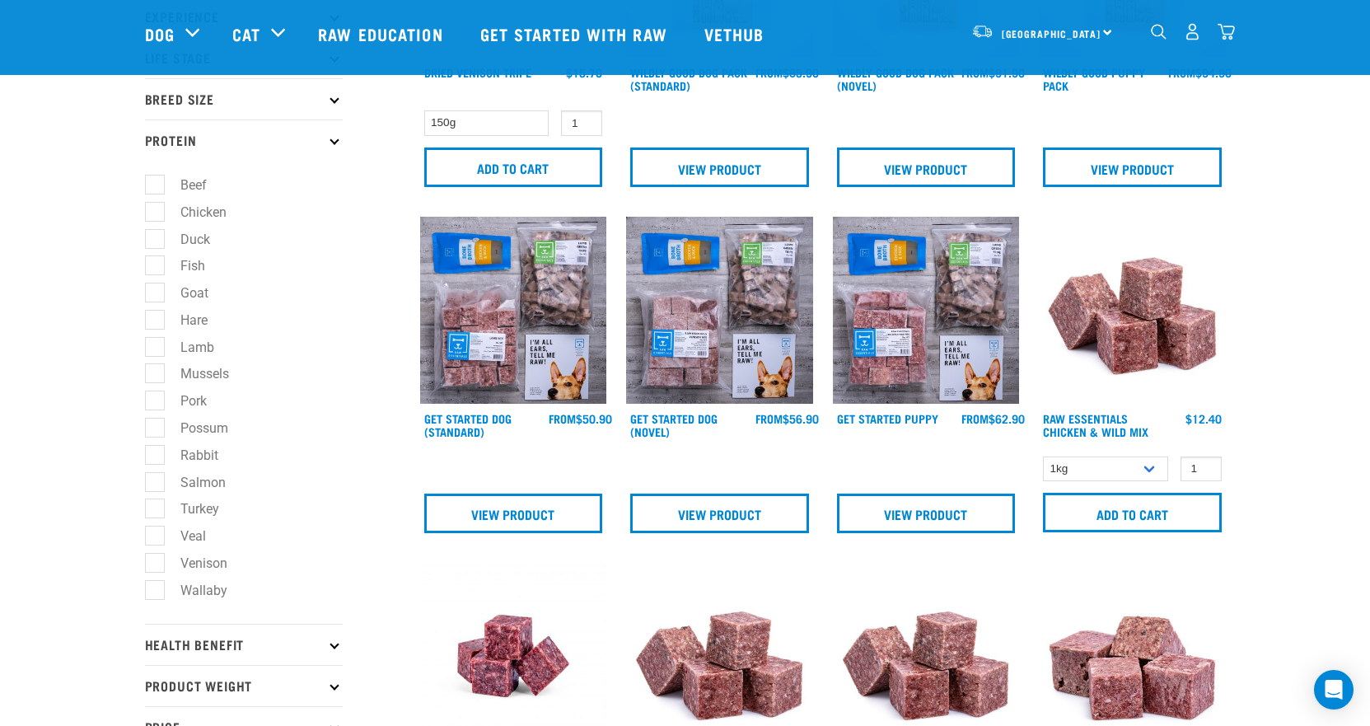
click at [203, 561] on label "Venison" at bounding box center [194, 563] width 80 height 21
click at [156, 561] on input "Venison" at bounding box center [150, 559] width 11 height 11
checkbox input "true"
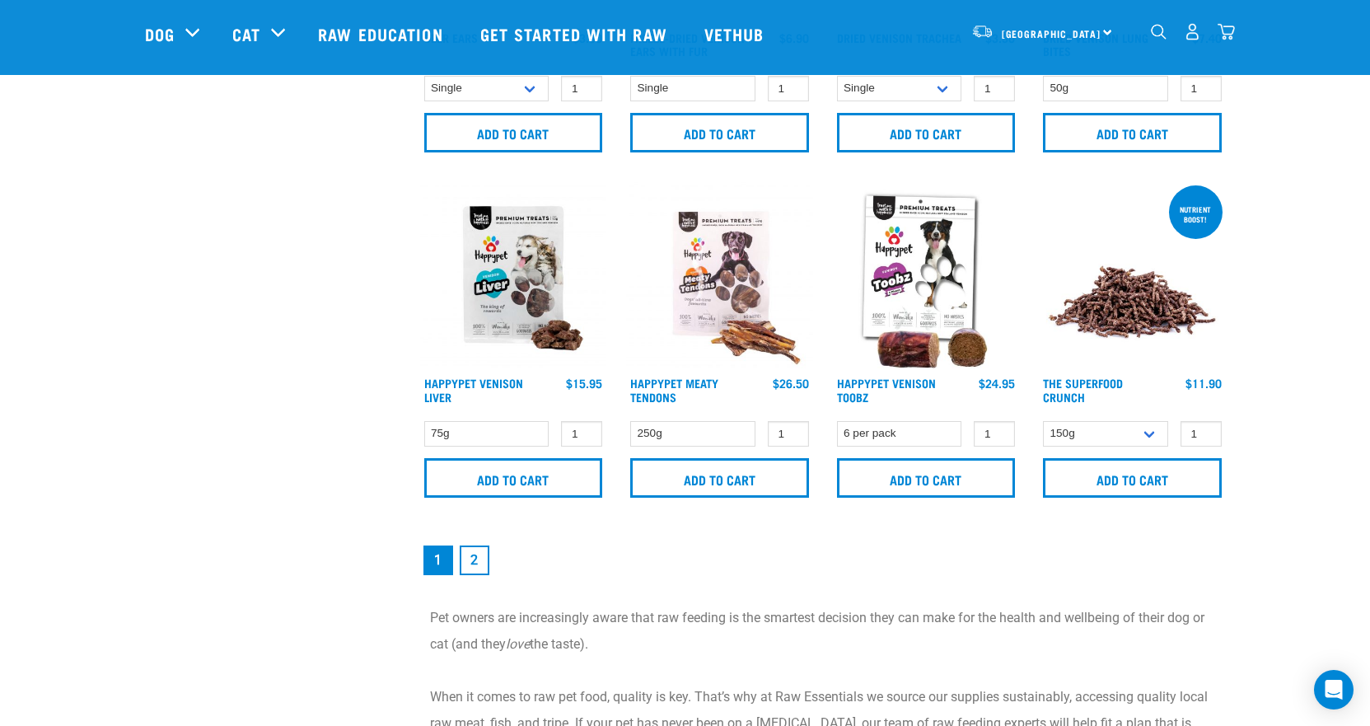
scroll to position [2389, 0]
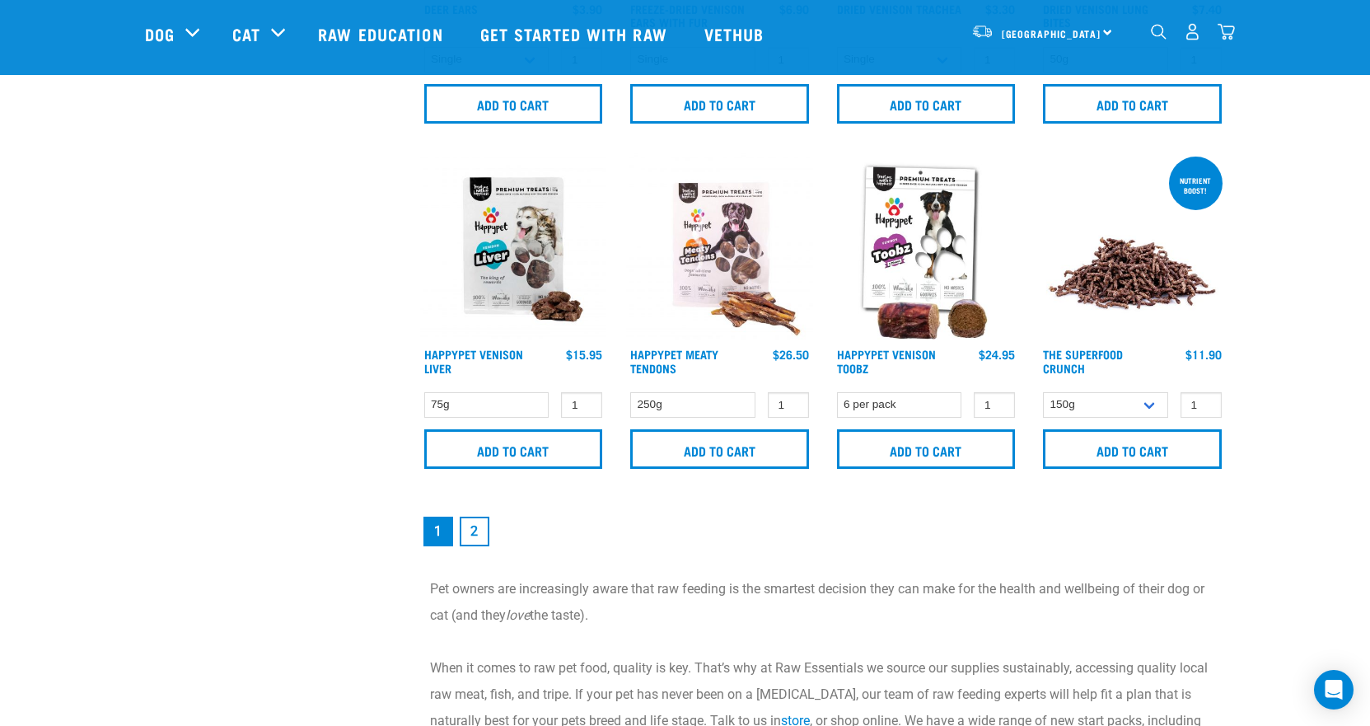
click at [480, 538] on link "2" at bounding box center [475, 532] width 30 height 30
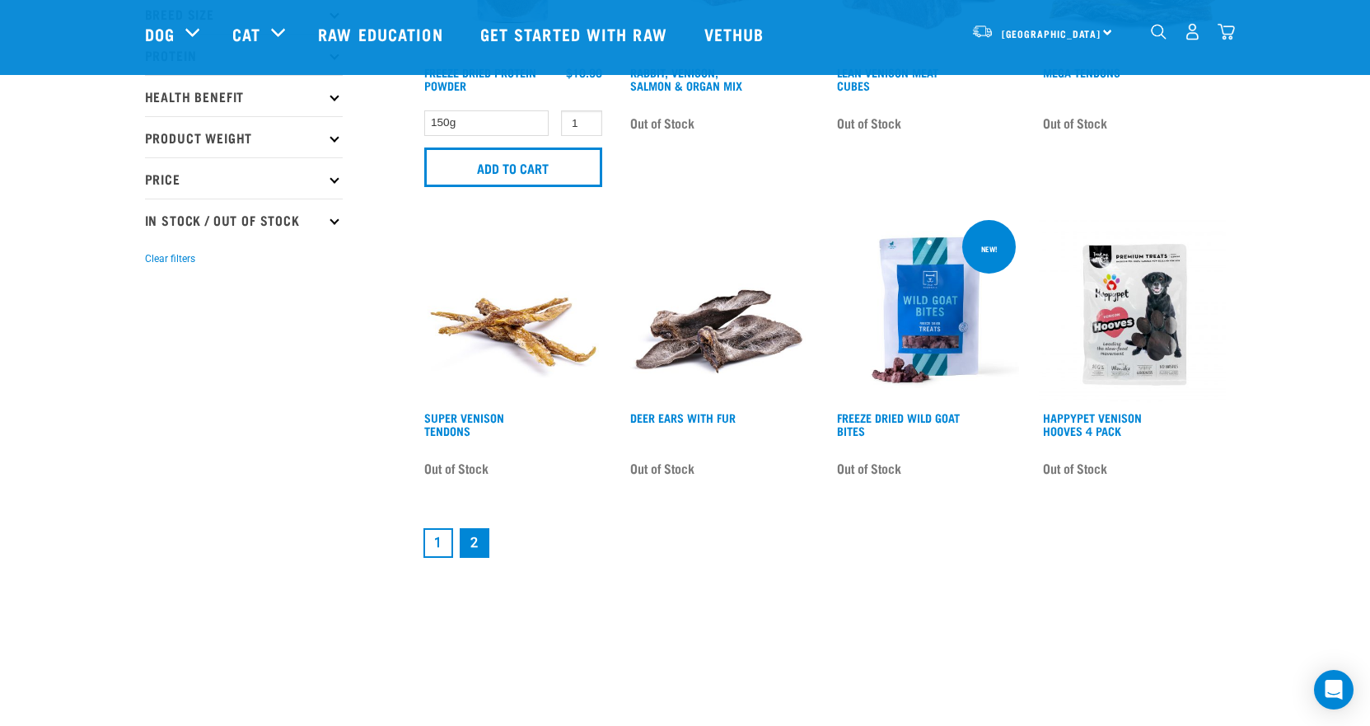
scroll to position [330, 0]
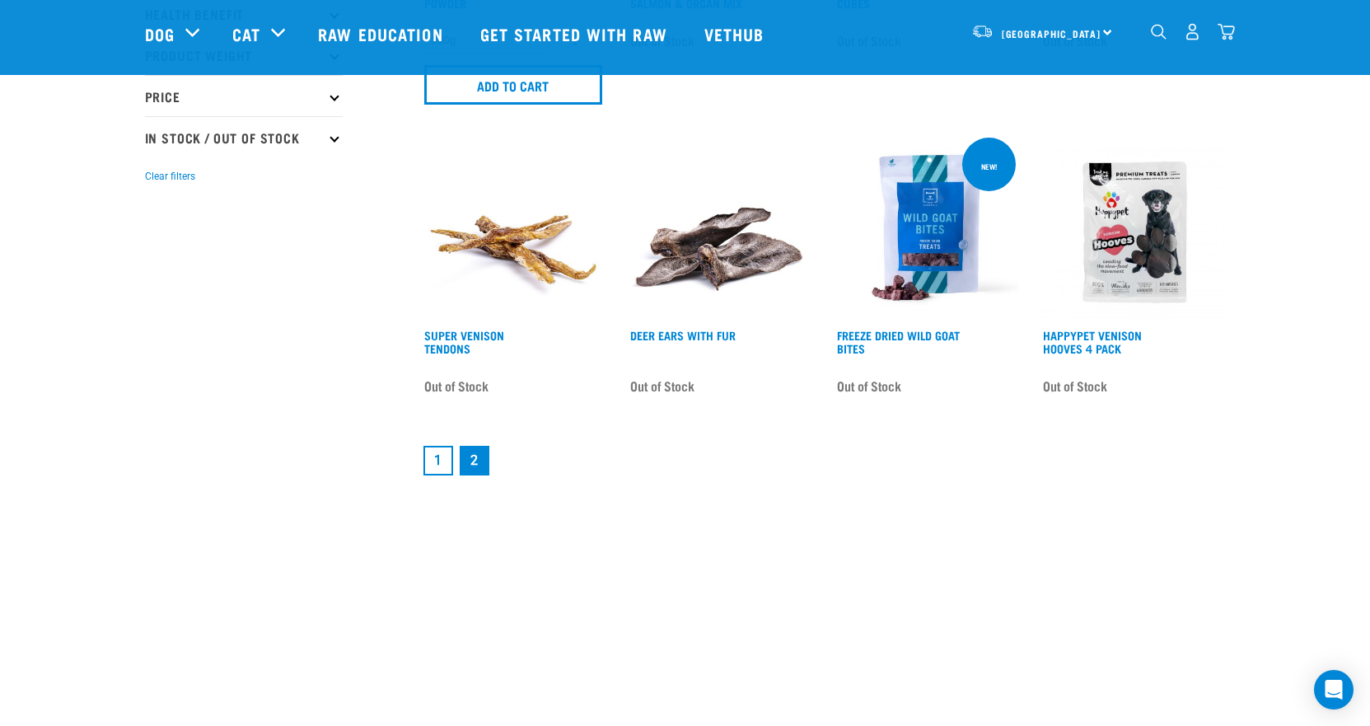
click at [443, 460] on link "1" at bounding box center [438, 461] width 30 height 30
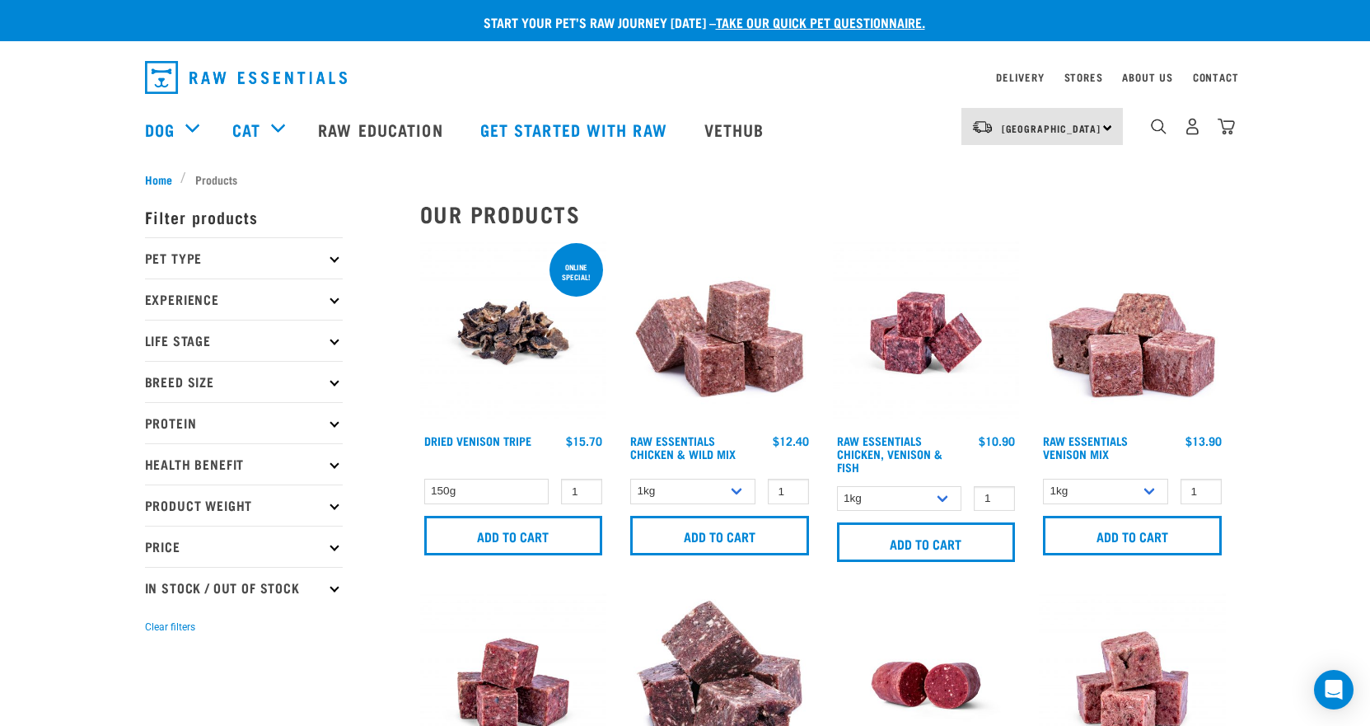
click at [246, 419] on p "Protein" at bounding box center [244, 422] width 198 height 41
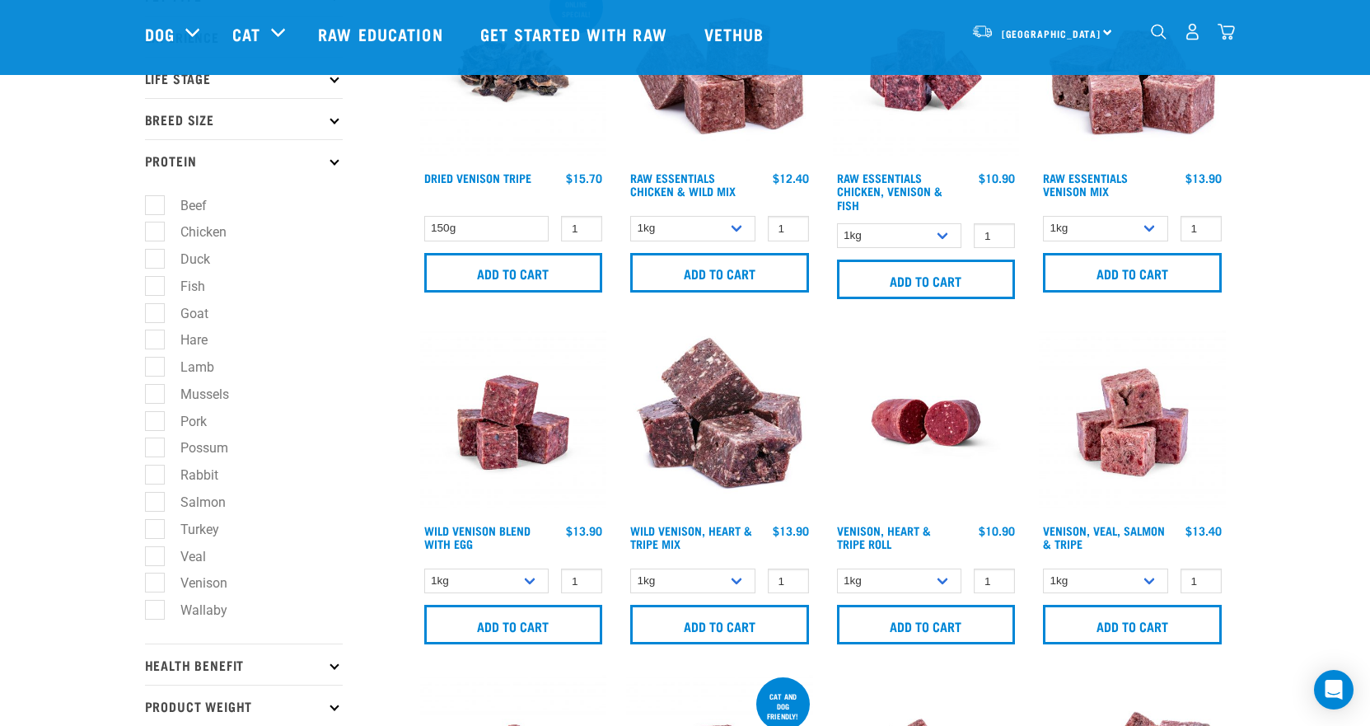
scroll to position [165, 0]
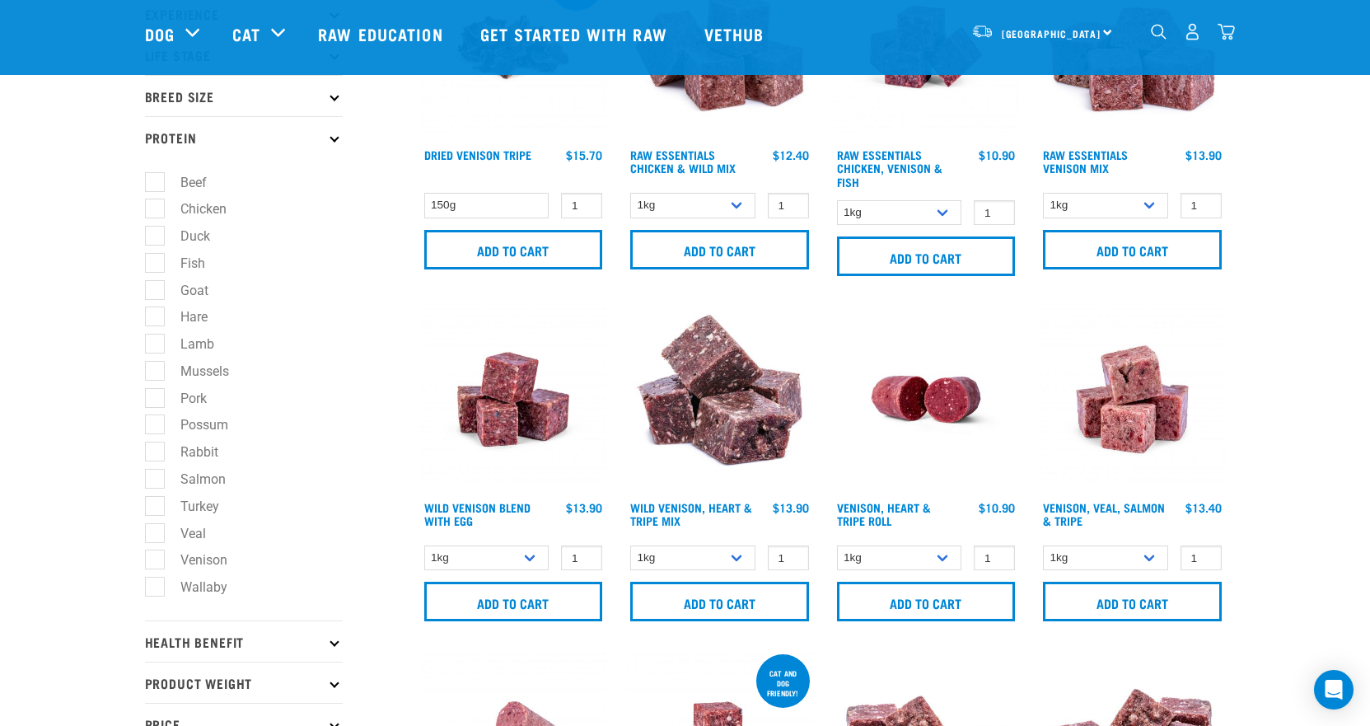
click at [159, 419] on label "Possum" at bounding box center [194, 424] width 81 height 21
click at [156, 419] on input "Possum" at bounding box center [150, 422] width 11 height 11
checkbox input "true"
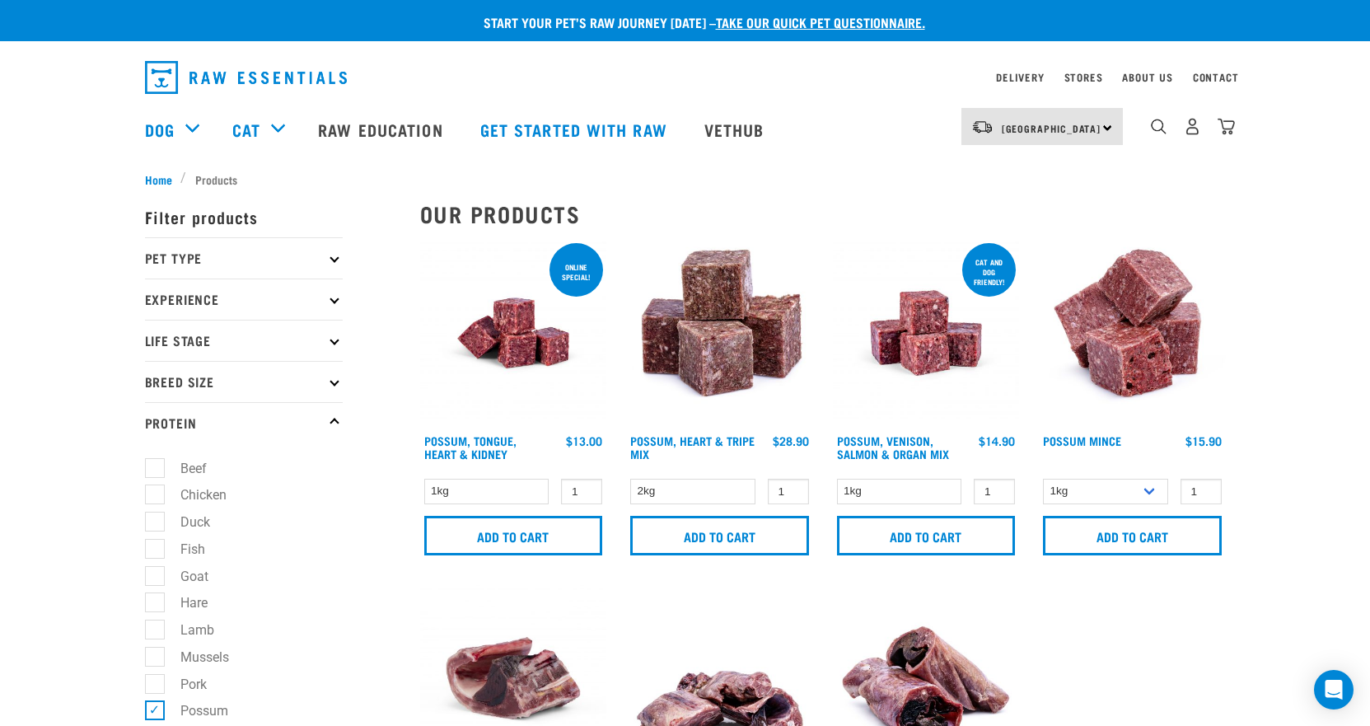
click at [154, 608] on label "Hare" at bounding box center [184, 602] width 60 height 21
click at [153, 606] on input "Hare" at bounding box center [150, 600] width 11 height 11
checkbox input "true"
click at [154, 710] on label "Possum" at bounding box center [194, 710] width 81 height 21
click at [148, 710] on input "Possum" at bounding box center [150, 708] width 11 height 11
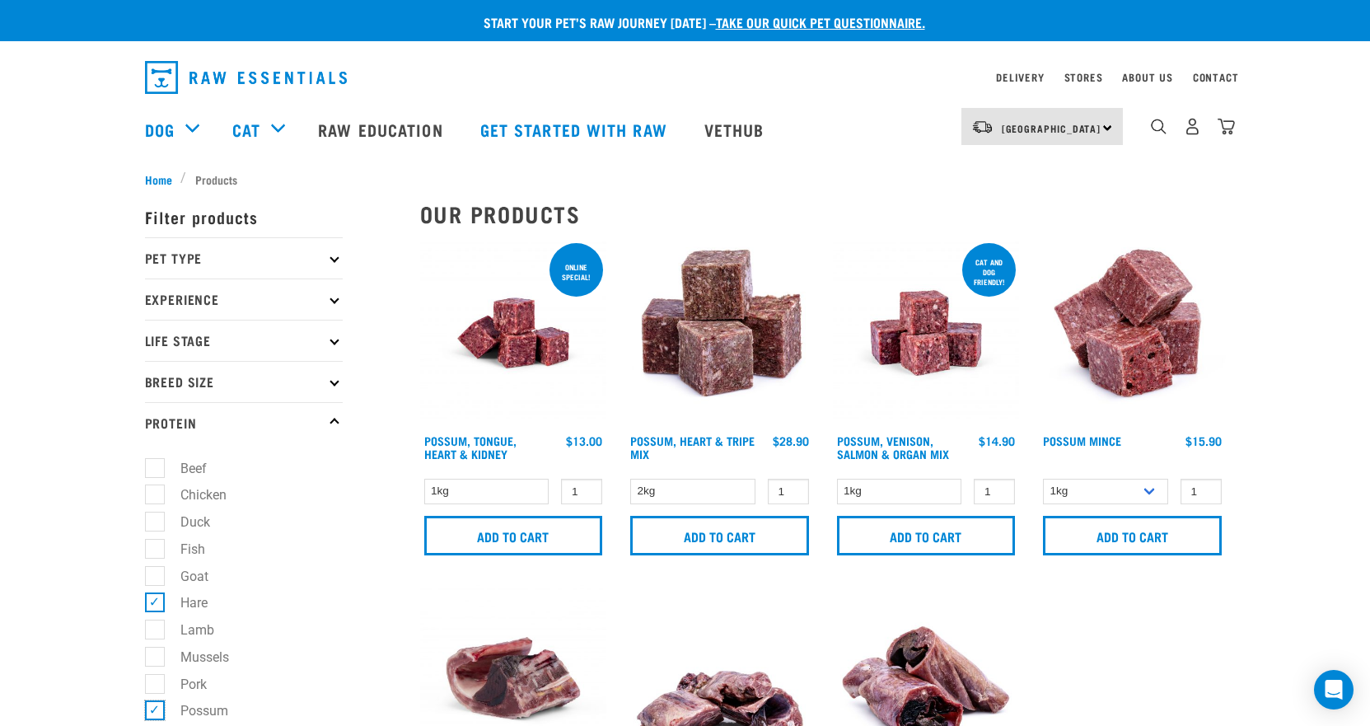
checkbox input "false"
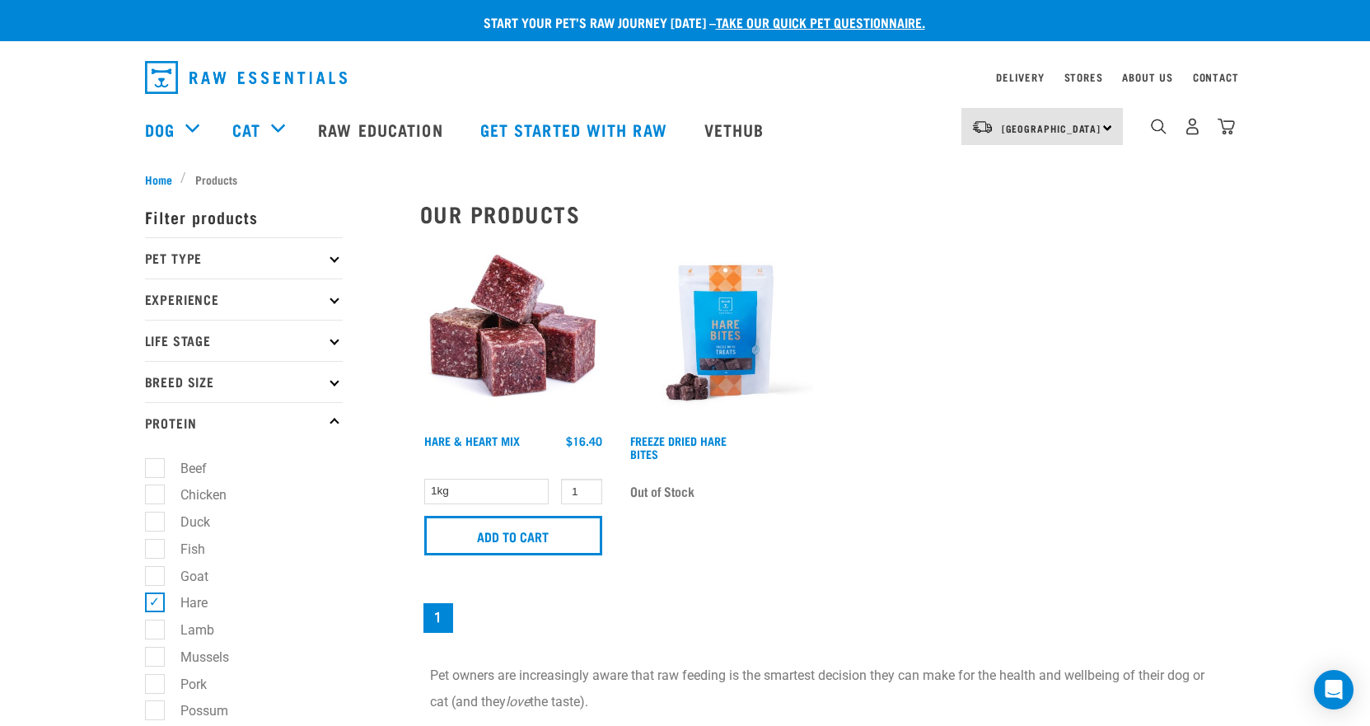
click at [154, 573] on label "Goat" at bounding box center [184, 576] width 61 height 21
click at [152, 573] on input "Goat" at bounding box center [150, 573] width 11 height 11
checkbox input "true"
click at [156, 601] on label "Hare" at bounding box center [184, 602] width 60 height 21
click at [156, 601] on input "Hare" at bounding box center [150, 600] width 11 height 11
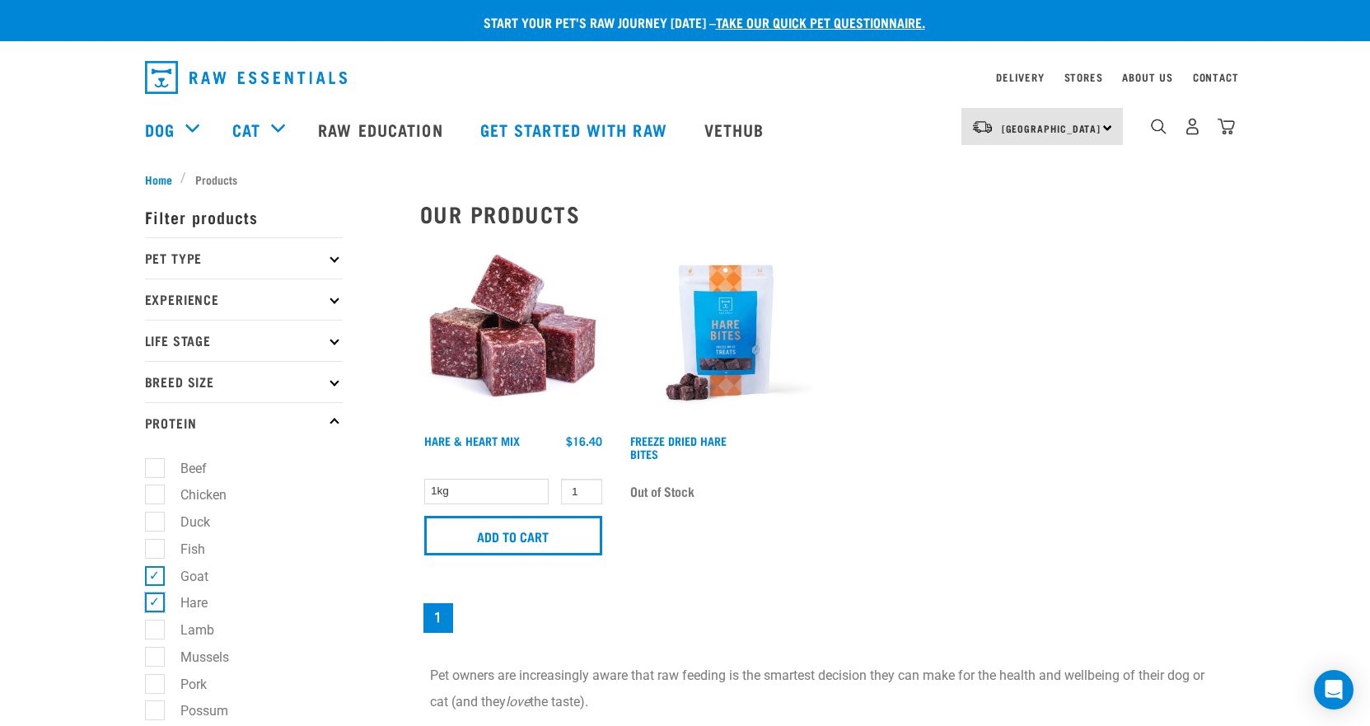
checkbox input "false"
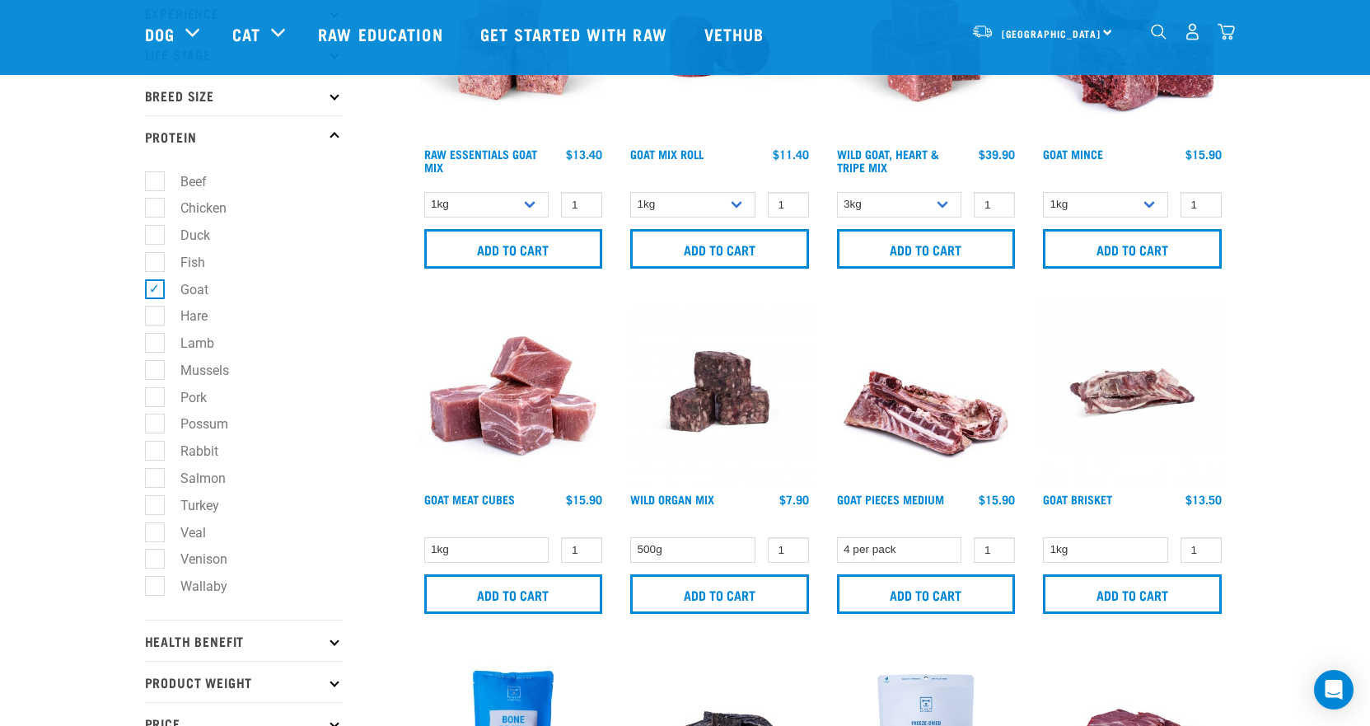
scroll to position [165, 0]
click at [212, 455] on label "Rabbit" at bounding box center [189, 452] width 71 height 21
click at [156, 455] on input "Rabbit" at bounding box center [150, 449] width 11 height 11
checkbox input "true"
click at [154, 292] on label "Goat" at bounding box center [184, 290] width 61 height 21
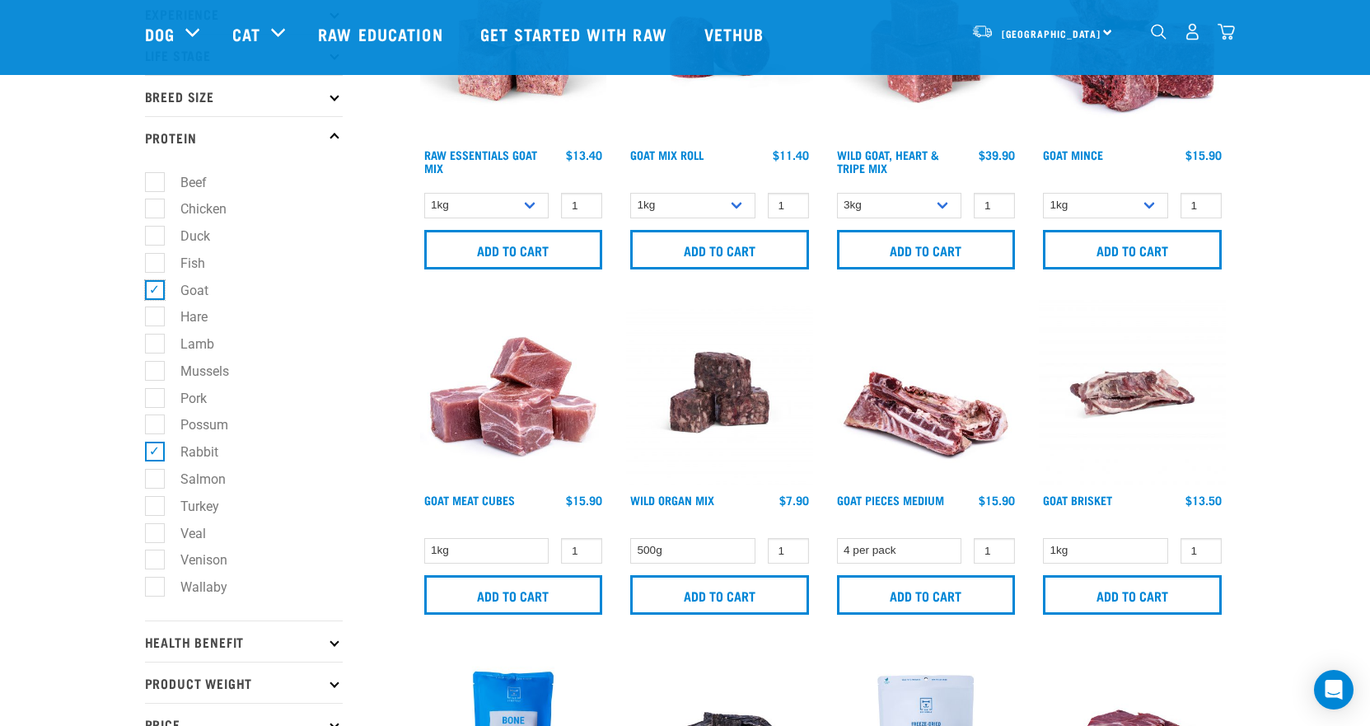
click at [151, 292] on input "Goat" at bounding box center [150, 287] width 11 height 11
checkbox input "false"
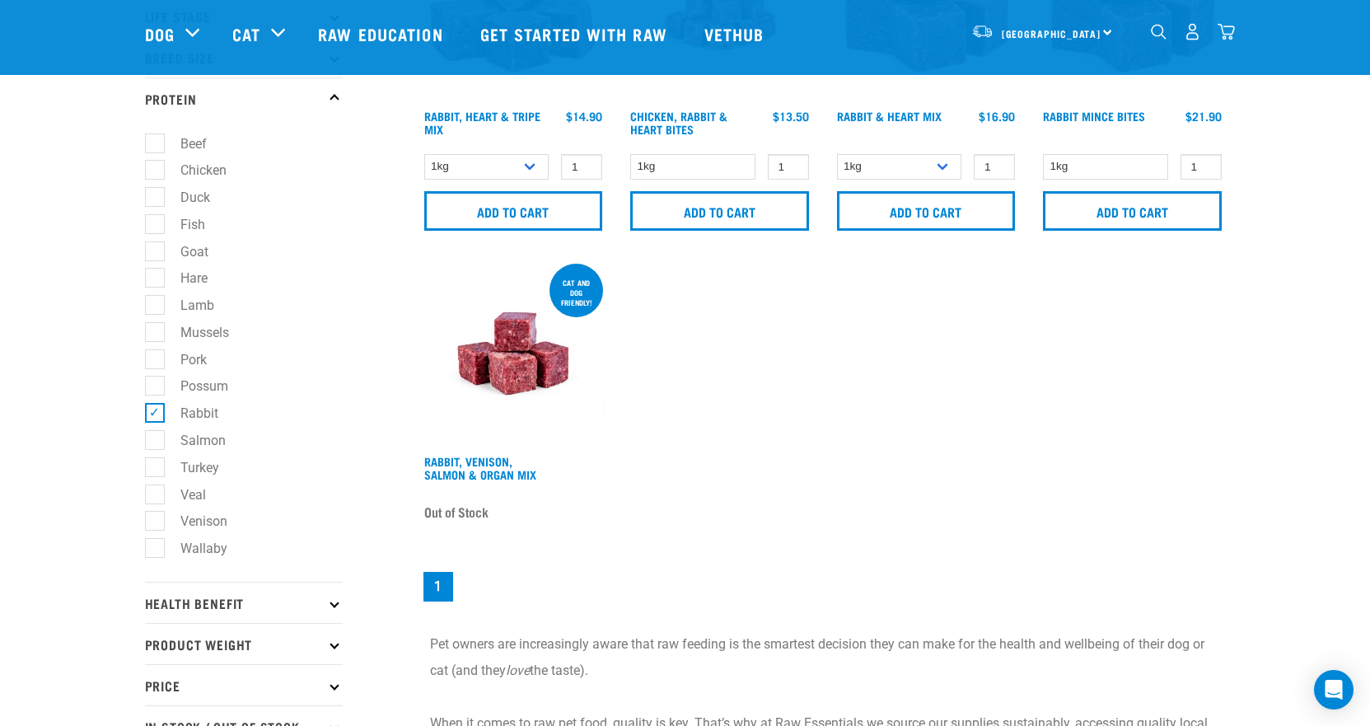
scroll to position [247, 0]
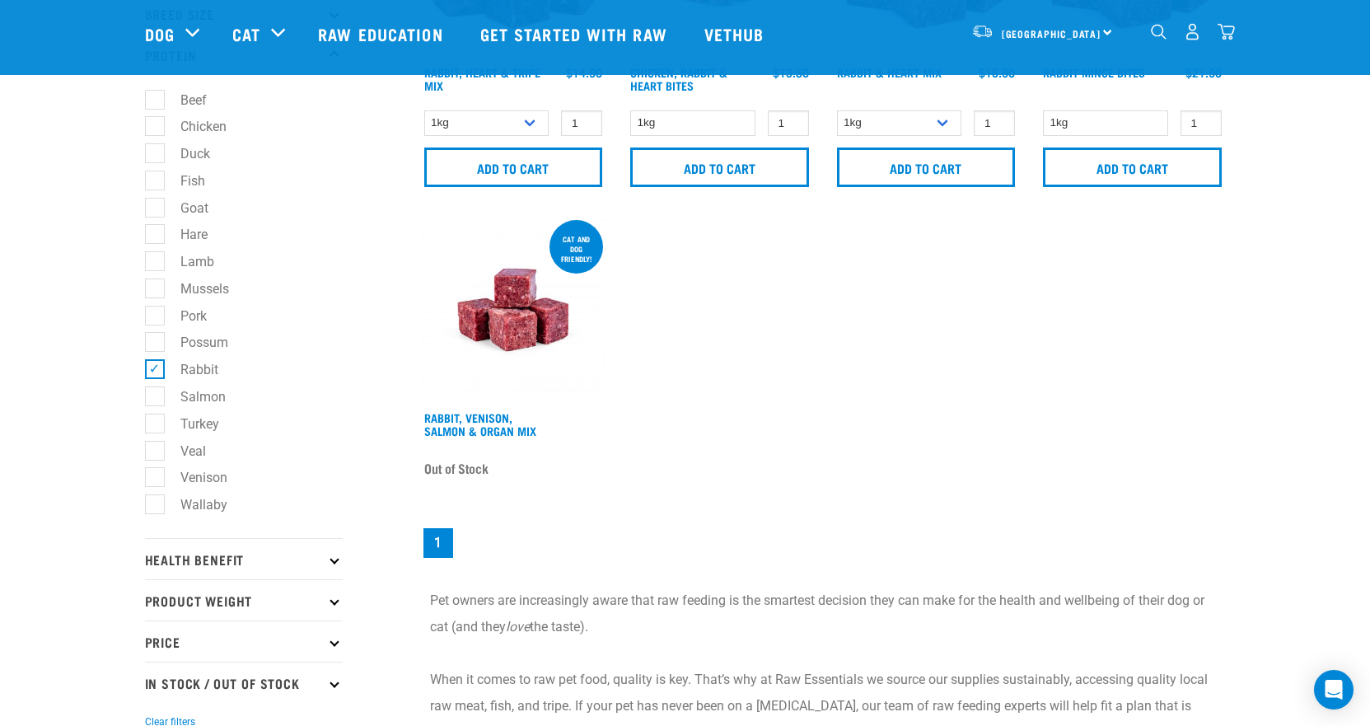
click at [156, 475] on label "Venison" at bounding box center [194, 477] width 80 height 21
click at [156, 475] on input "Venison" at bounding box center [150, 475] width 11 height 11
checkbox input "true"
click at [154, 369] on label "Rabbit" at bounding box center [189, 369] width 71 height 21
click at [153, 369] on input "Rabbit" at bounding box center [150, 367] width 11 height 11
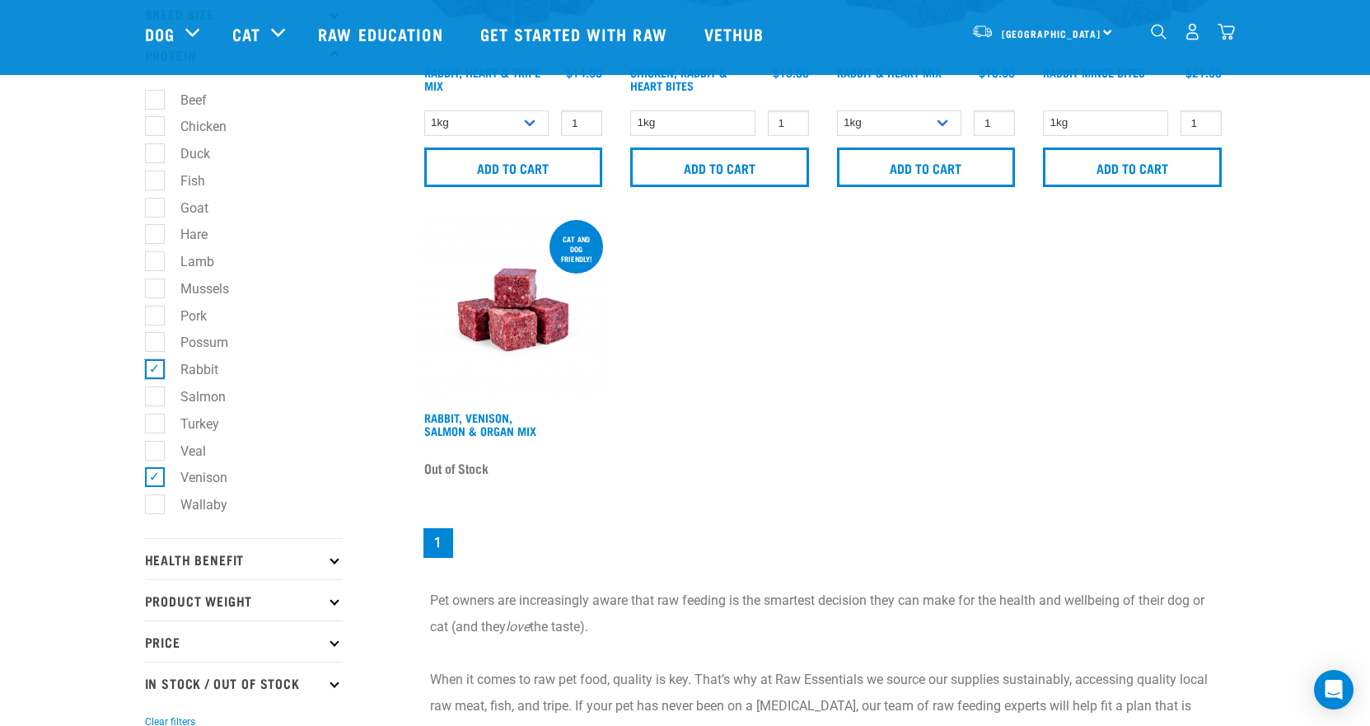
checkbox input "false"
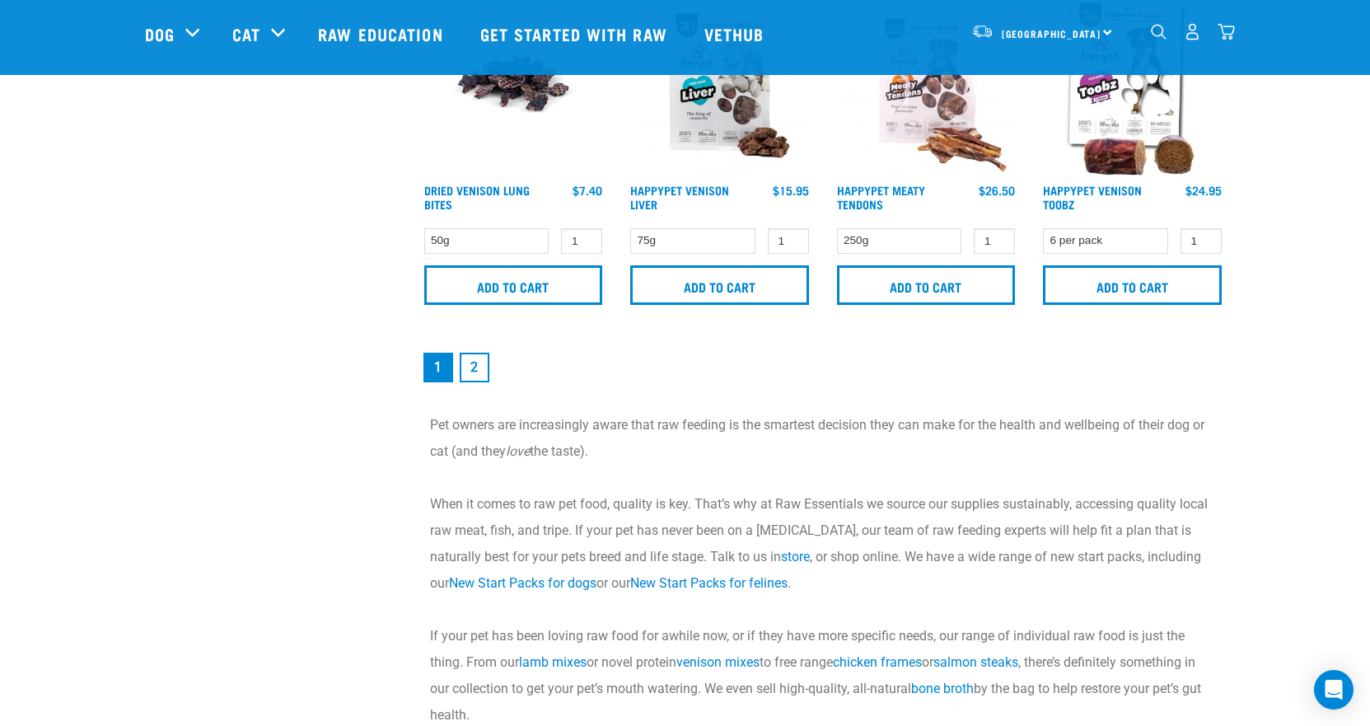
scroll to position [2554, 0]
click at [466, 368] on link "2" at bounding box center [475, 367] width 30 height 30
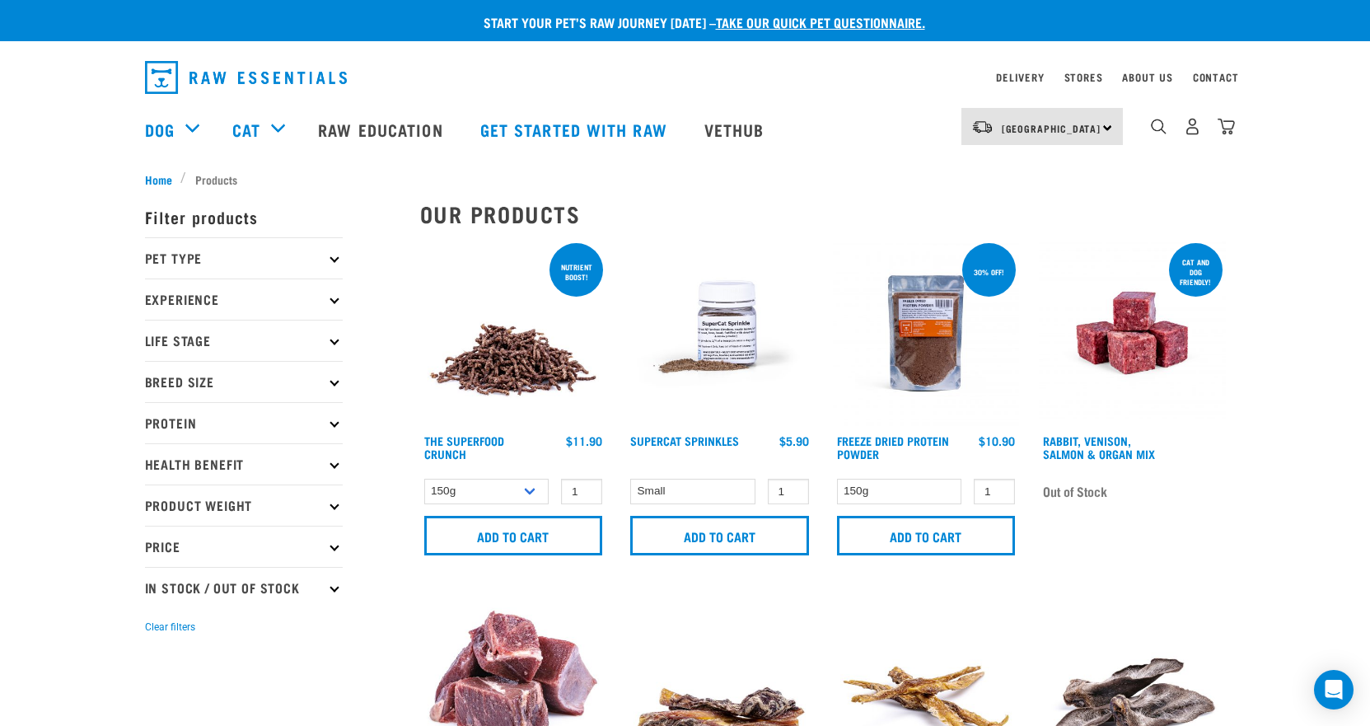
click at [336, 424] on icon at bounding box center [334, 423] width 9 height 9
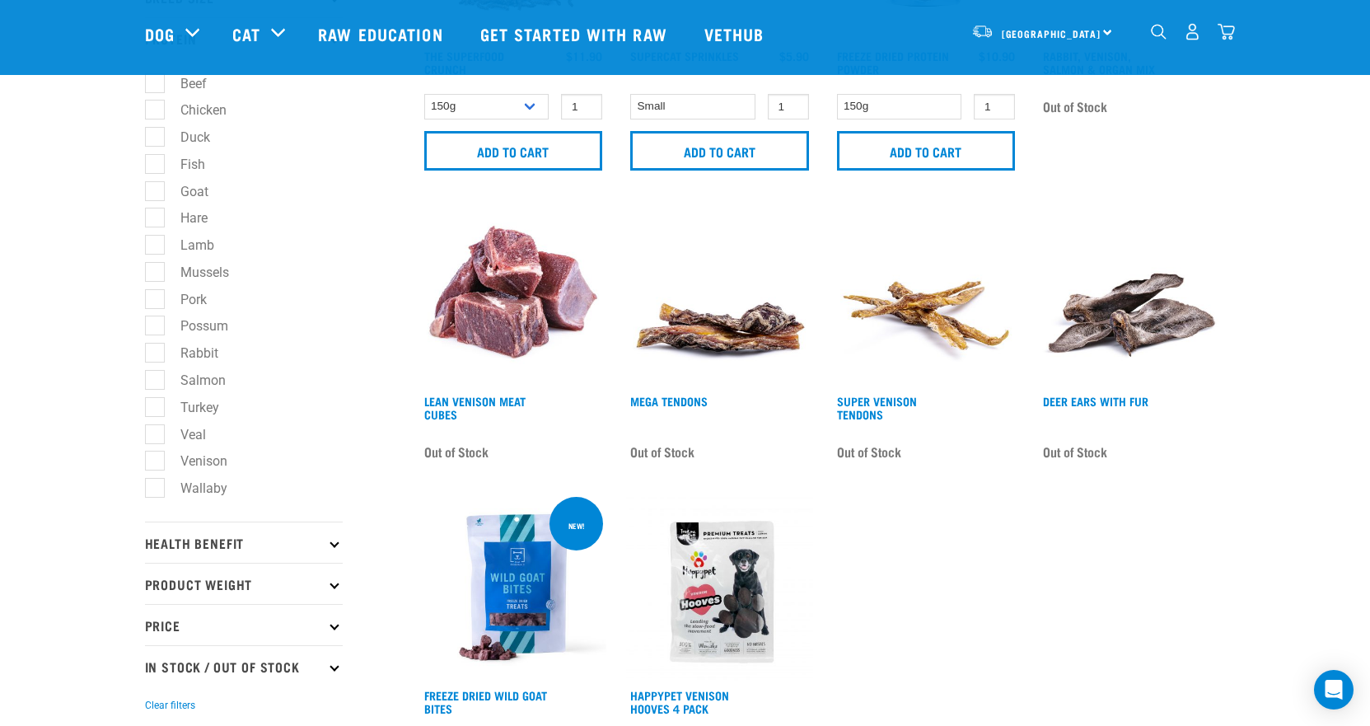
scroll to position [330, 0]
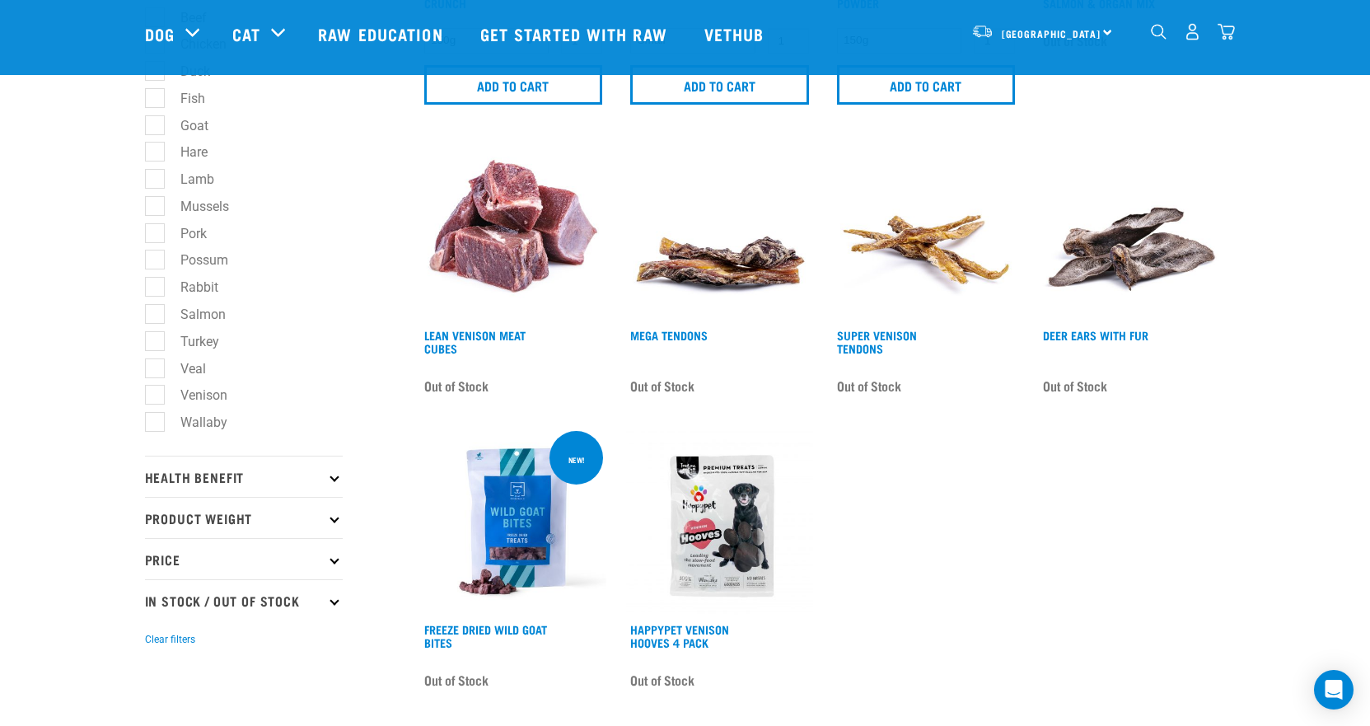
click at [213, 422] on label "Wallaby" at bounding box center [194, 422] width 80 height 21
click at [156, 422] on input "Wallaby" at bounding box center [150, 419] width 11 height 11
checkbox input "true"
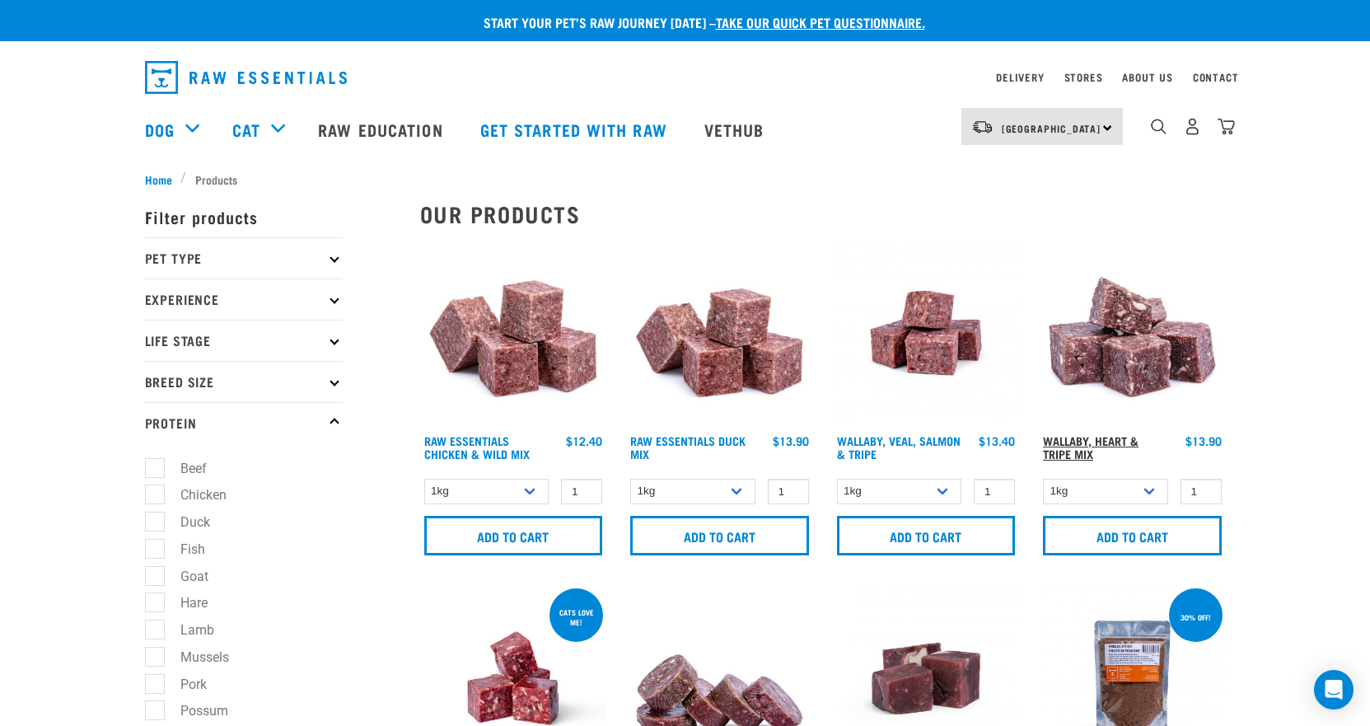
click at [1076, 438] on link "Wallaby, Heart & Tripe Mix" at bounding box center [1091, 446] width 96 height 19
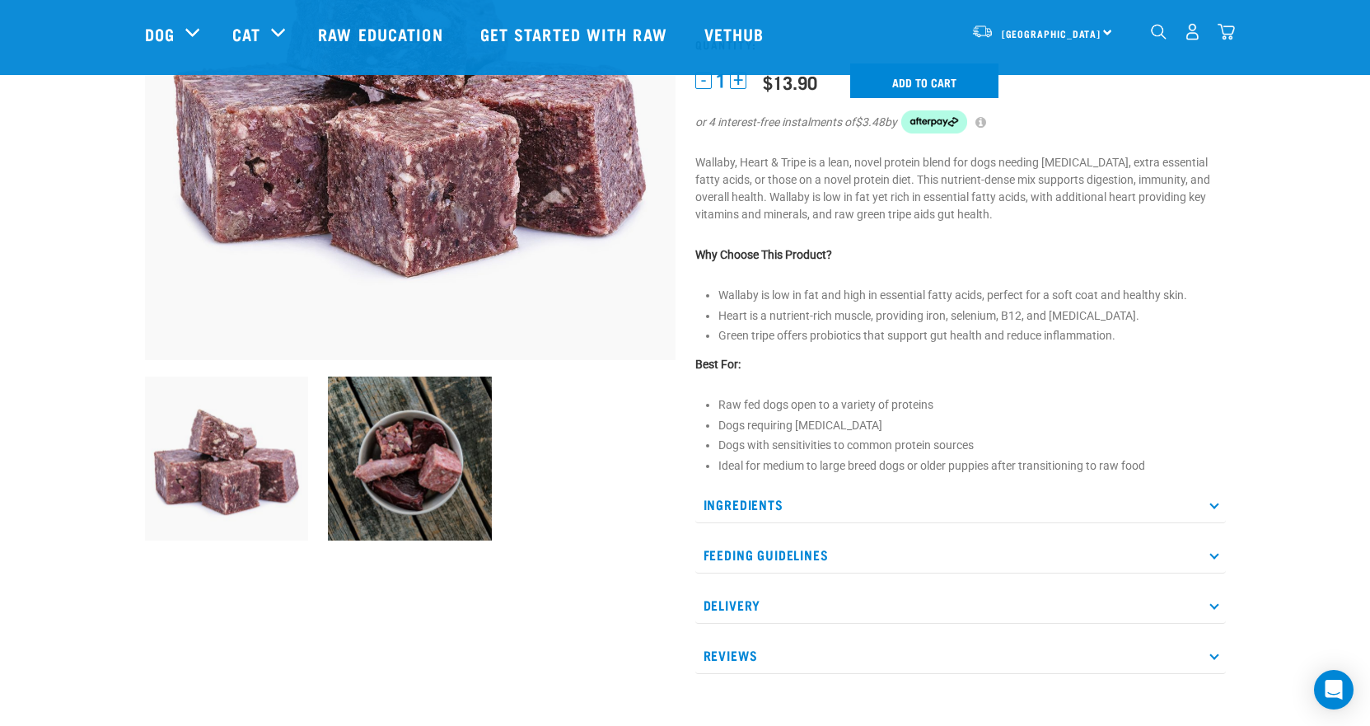
scroll to position [330, 0]
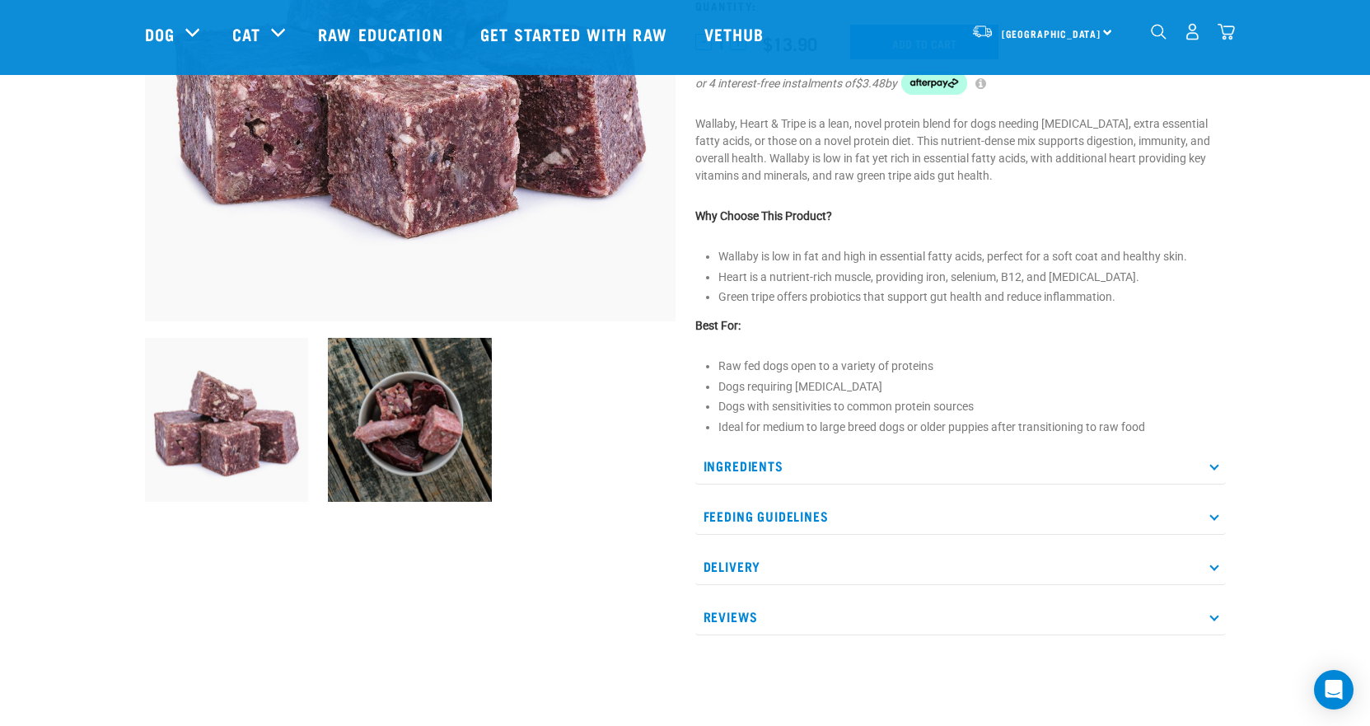
click at [1210, 465] on icon at bounding box center [1213, 465] width 9 height 9
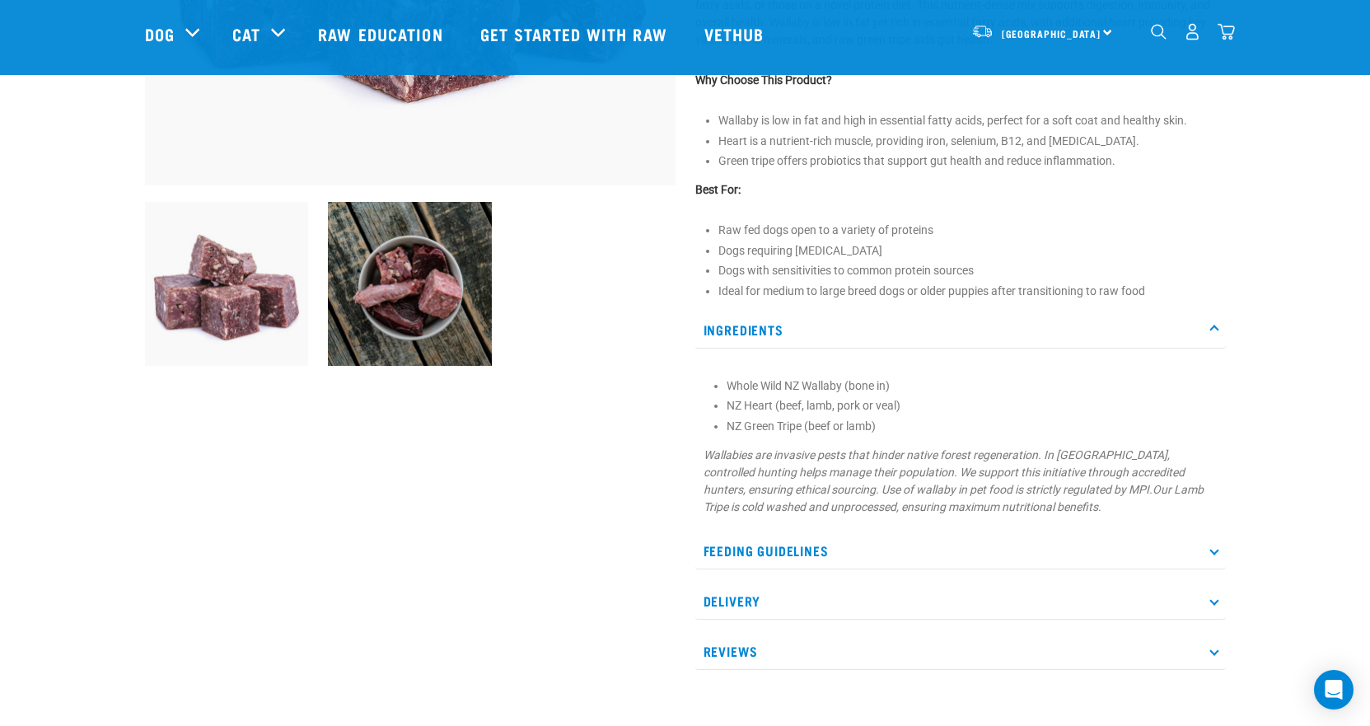
scroll to position [494, 0]
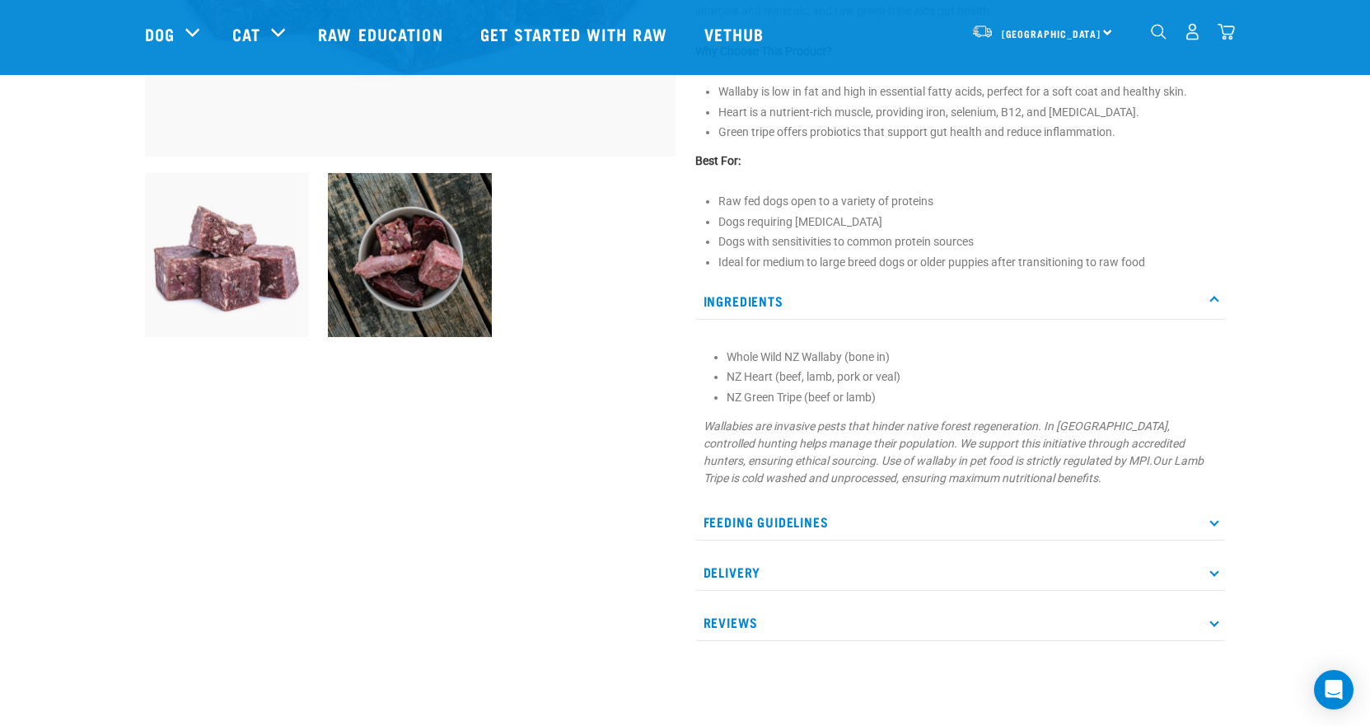
click at [1218, 625] on p "Reviews" at bounding box center [960, 622] width 531 height 37
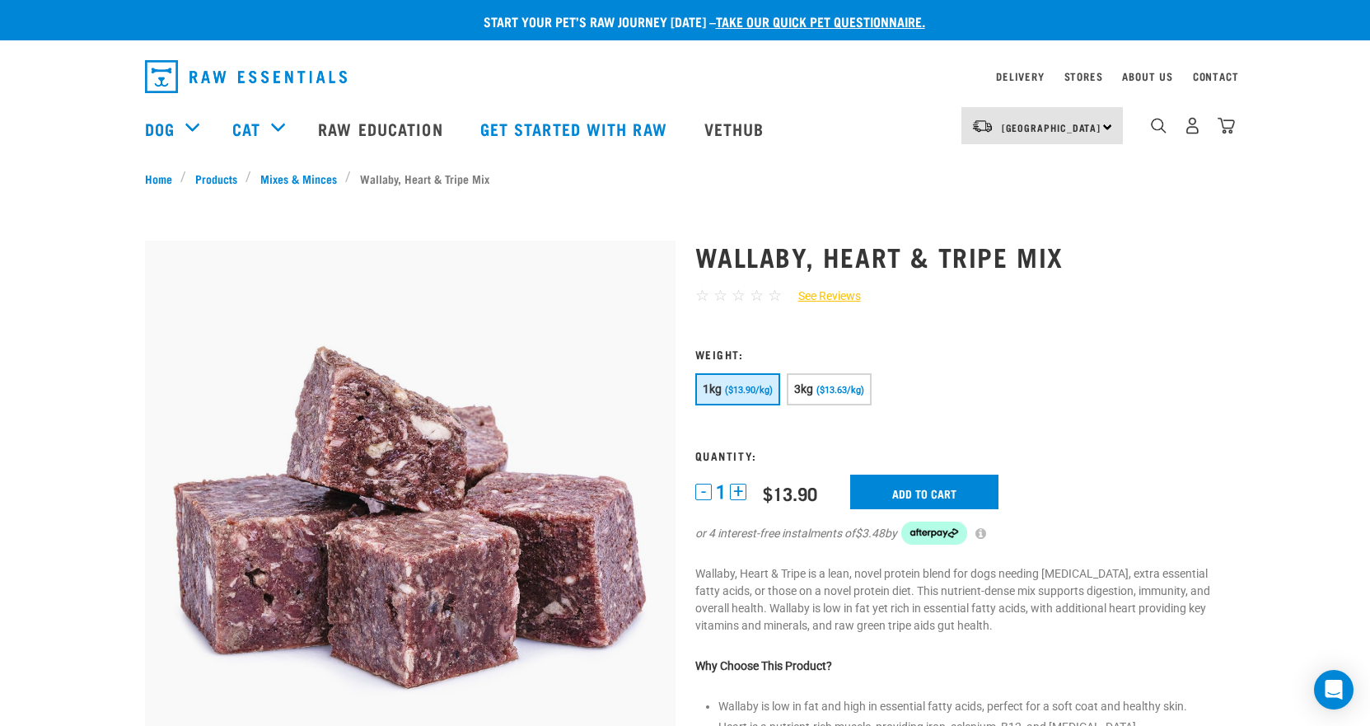
scroll to position [0, 0]
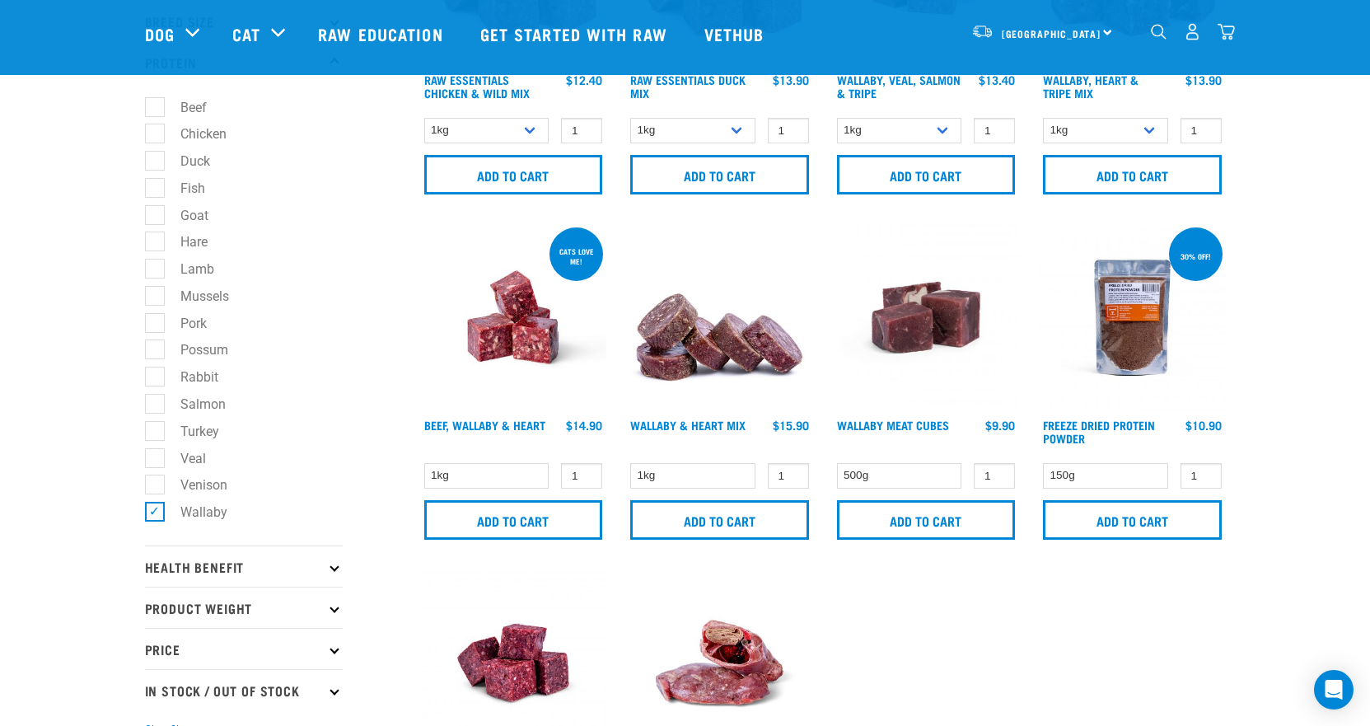
scroll to position [82, 0]
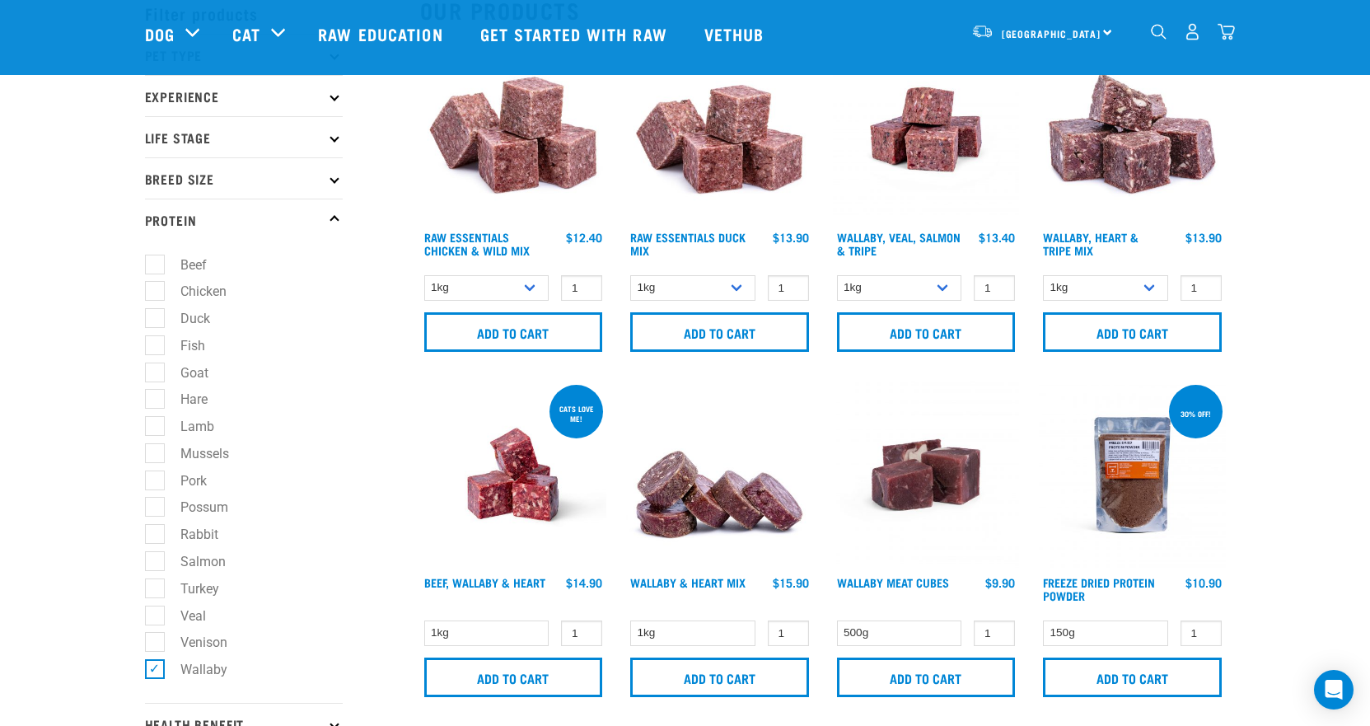
click at [156, 667] on label "Wallaby" at bounding box center [194, 669] width 80 height 21
click at [156, 667] on input "Wallaby" at bounding box center [150, 666] width 11 height 11
checkbox input "false"
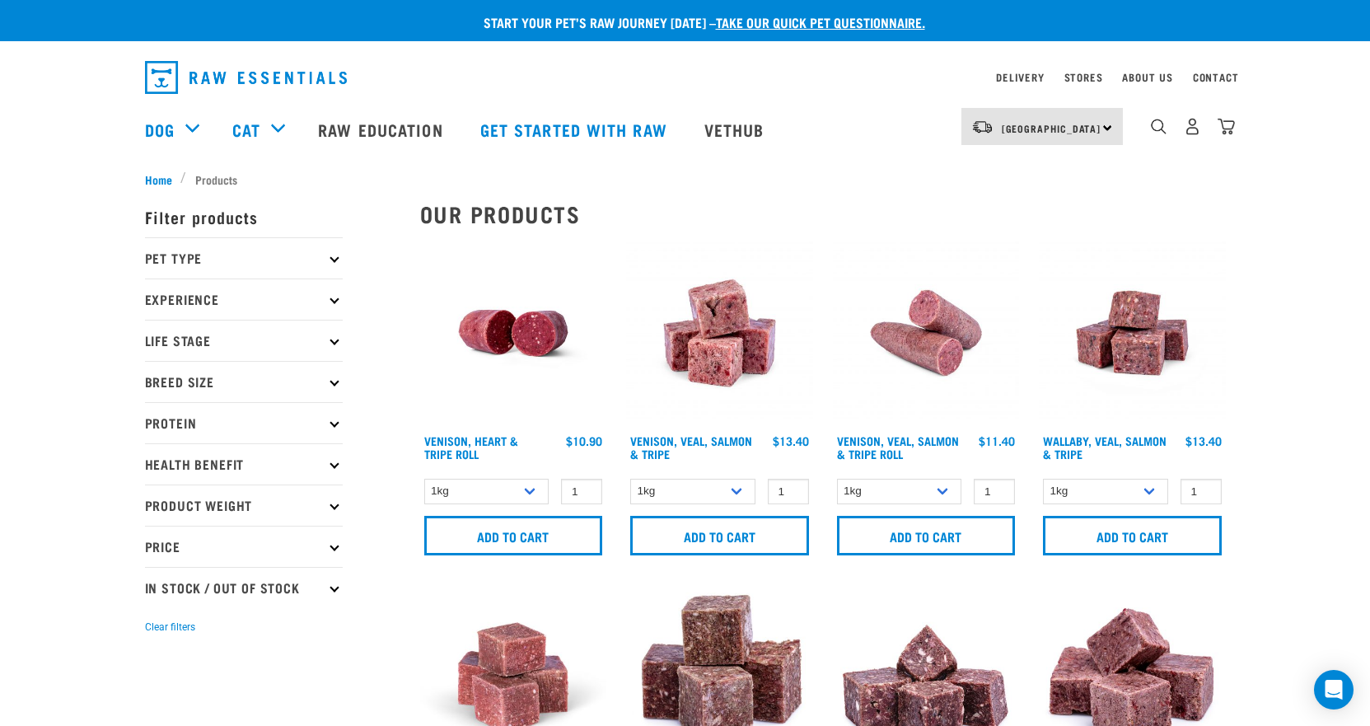
click at [329, 463] on p "Health Benefit" at bounding box center [244, 463] width 198 height 41
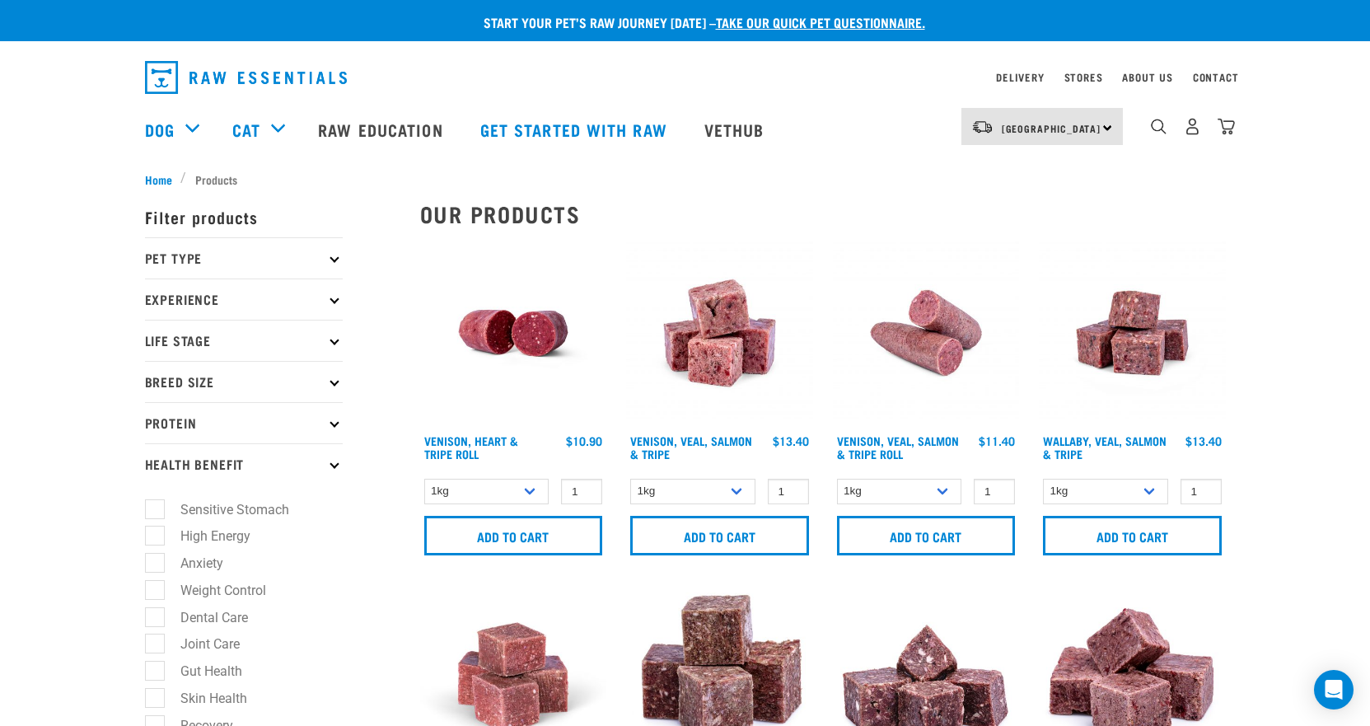
click at [329, 463] on p "Health Benefit" at bounding box center [244, 463] width 198 height 41
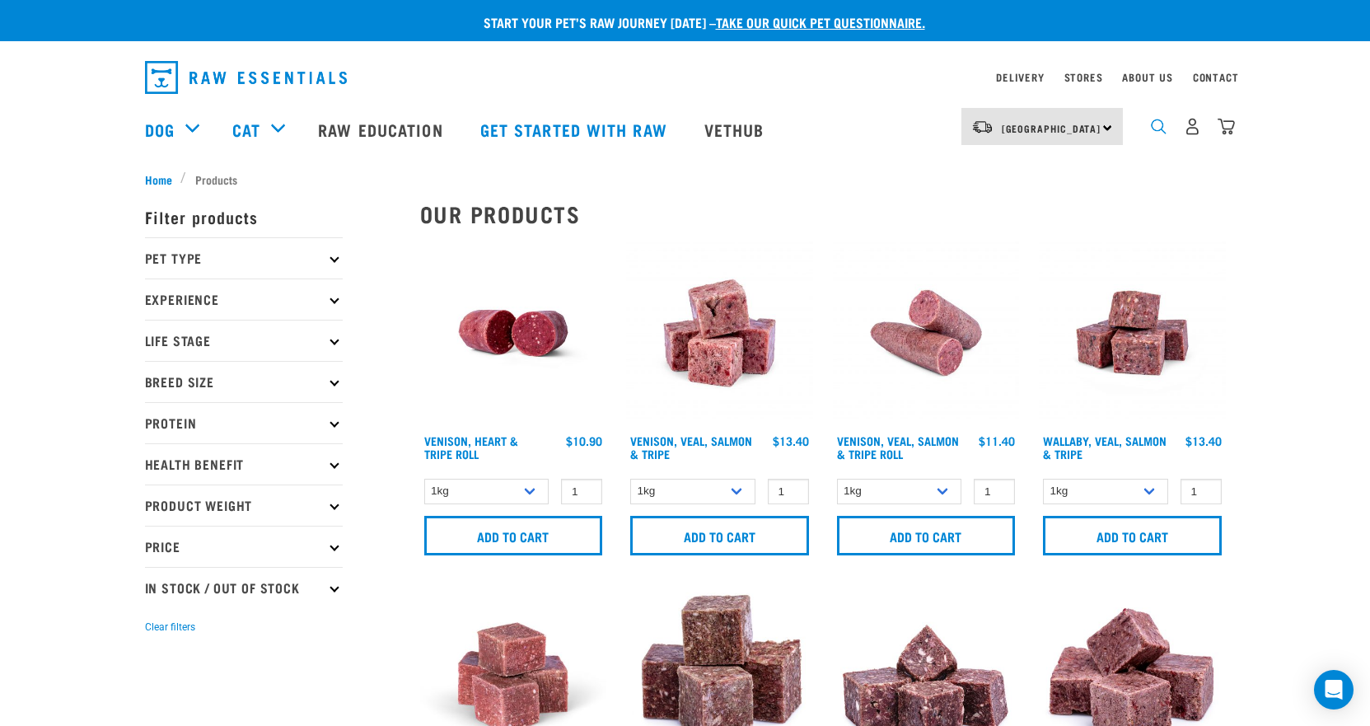
click at [1158, 134] on img "dropdown navigation" at bounding box center [1159, 127] width 16 height 16
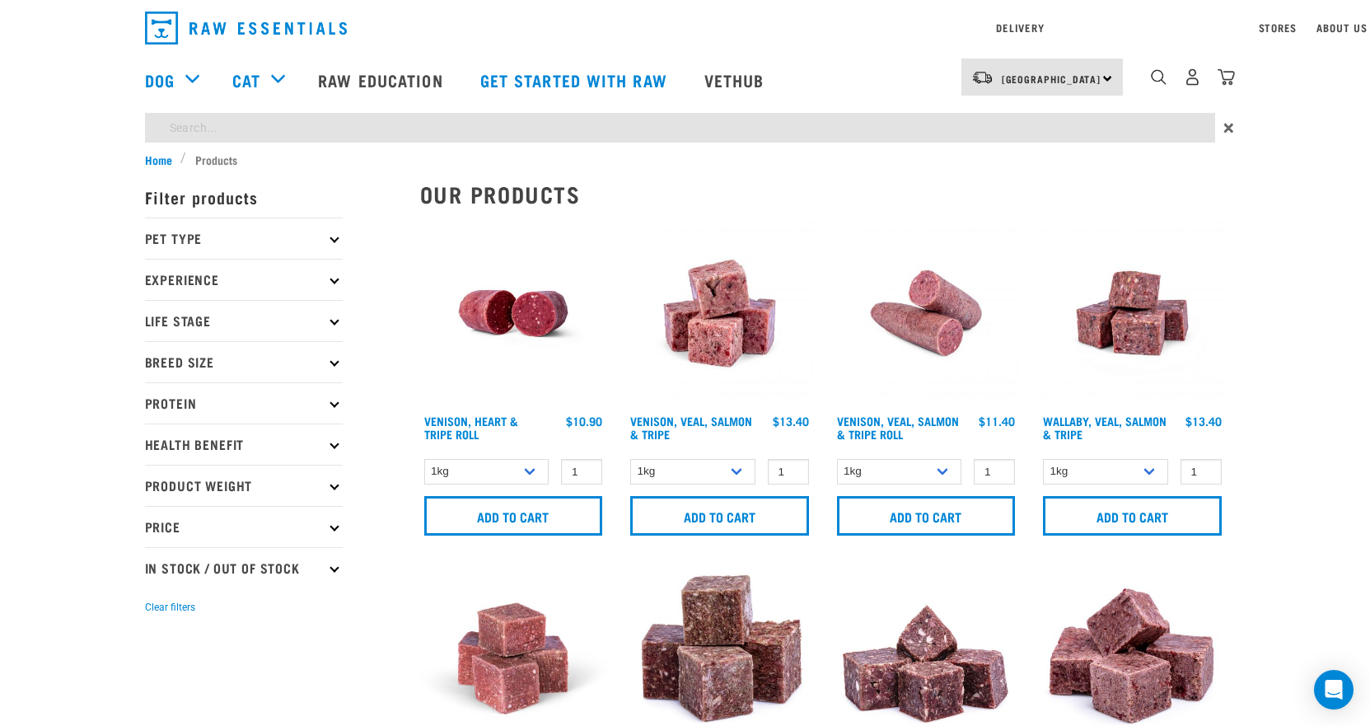
type input "tripe"
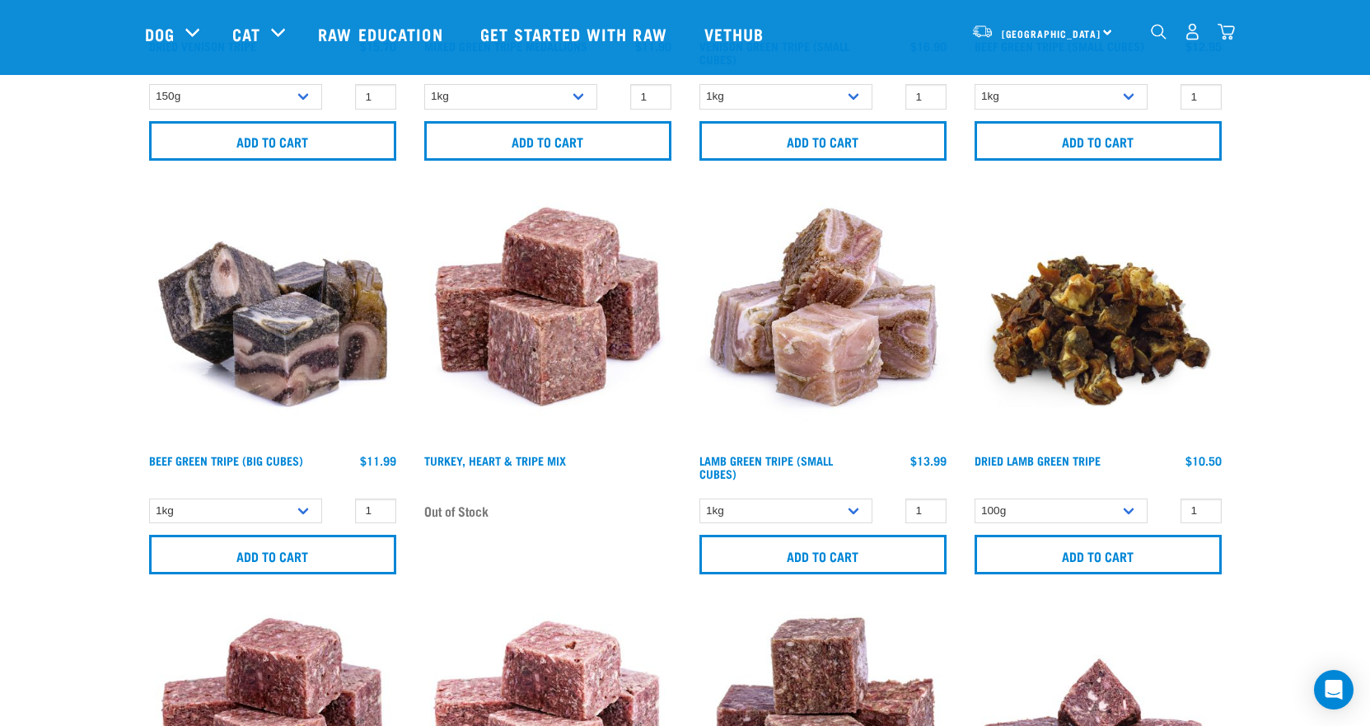
scroll to position [494, 0]
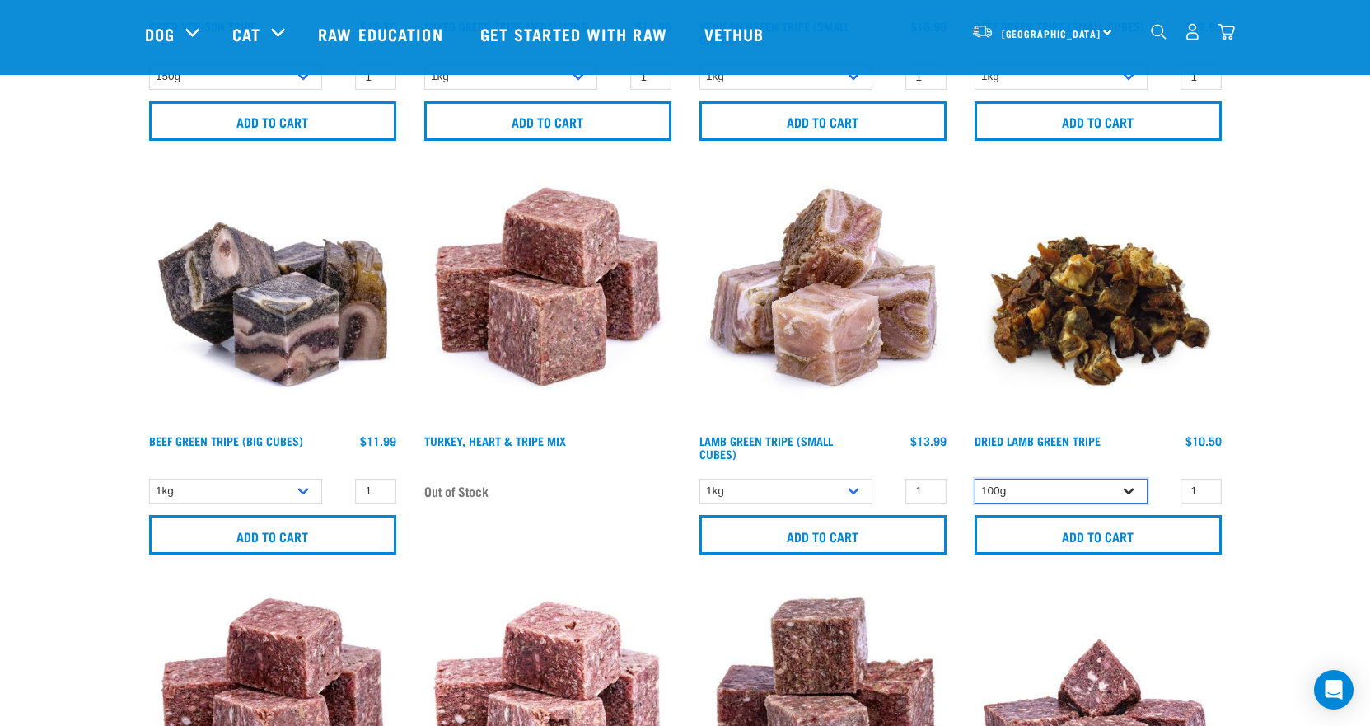
click at [1138, 492] on select "100g" at bounding box center [1061, 492] width 173 height 26
click at [1139, 492] on select "100g" at bounding box center [1061, 492] width 173 height 26
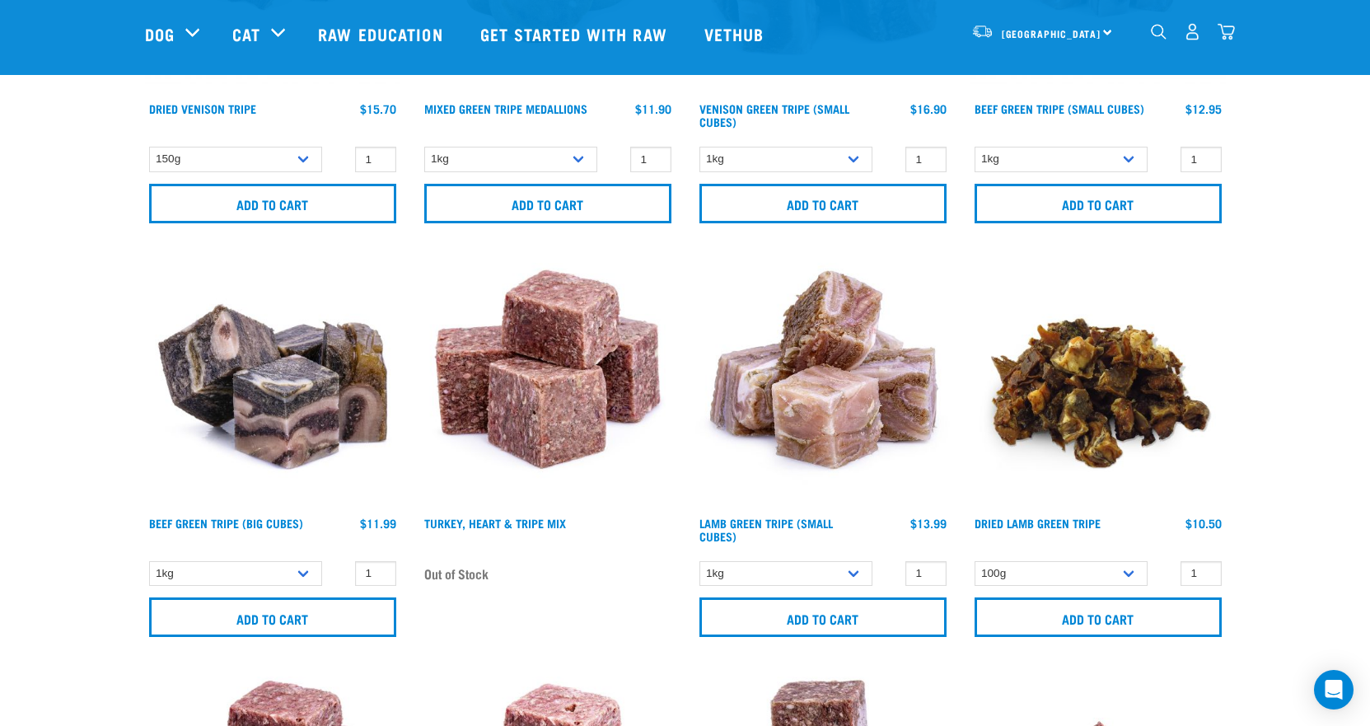
click at [1120, 380] on img at bounding box center [1097, 380] width 255 height 255
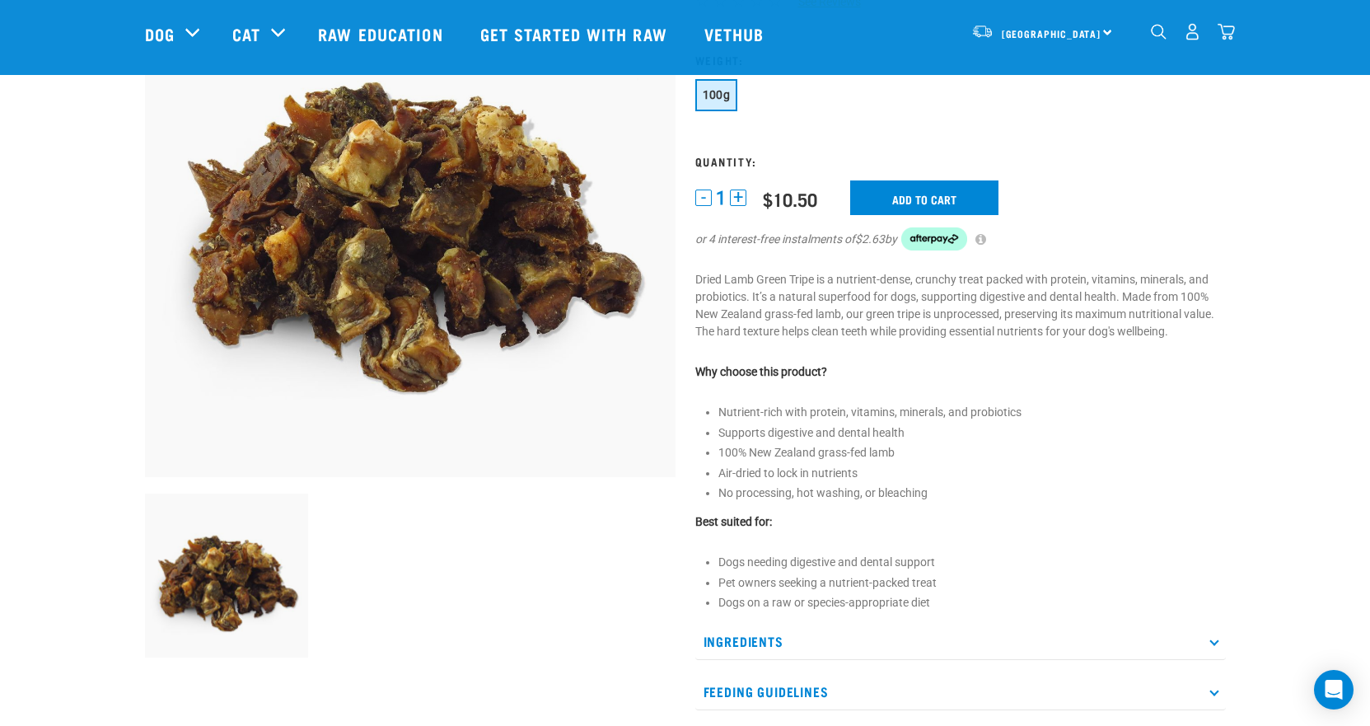
scroll to position [165, 0]
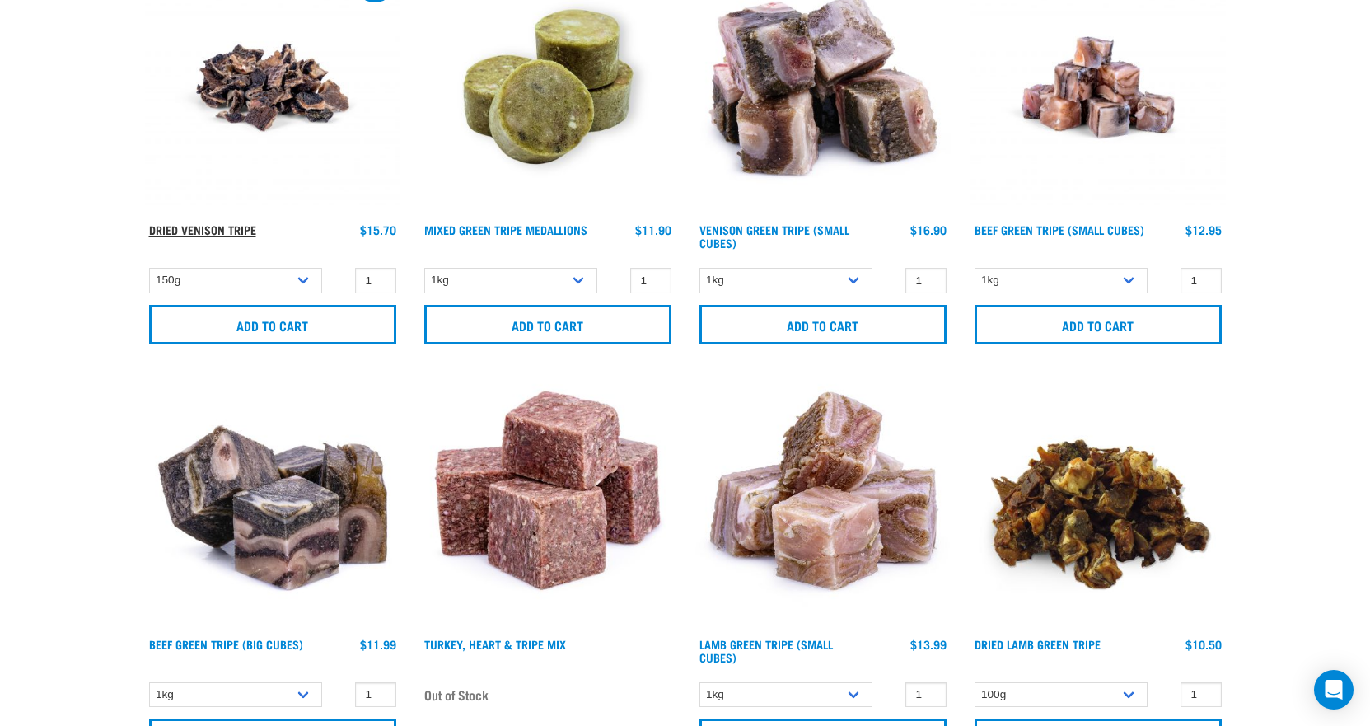
click at [234, 231] on link "Dried Venison Tripe" at bounding box center [202, 230] width 107 height 6
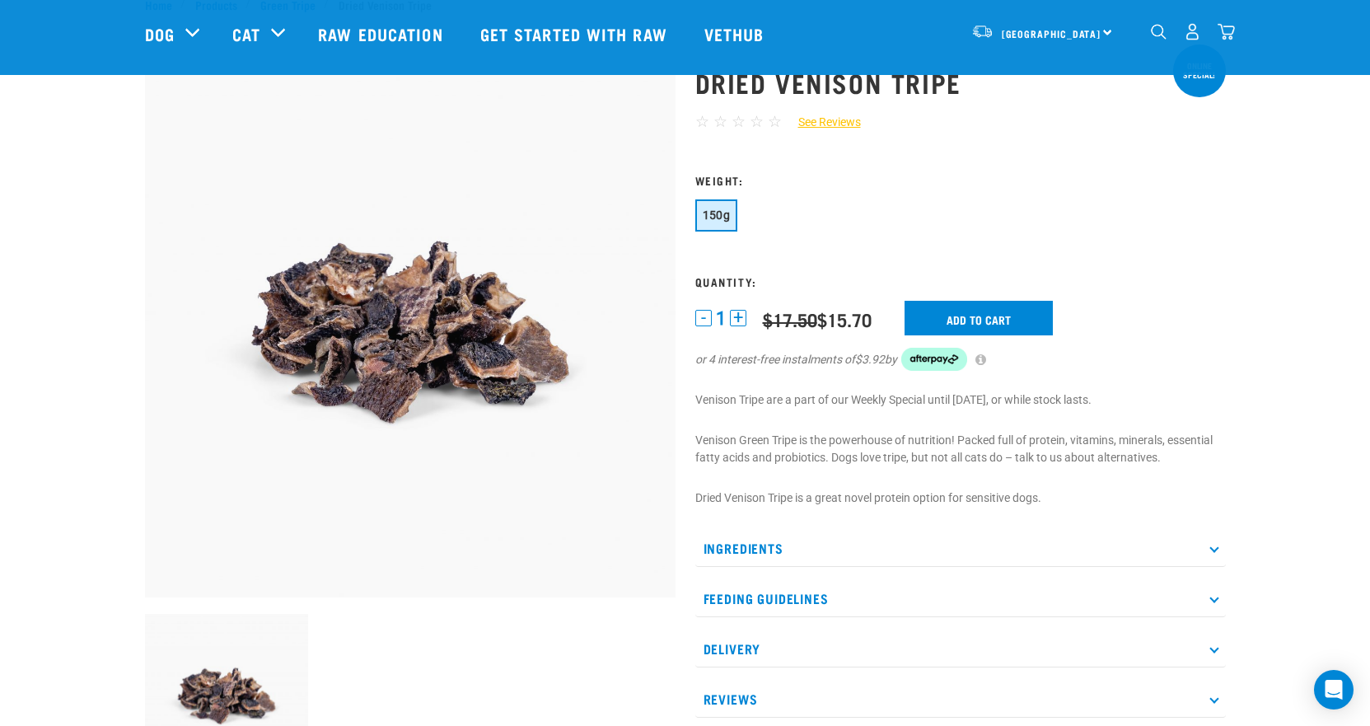
scroll to position [82, 0]
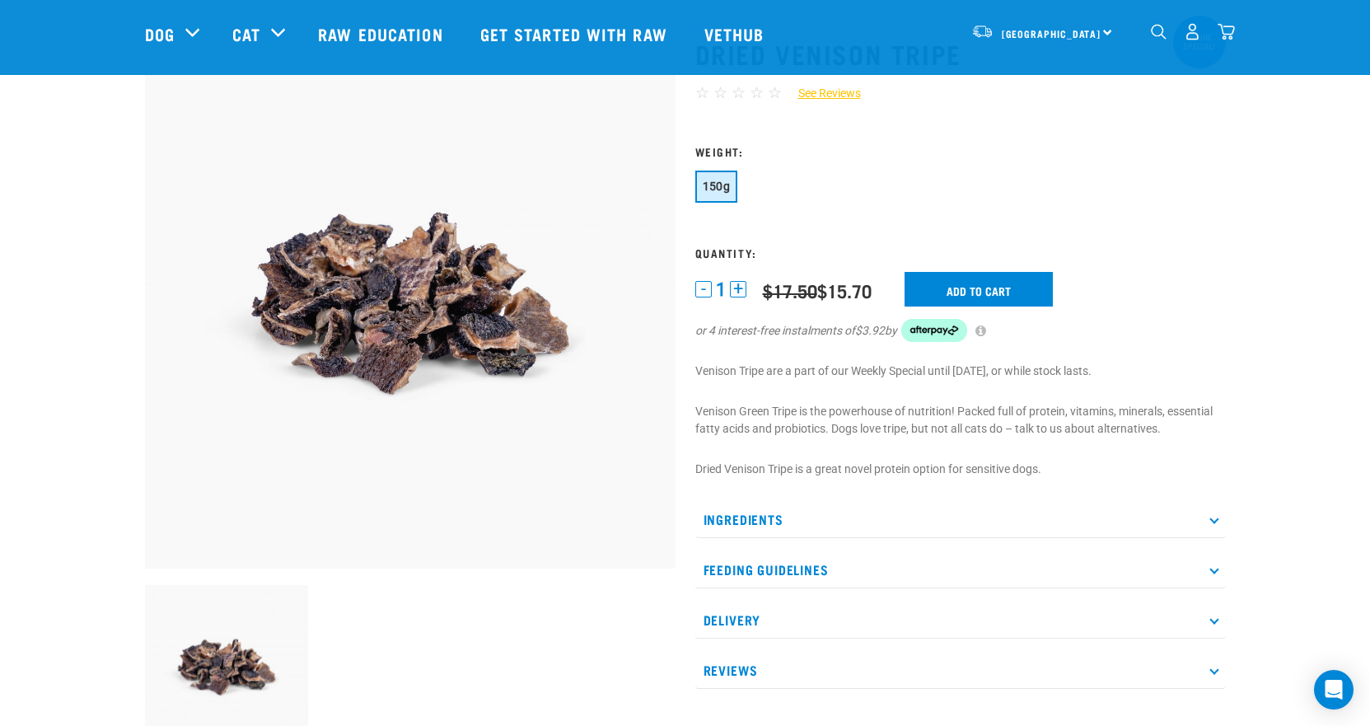
click at [1216, 520] on icon at bounding box center [1213, 519] width 9 height 9
click at [1209, 568] on icon at bounding box center [1213, 569] width 9 height 9
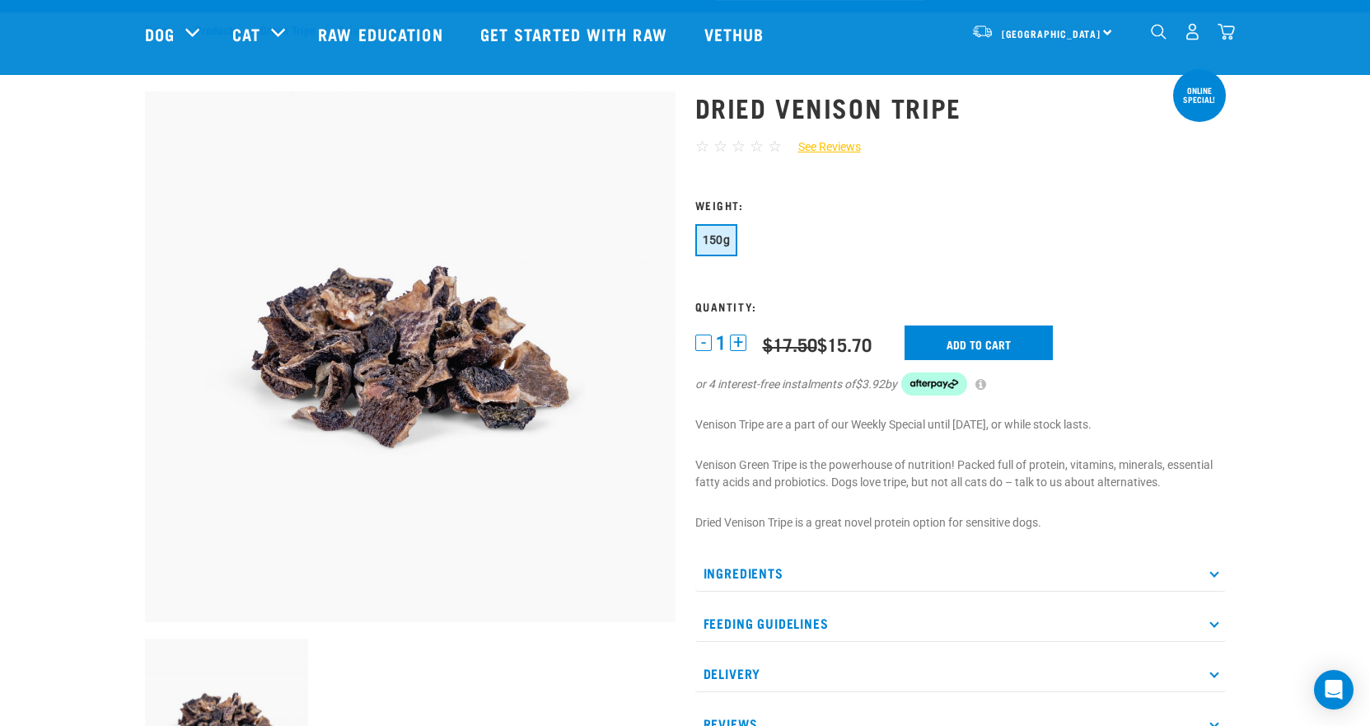
scroll to position [0, 0]
